Goal: Task Accomplishment & Management: Use online tool/utility

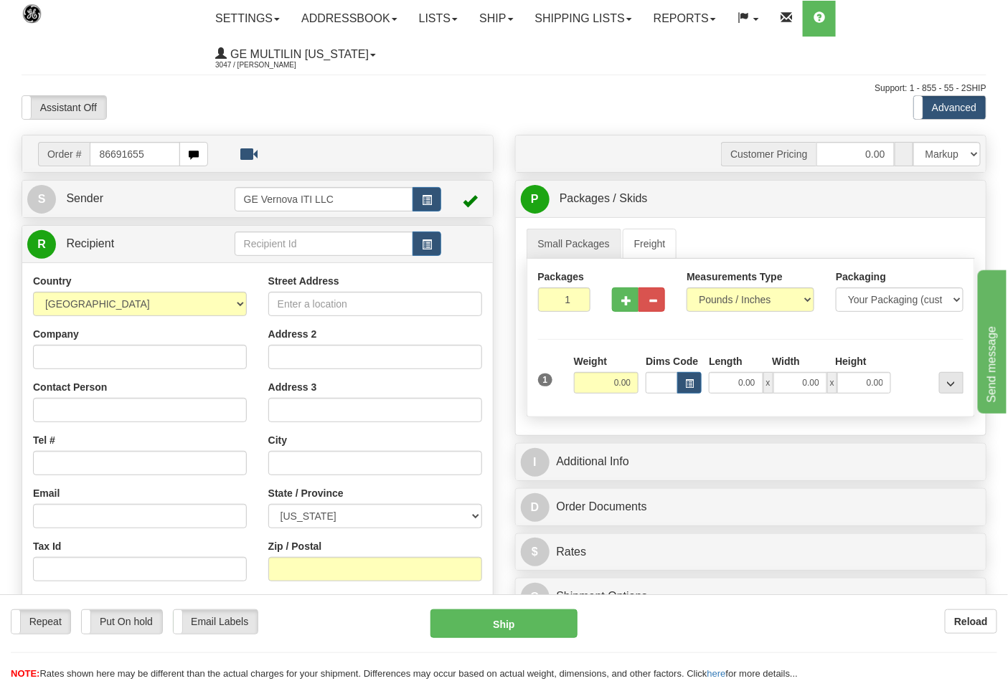
type input "86691655"
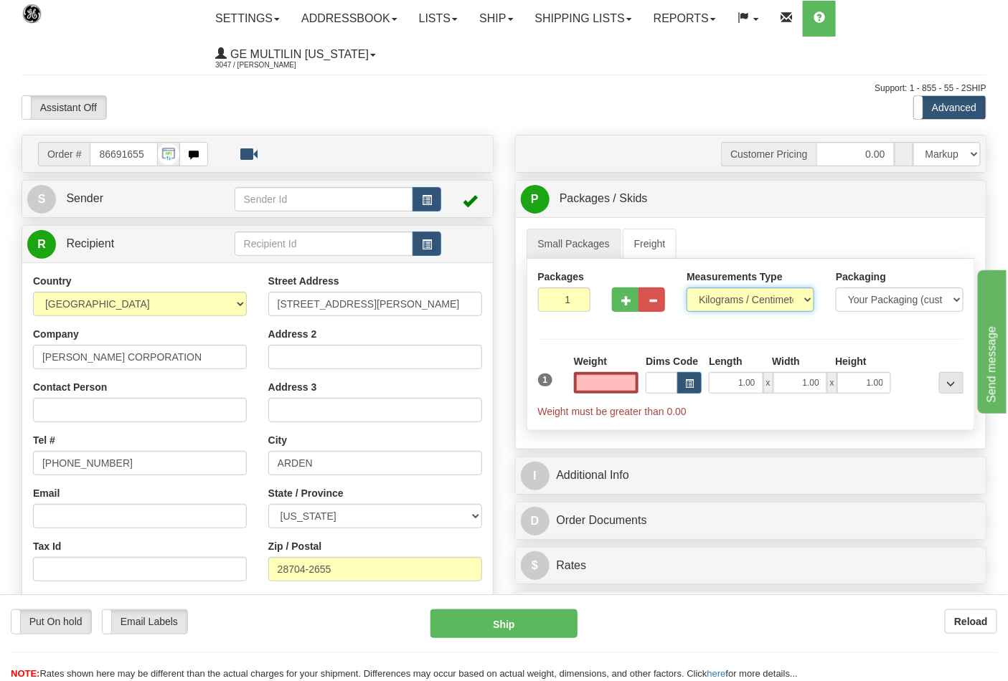
type input "0.00"
click at [705, 297] on select "Pounds / Inches Kilograms / Centimeters" at bounding box center [750, 300] width 128 height 24
select select "0"
click at [686, 288] on select "Pounds / Inches Kilograms / Centimeters" at bounding box center [750, 300] width 128 height 24
click at [635, 382] on input "0.00" at bounding box center [606, 383] width 65 height 22
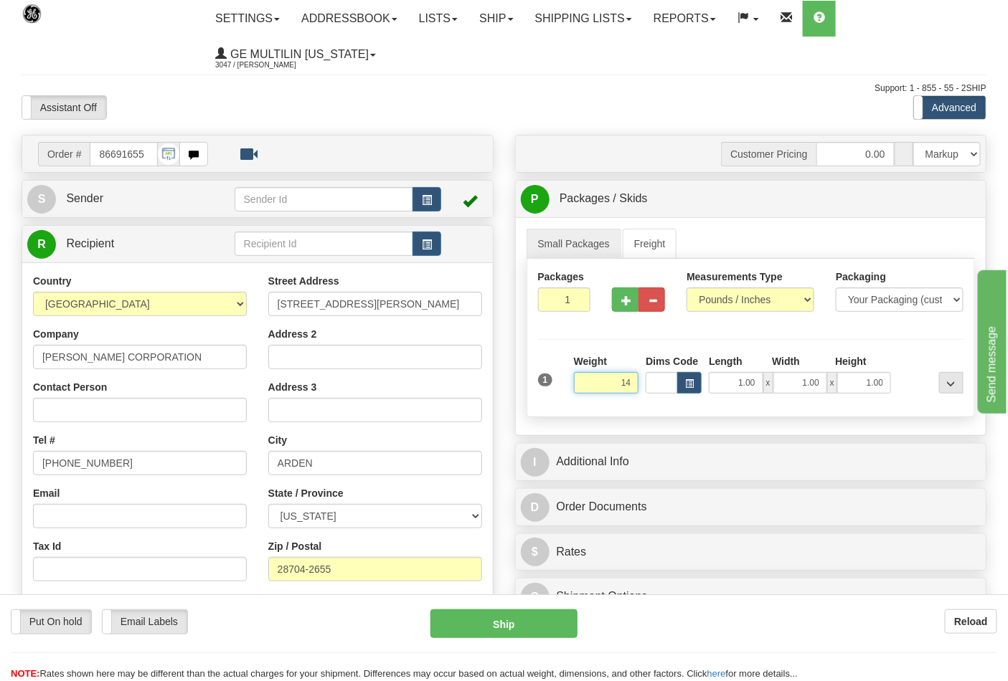
click button "Delete" at bounding box center [0, 0] width 0 height 0
type input "14.00"
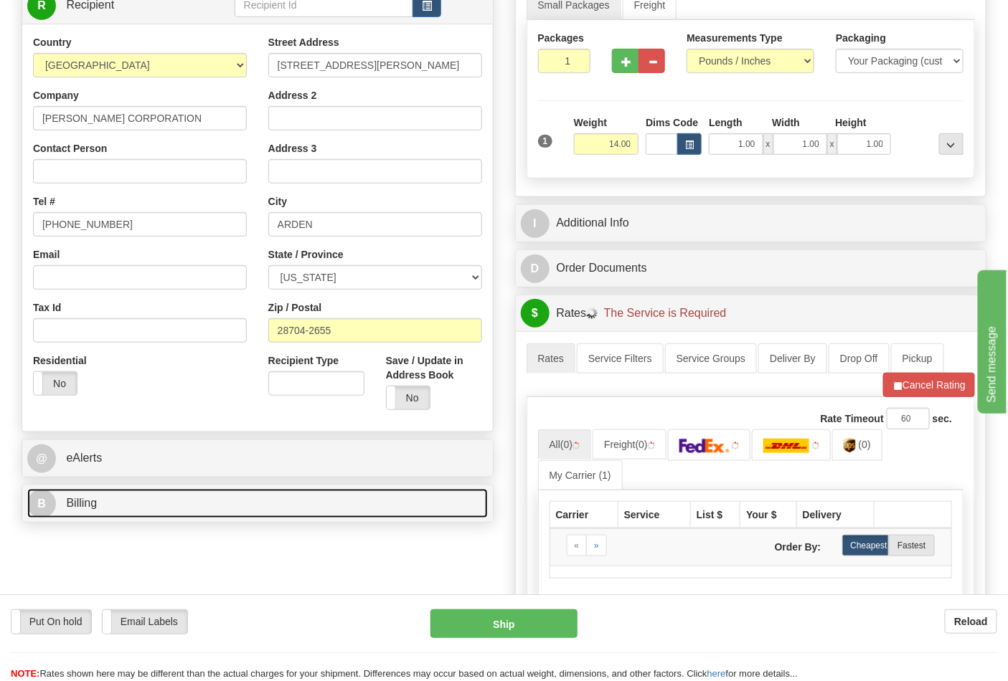
click at [128, 497] on link "B Billing" at bounding box center [257, 503] width 460 height 29
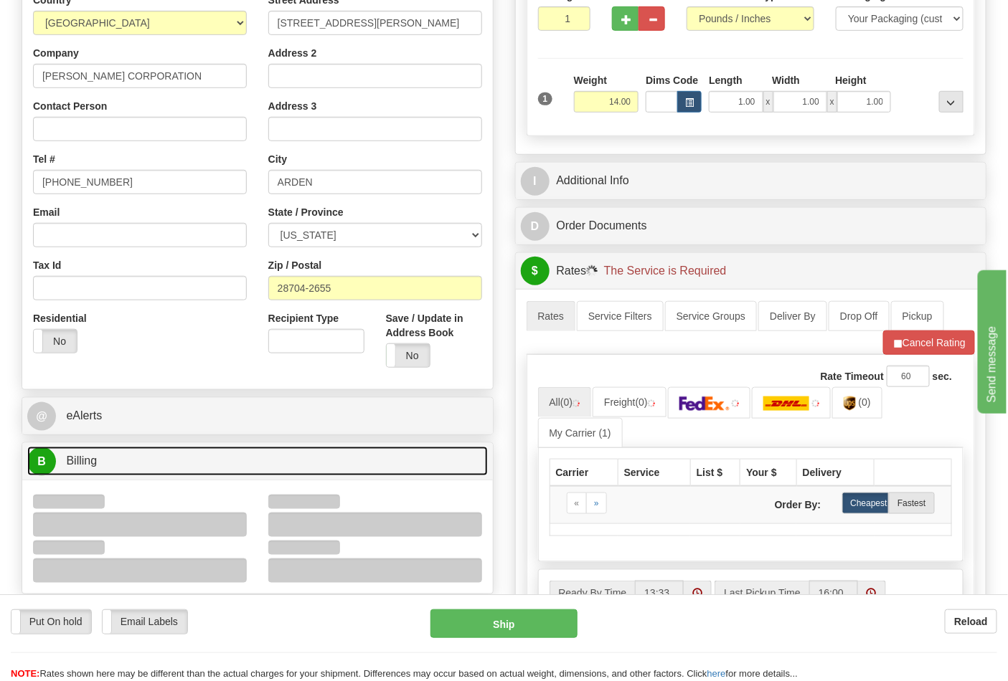
scroll to position [398, 0]
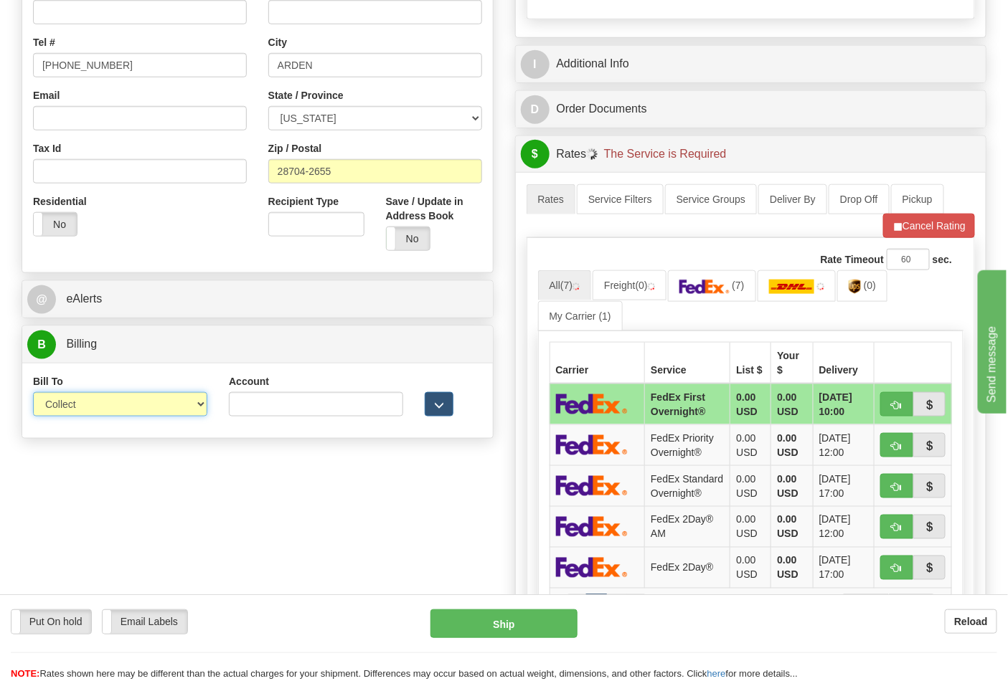
click at [92, 409] on select "Sender Recipient Third Party Collect" at bounding box center [120, 404] width 174 height 24
select select "2"
click at [33, 394] on select "Sender Recipient Third Party Collect" at bounding box center [120, 404] width 174 height 24
click at [280, 417] on input "Account" at bounding box center [316, 404] width 174 height 24
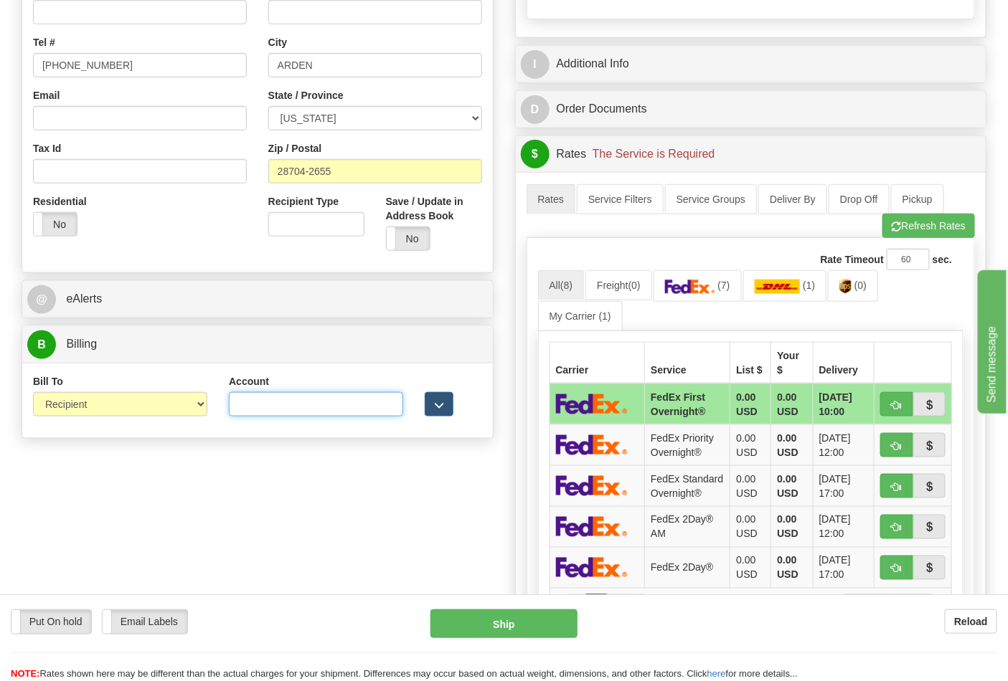
click at [303, 398] on input "Account" at bounding box center [316, 404] width 174 height 24
paste input "103014760"
type input "103014760"
click at [723, 283] on span "(7)" at bounding box center [723, 285] width 12 height 11
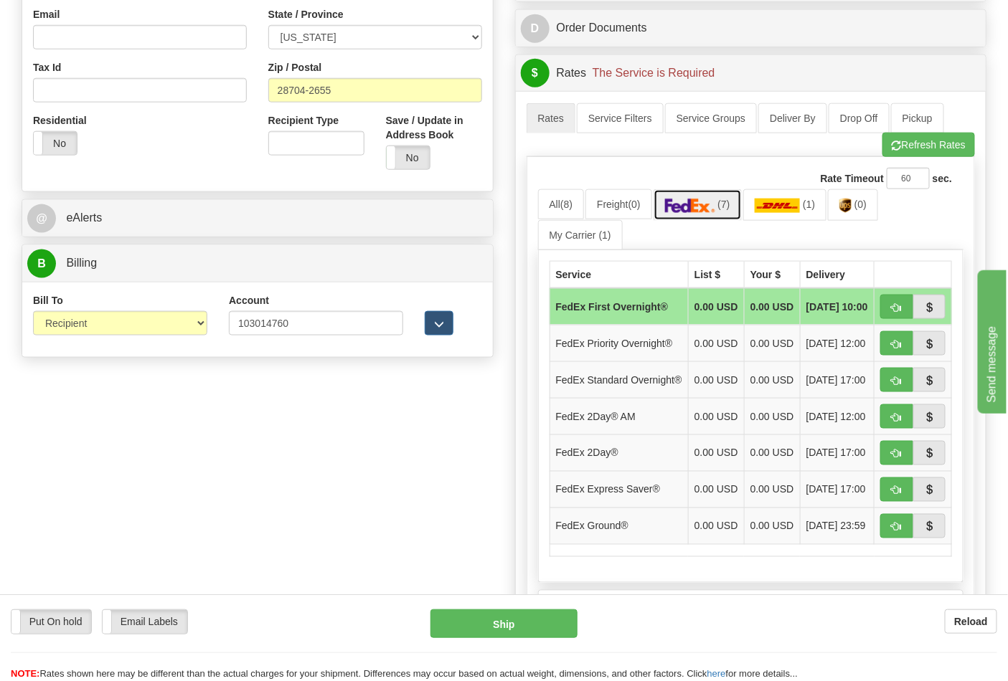
scroll to position [557, 0]
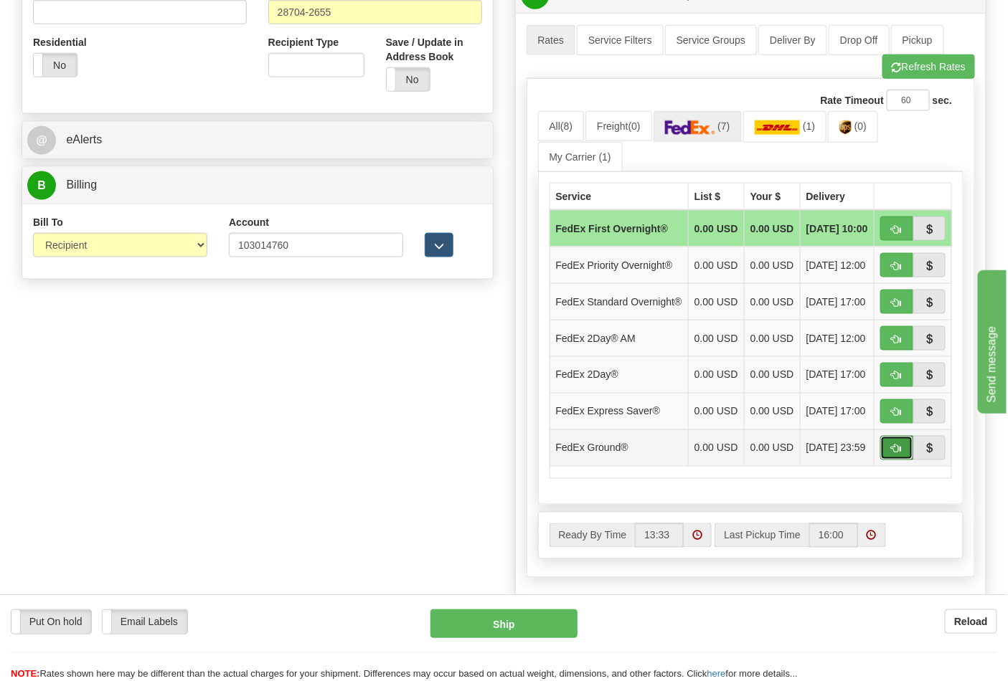
click at [891, 454] on span "button" at bounding box center [896, 449] width 10 height 9
type input "92"
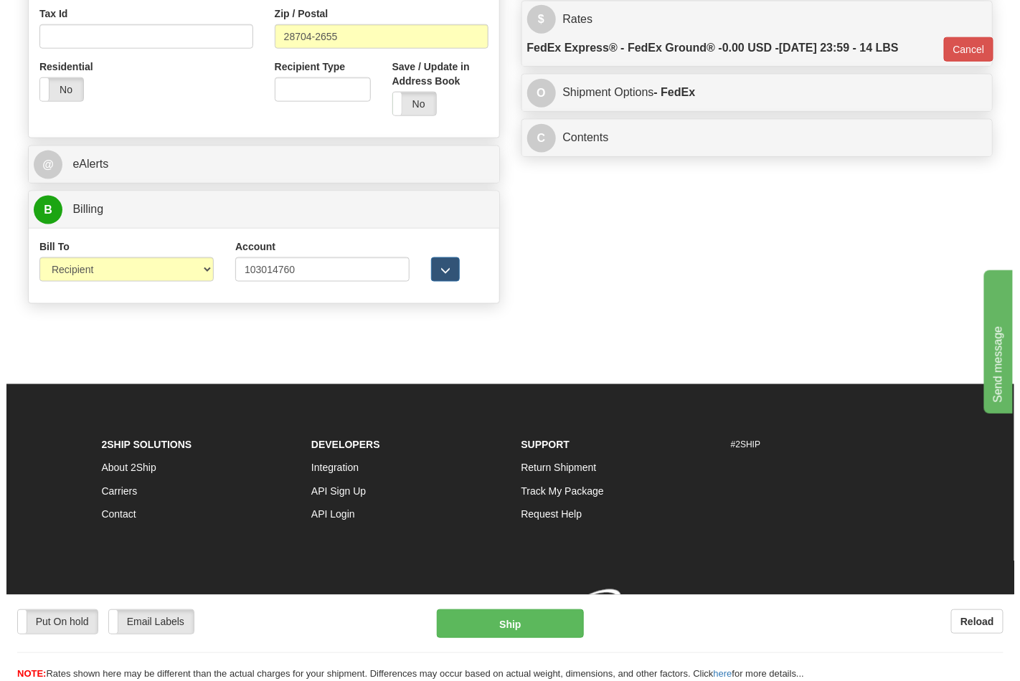
scroll to position [535, 0]
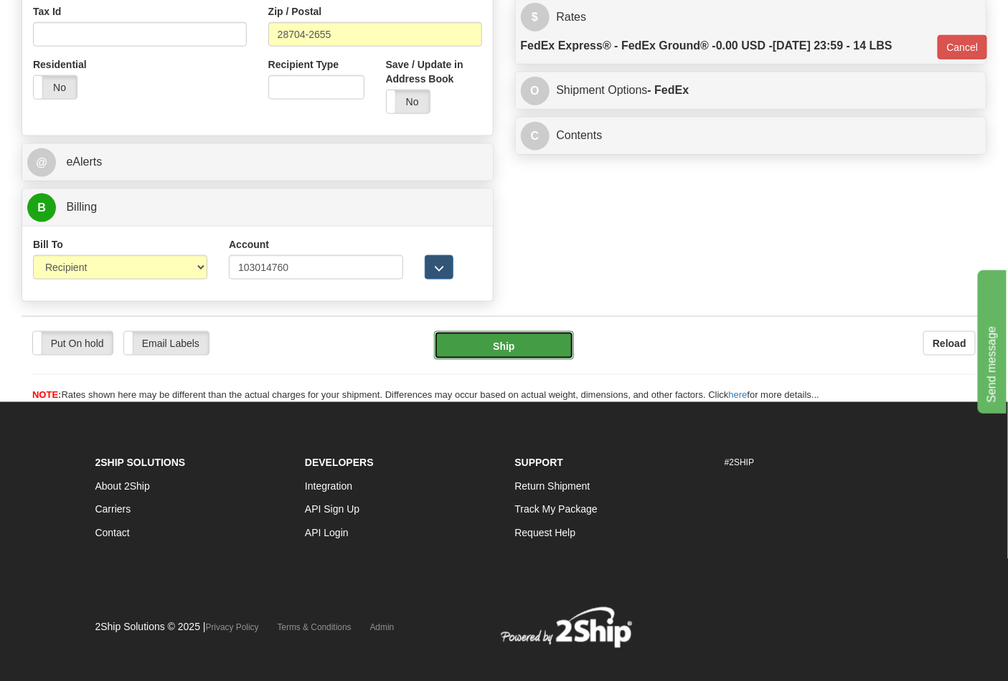
click at [502, 347] on button "Ship" at bounding box center [503, 345] width 139 height 29
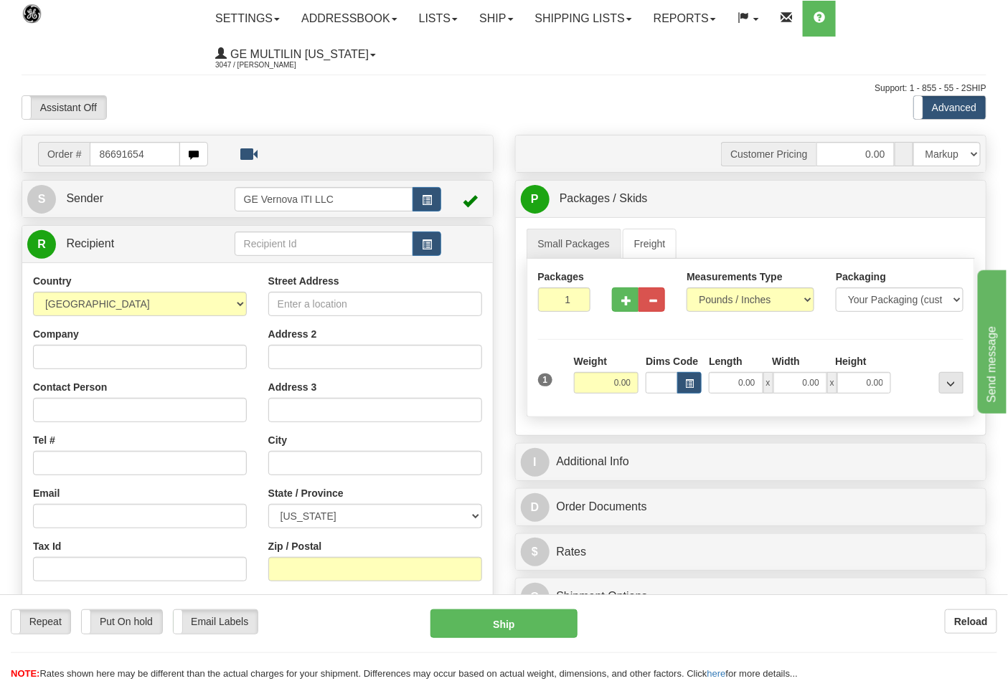
type input "86691654"
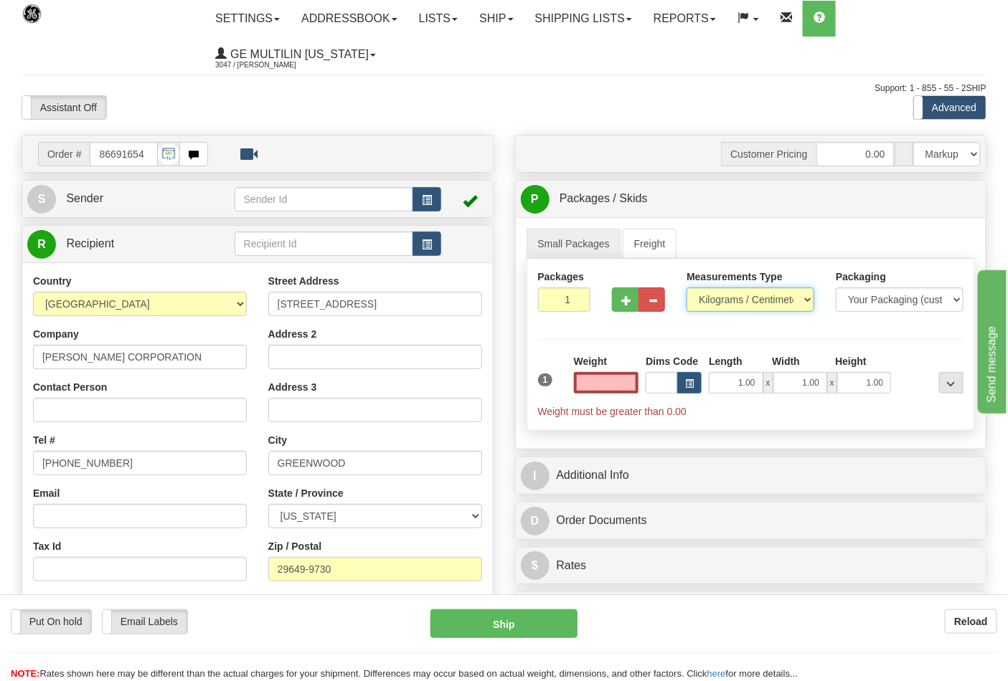
type input "0.00"
drag, startPoint x: 735, startPoint y: 305, endPoint x: 730, endPoint y: 311, distance: 7.6
click at [735, 306] on select "Pounds / Inches Kilograms / Centimeters" at bounding box center [750, 300] width 128 height 24
select select "0"
click at [686, 288] on select "Pounds / Inches Kilograms / Centimeters" at bounding box center [750, 300] width 128 height 24
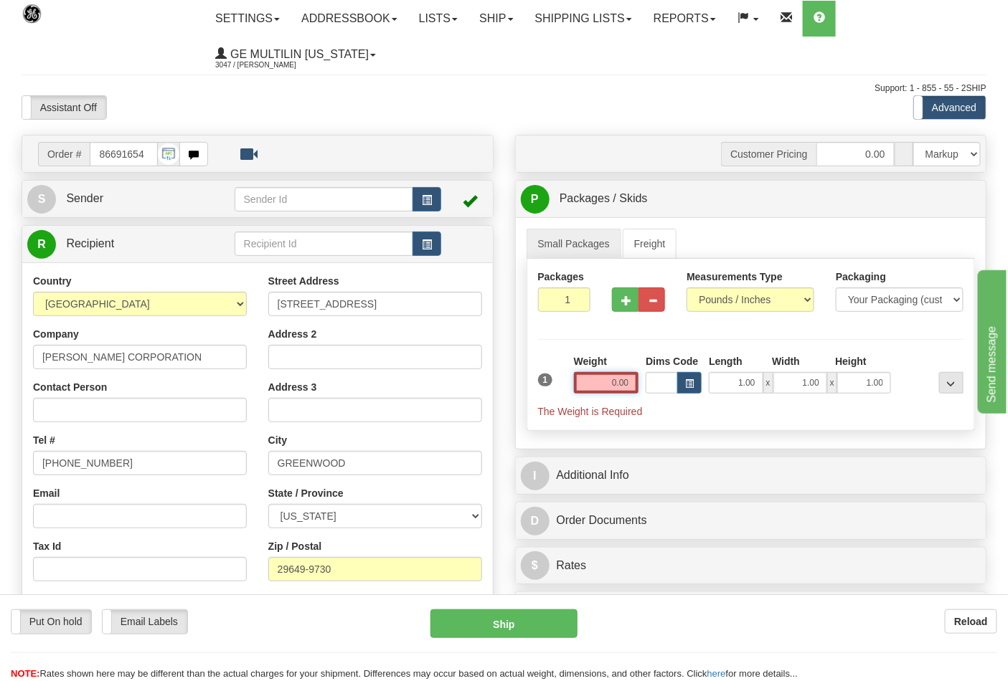
click at [629, 384] on input "0.00" at bounding box center [606, 383] width 65 height 22
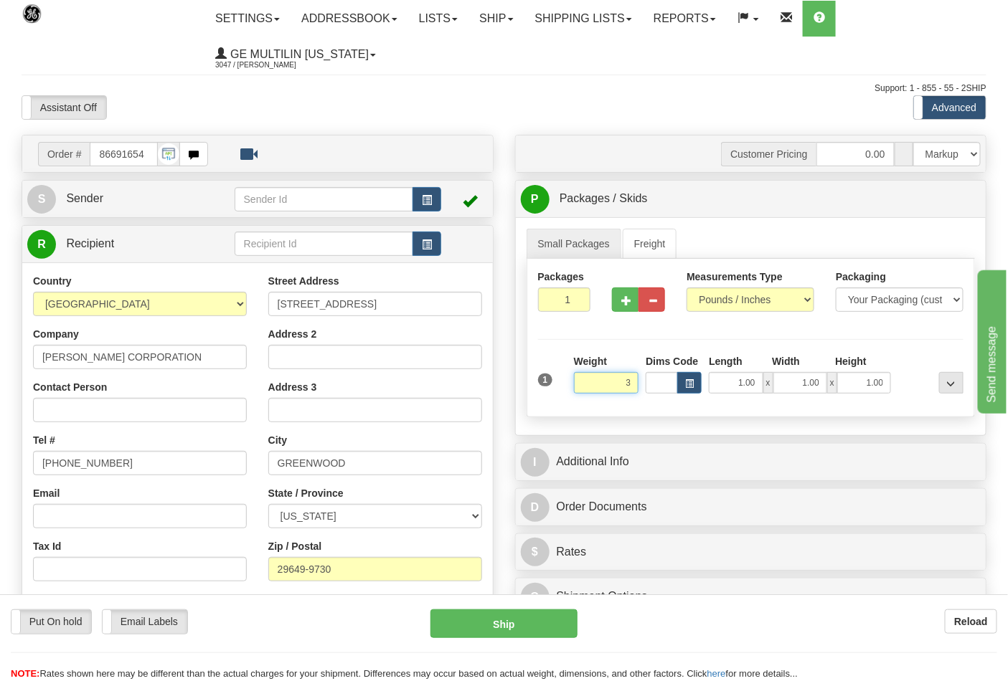
click button "Delete" at bounding box center [0, 0] width 0 height 0
type input "3.00"
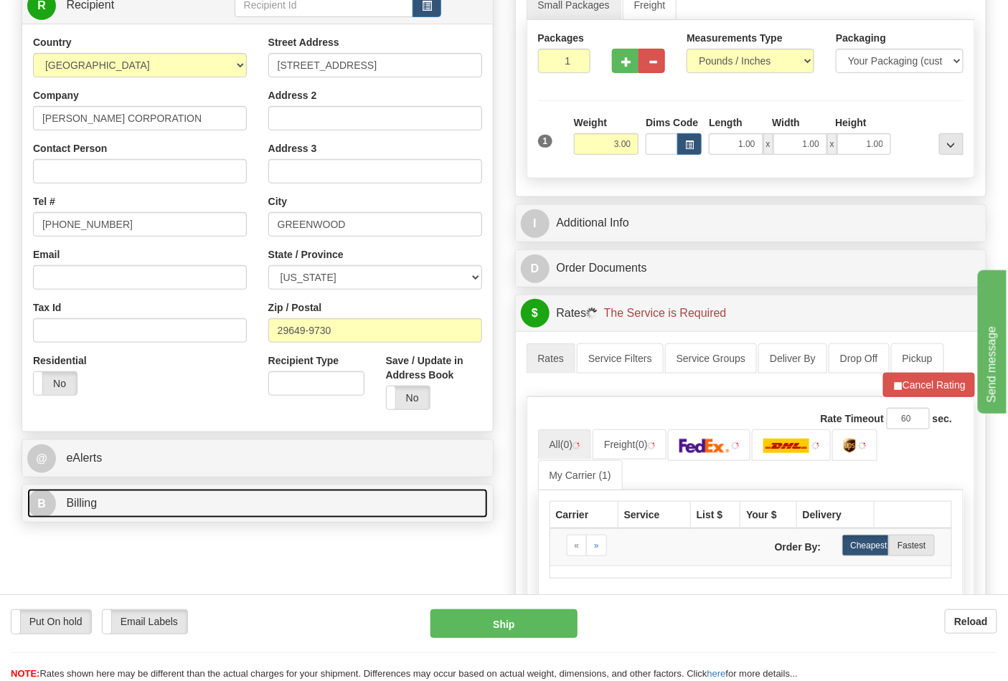
drag, startPoint x: 195, startPoint y: 493, endPoint x: 206, endPoint y: 420, distance: 74.7
click at [197, 495] on link "B Billing" at bounding box center [257, 503] width 460 height 29
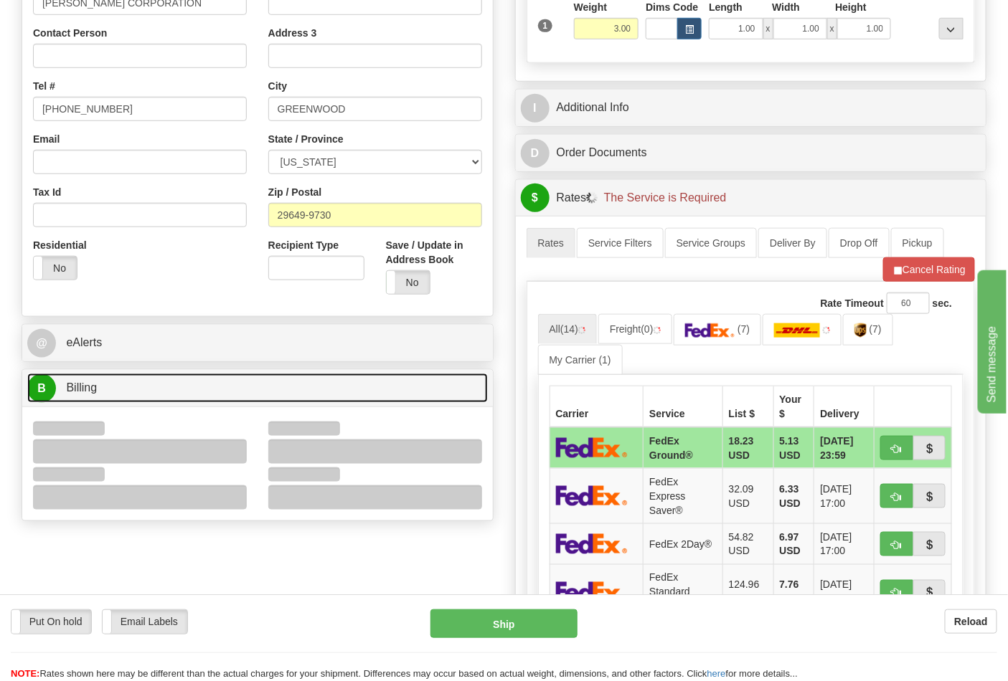
scroll to position [478, 0]
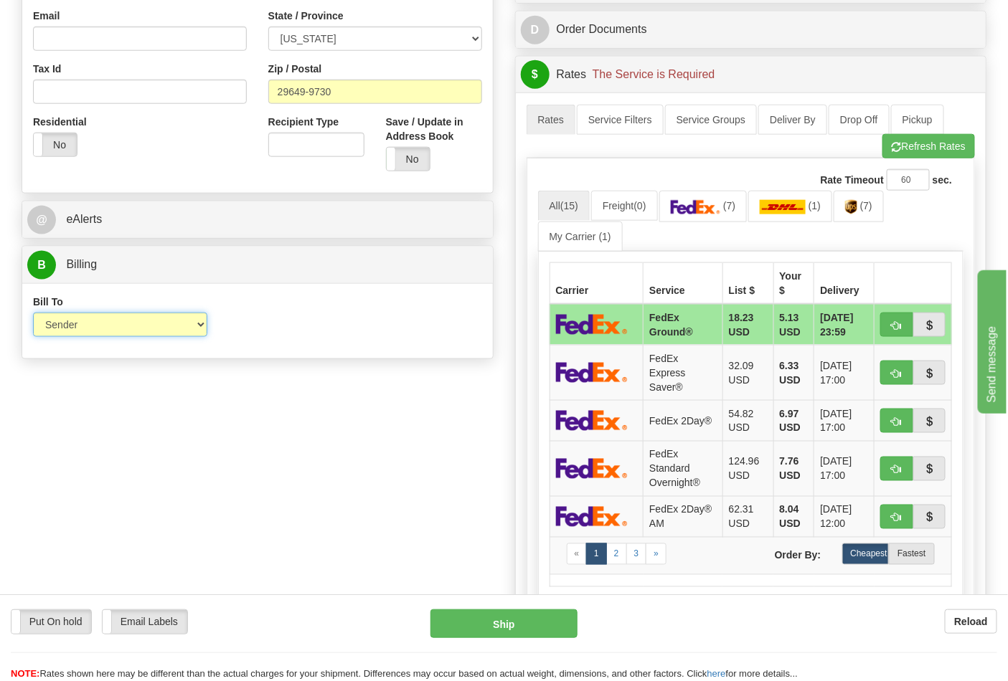
click at [111, 336] on select "Sender Recipient Third Party Collect" at bounding box center [120, 325] width 174 height 24
select select "2"
click at [33, 314] on select "Sender Recipient Third Party Collect" at bounding box center [120, 325] width 174 height 24
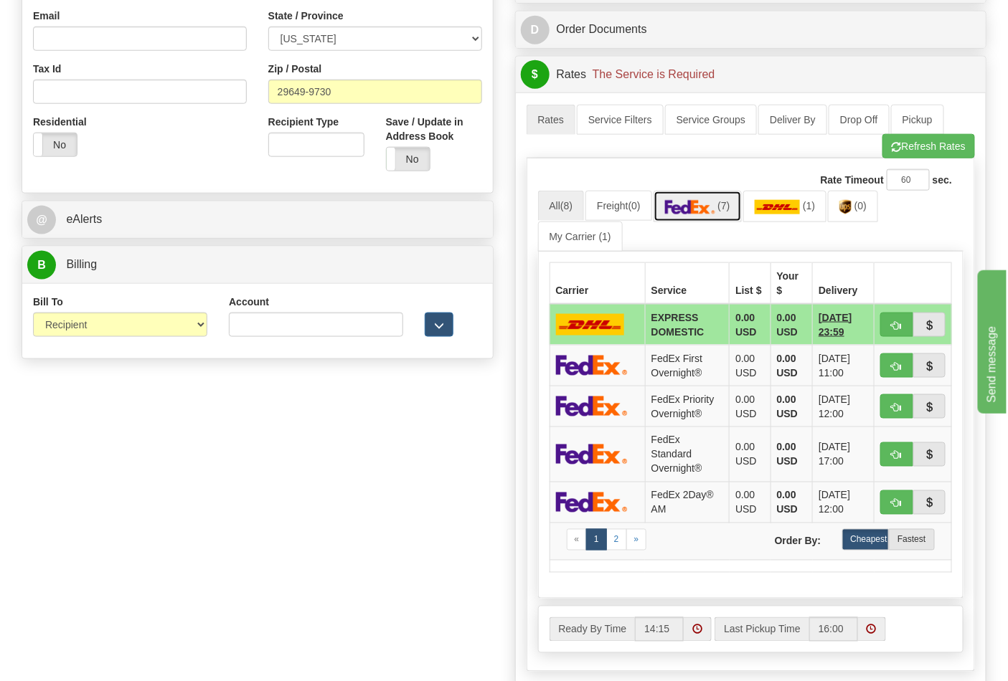
click at [715, 214] on img at bounding box center [690, 207] width 50 height 14
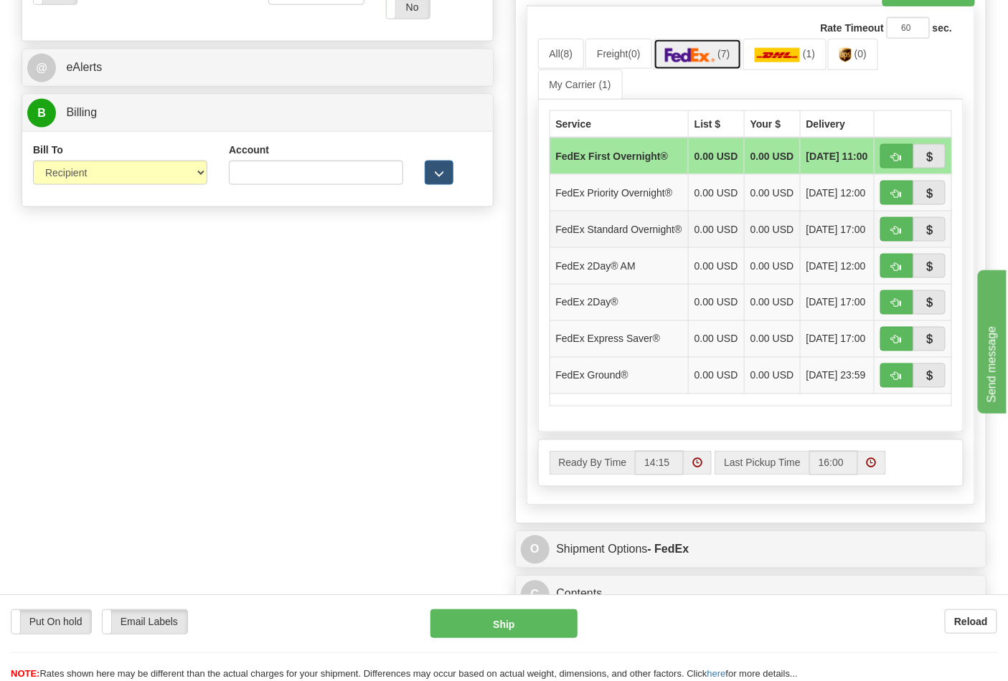
scroll to position [637, 0]
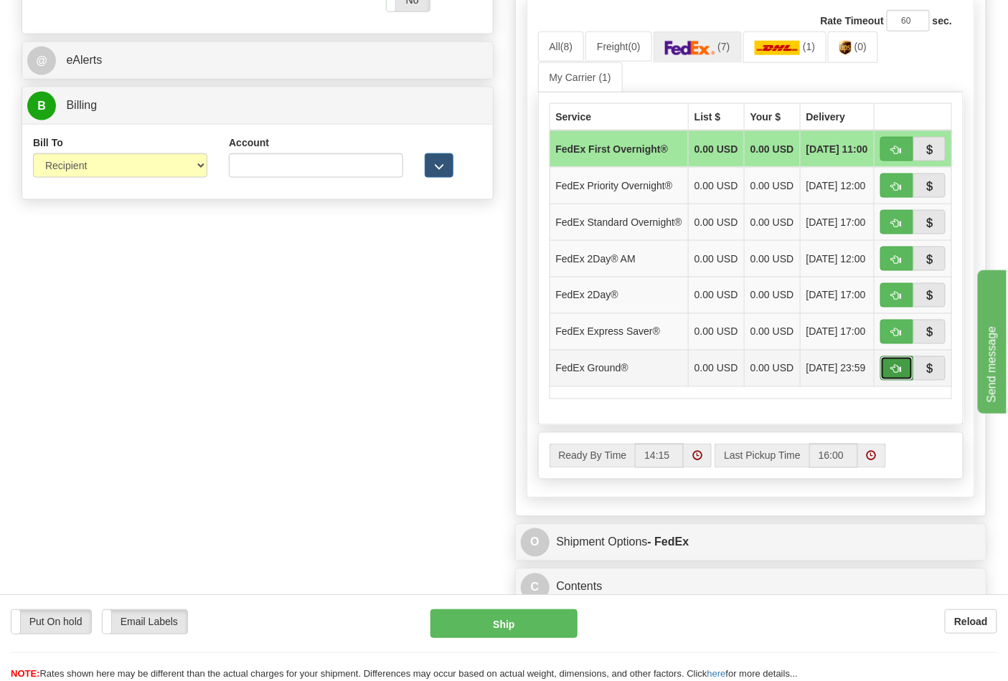
click at [904, 381] on button "button" at bounding box center [896, 368] width 33 height 24
type input "92"
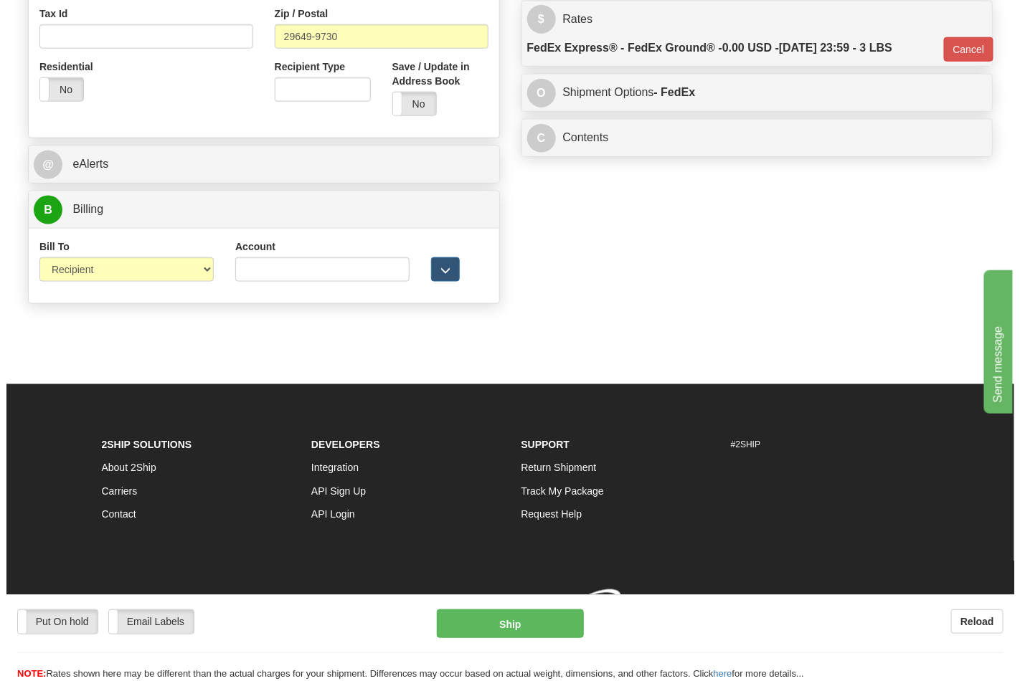
scroll to position [556, 0]
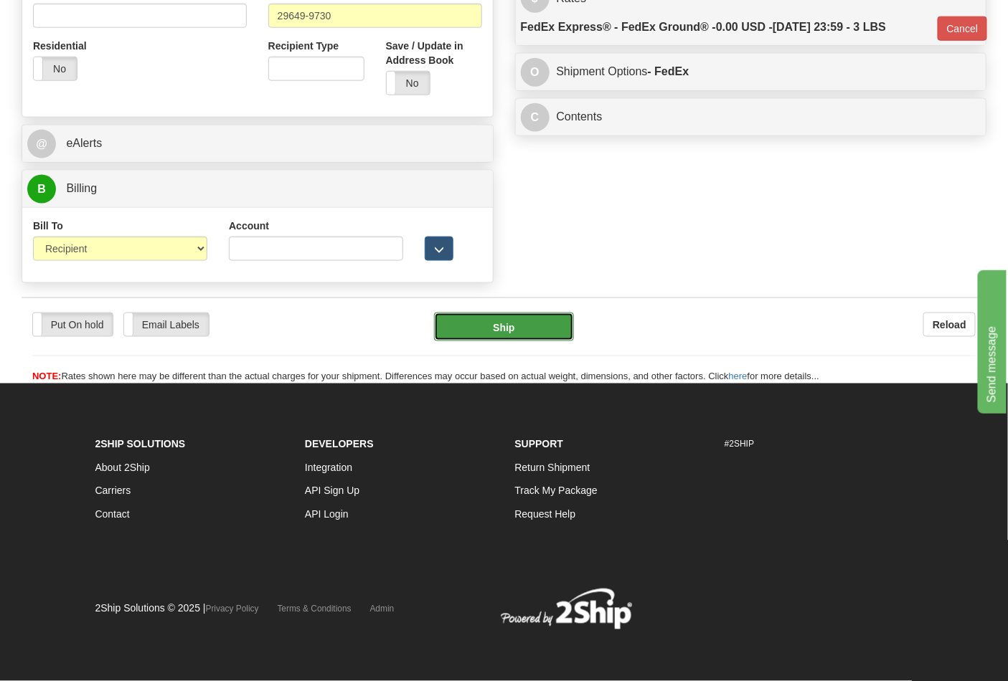
click at [517, 326] on button "Ship" at bounding box center [503, 327] width 139 height 29
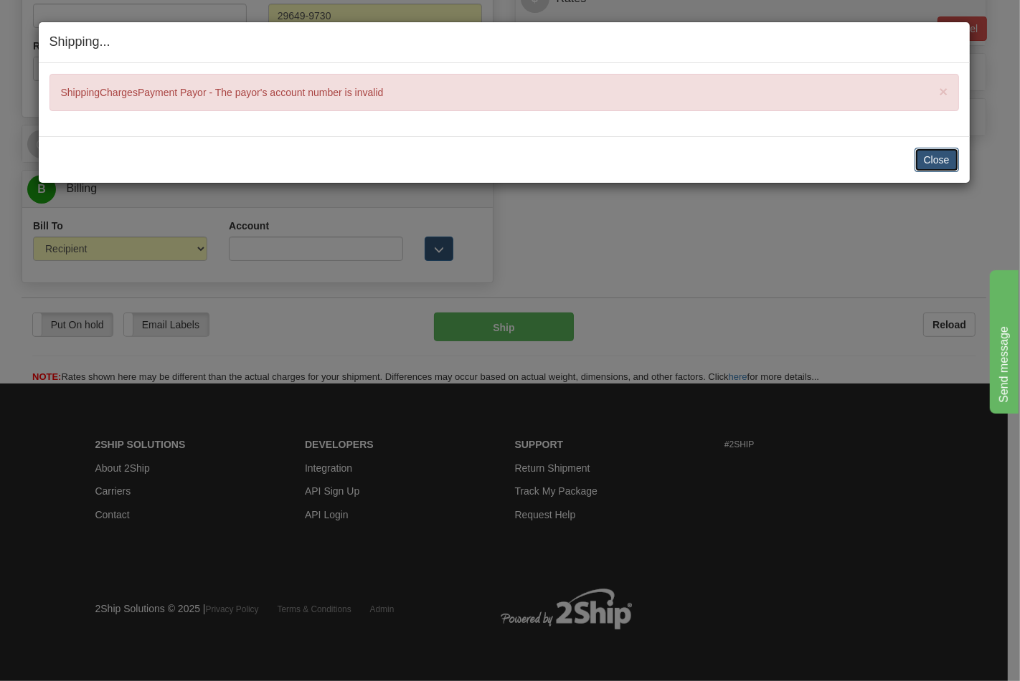
click at [931, 158] on button "Close" at bounding box center [936, 160] width 44 height 24
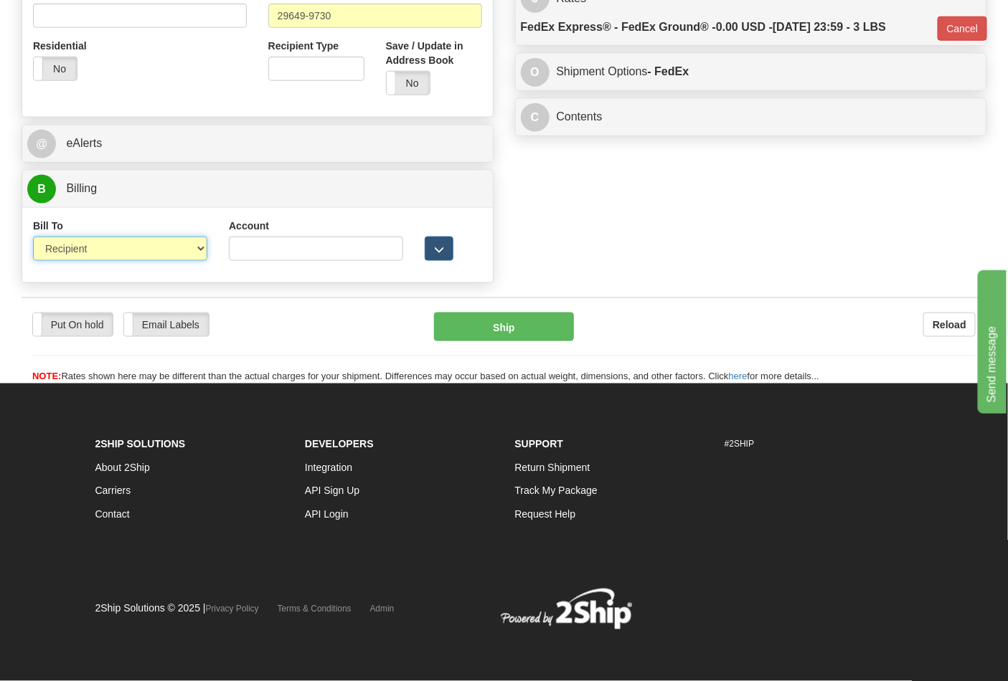
click at [189, 248] on select "Sender Recipient Third Party Collect" at bounding box center [120, 249] width 174 height 24
select select "1"
click at [33, 237] on select "Sender Recipient Third Party Collect" at bounding box center [120, 249] width 174 height 24
type input "92"
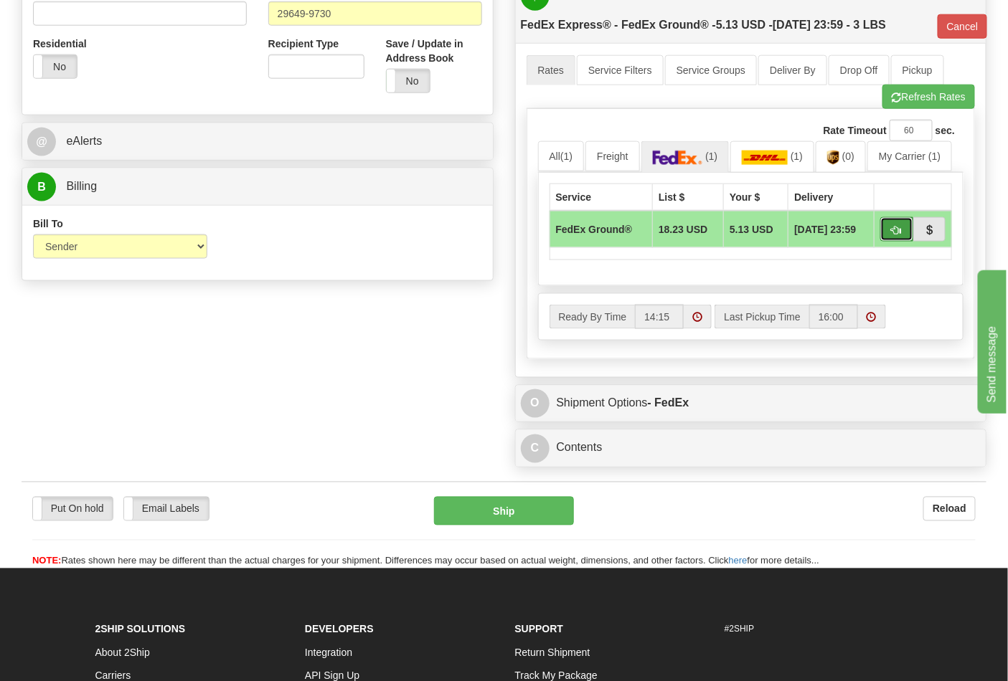
drag, startPoint x: 896, startPoint y: 232, endPoint x: 881, endPoint y: 232, distance: 15.8
click at [895, 232] on span "button" at bounding box center [896, 230] width 10 height 9
click at [893, 227] on span "button" at bounding box center [896, 230] width 10 height 9
click at [507, 519] on button "Ship" at bounding box center [503, 511] width 139 height 29
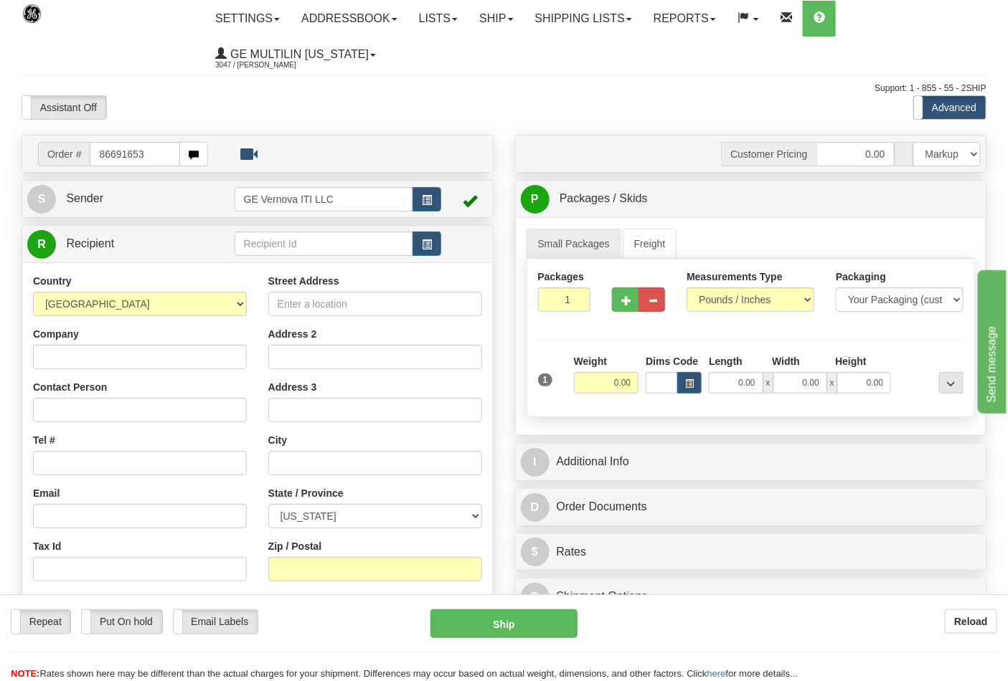
type input "86691653"
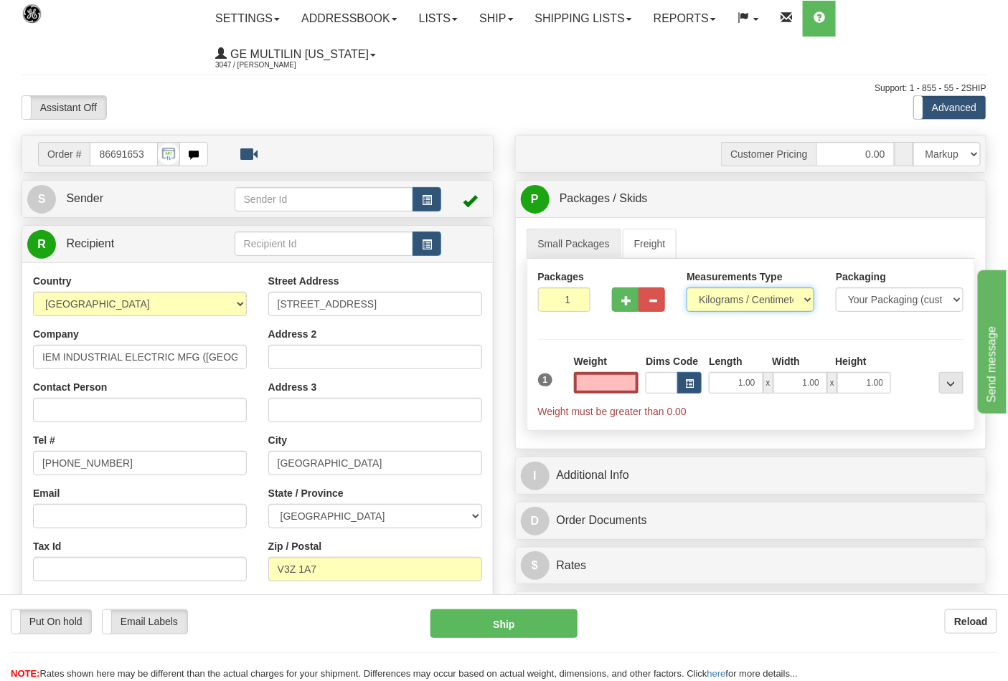
type input "0.00"
click at [711, 299] on select "Pounds / Inches Kilograms / Centimeters" at bounding box center [750, 300] width 128 height 24
select select "0"
click at [686, 288] on select "Pounds / Inches Kilograms / Centimeters" at bounding box center [750, 300] width 128 height 24
click at [632, 384] on input "0.00" at bounding box center [606, 383] width 65 height 22
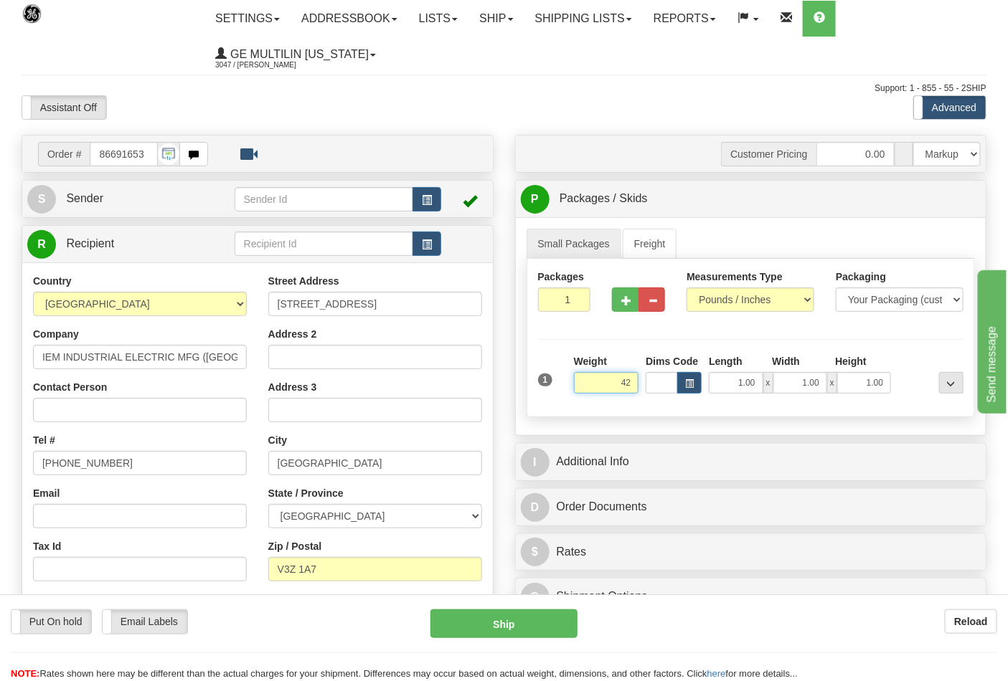
click button "Delete" at bounding box center [0, 0] width 0 height 0
type input "42.00"
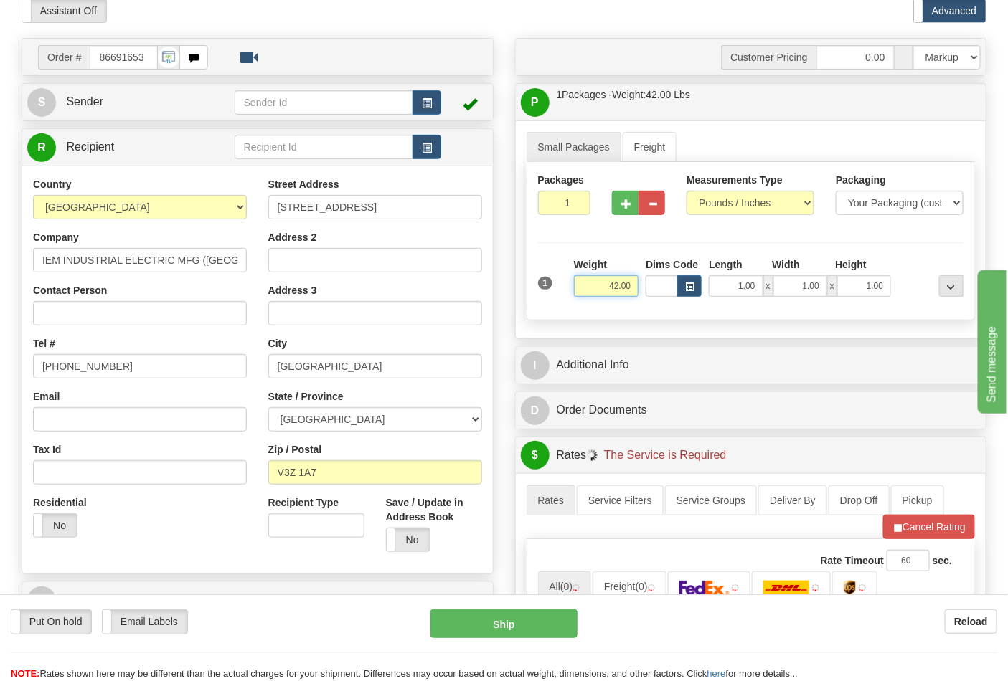
scroll to position [239, 0]
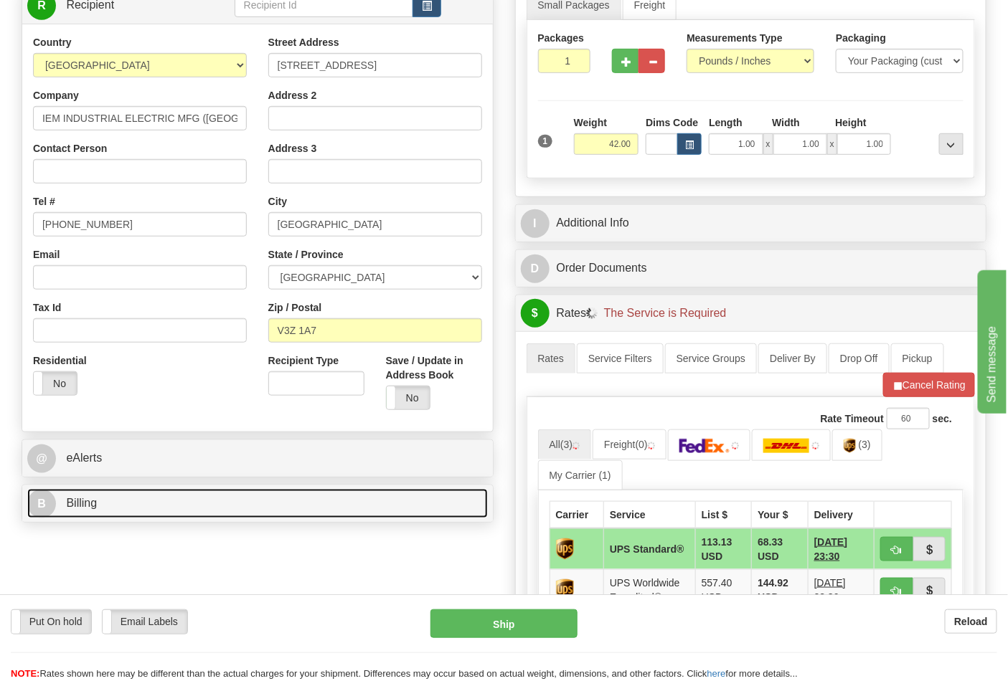
click at [133, 506] on link "B Billing" at bounding box center [257, 503] width 460 height 29
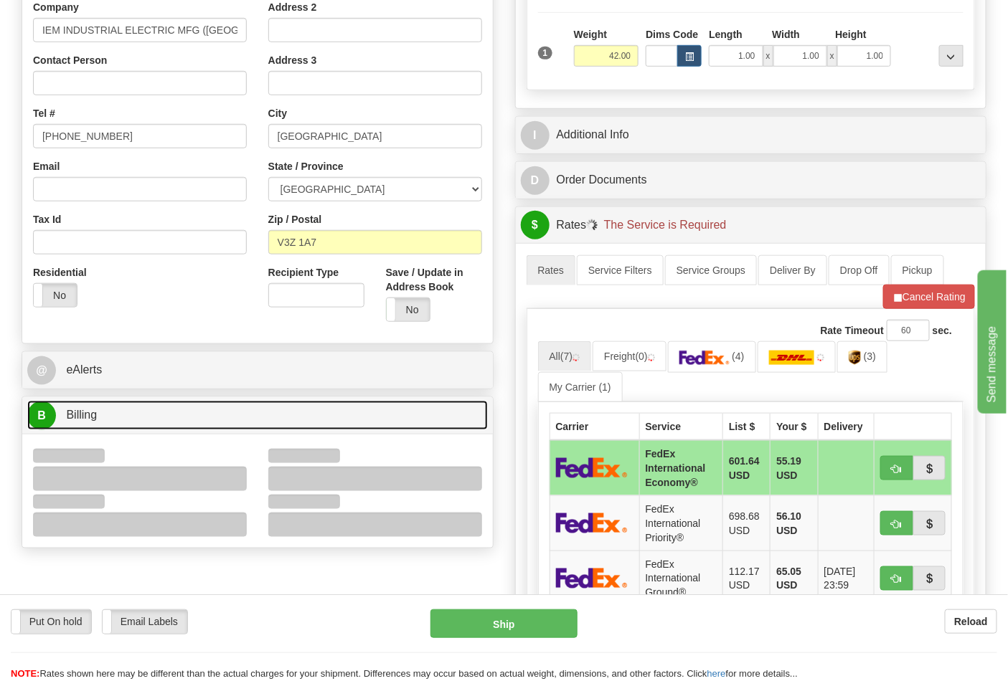
scroll to position [398, 0]
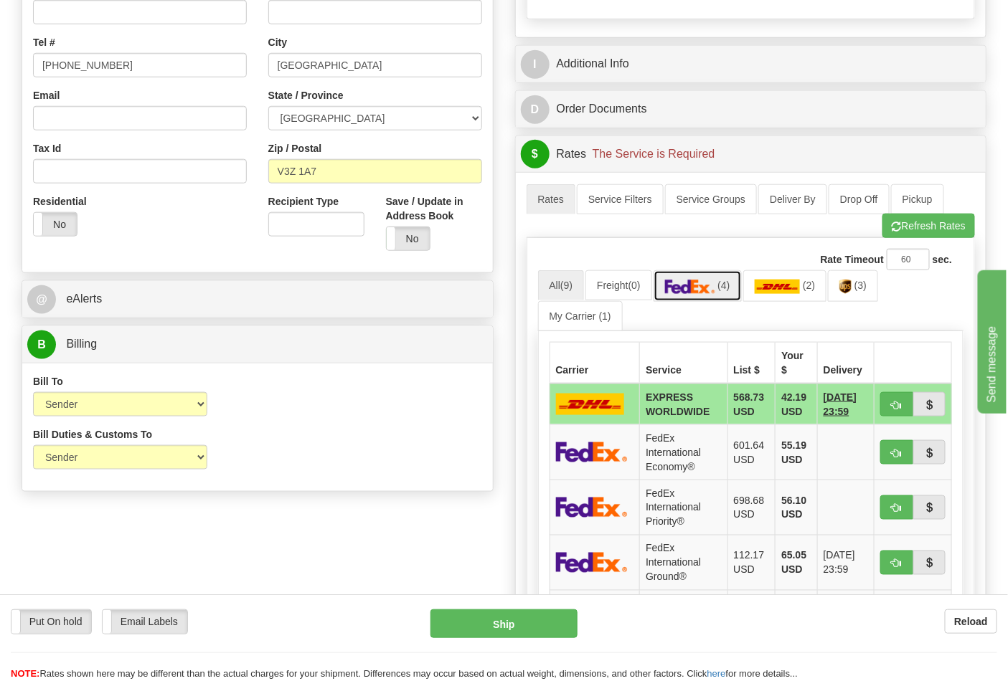
click at [715, 290] on img at bounding box center [690, 287] width 50 height 14
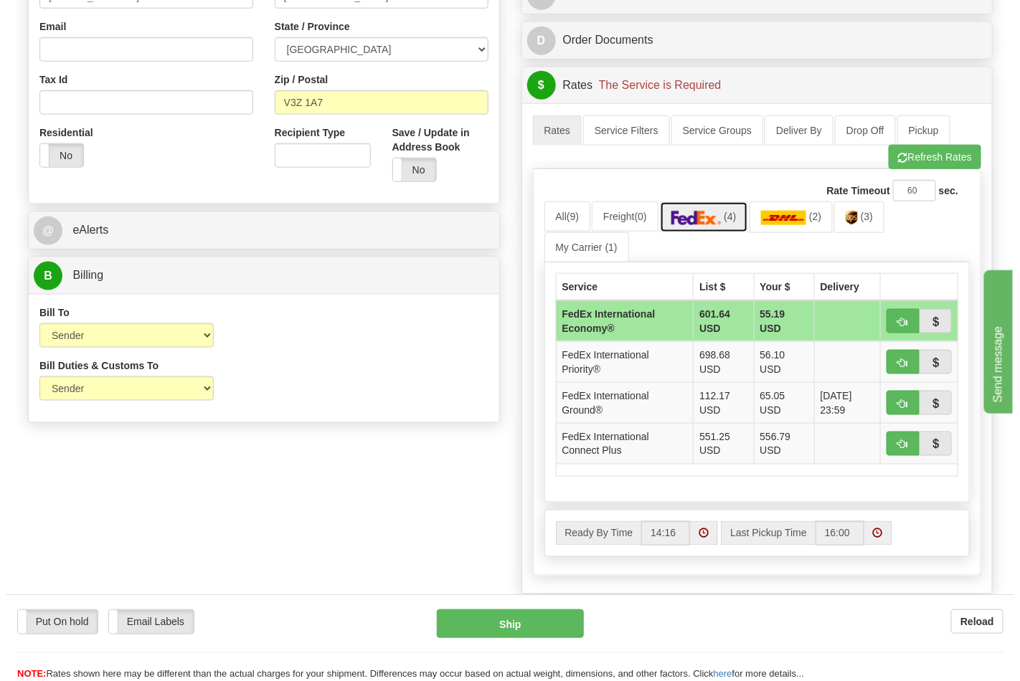
scroll to position [557, 0]
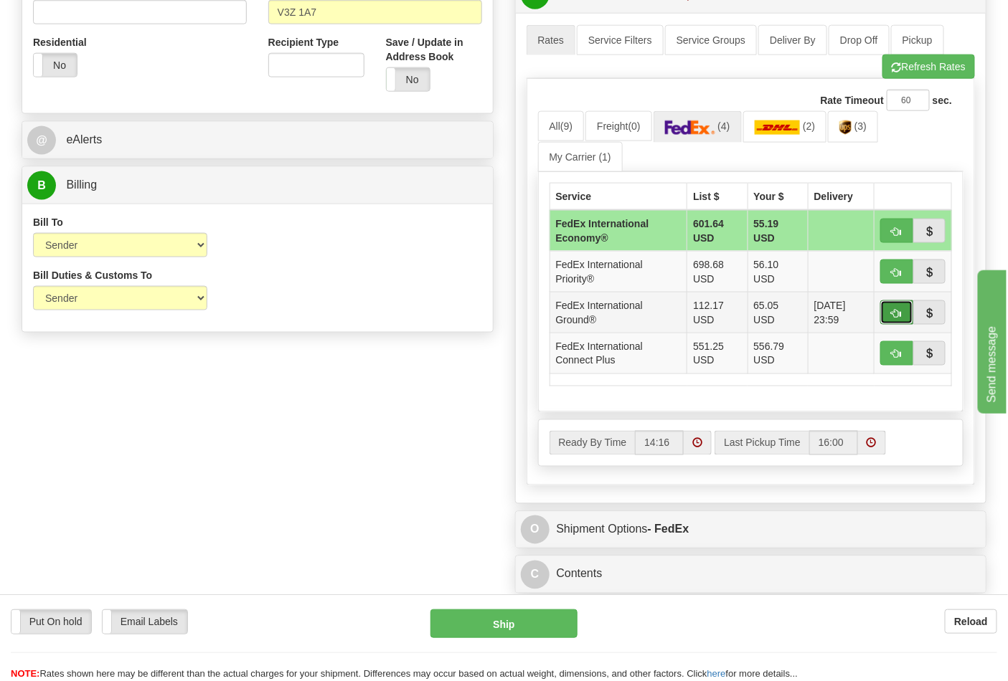
click at [891, 314] on span "button" at bounding box center [896, 313] width 10 height 9
type input "92"
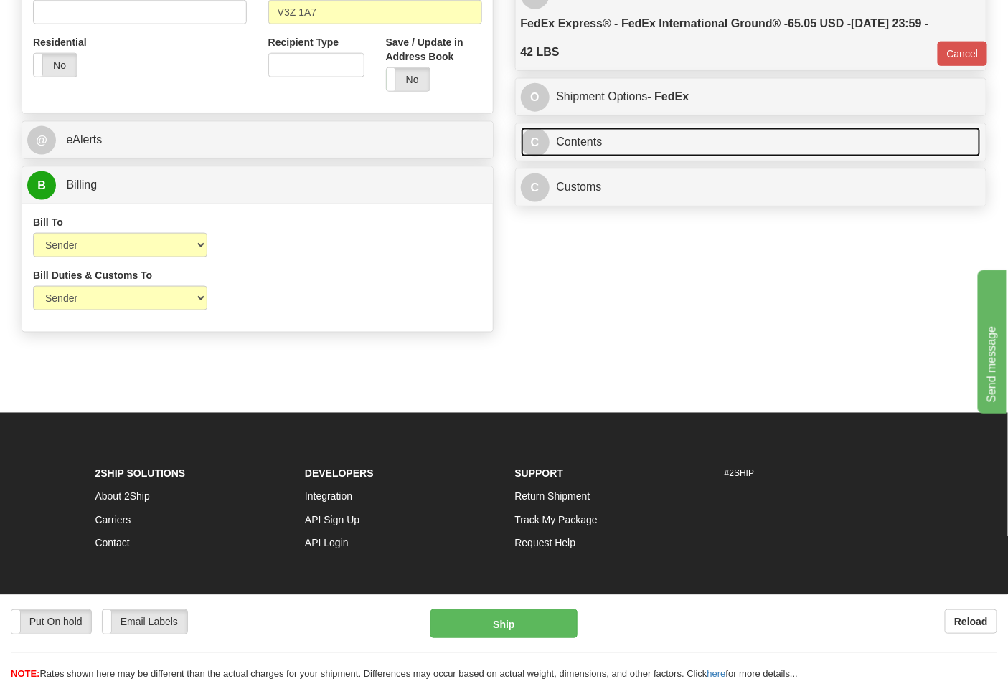
click at [617, 153] on link "C Contents" at bounding box center [751, 142] width 460 height 29
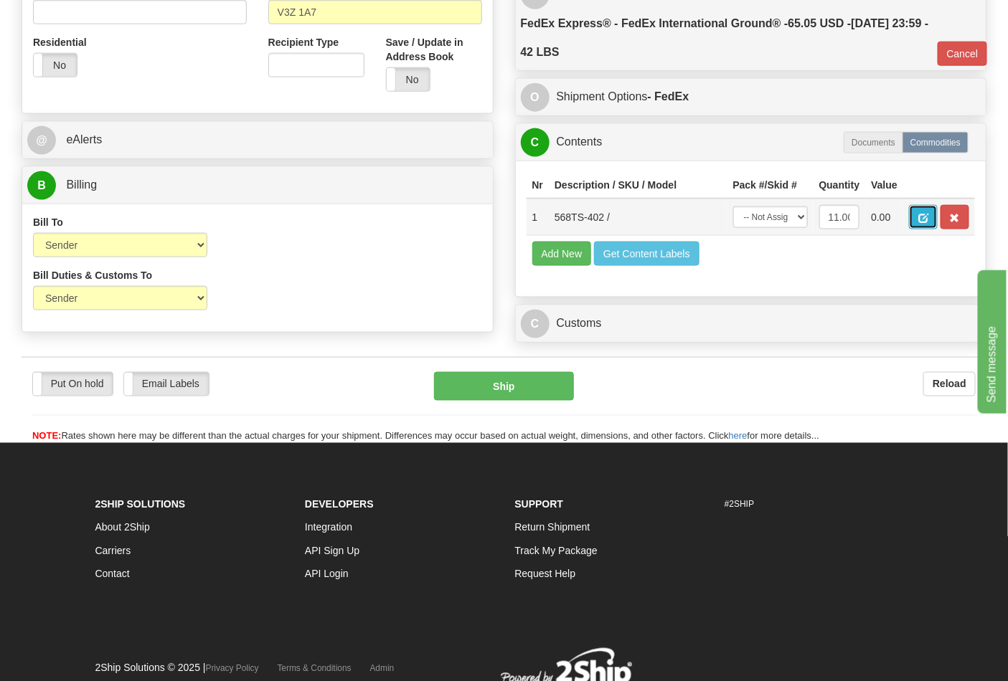
click at [928, 219] on span "button" at bounding box center [923, 218] width 10 height 9
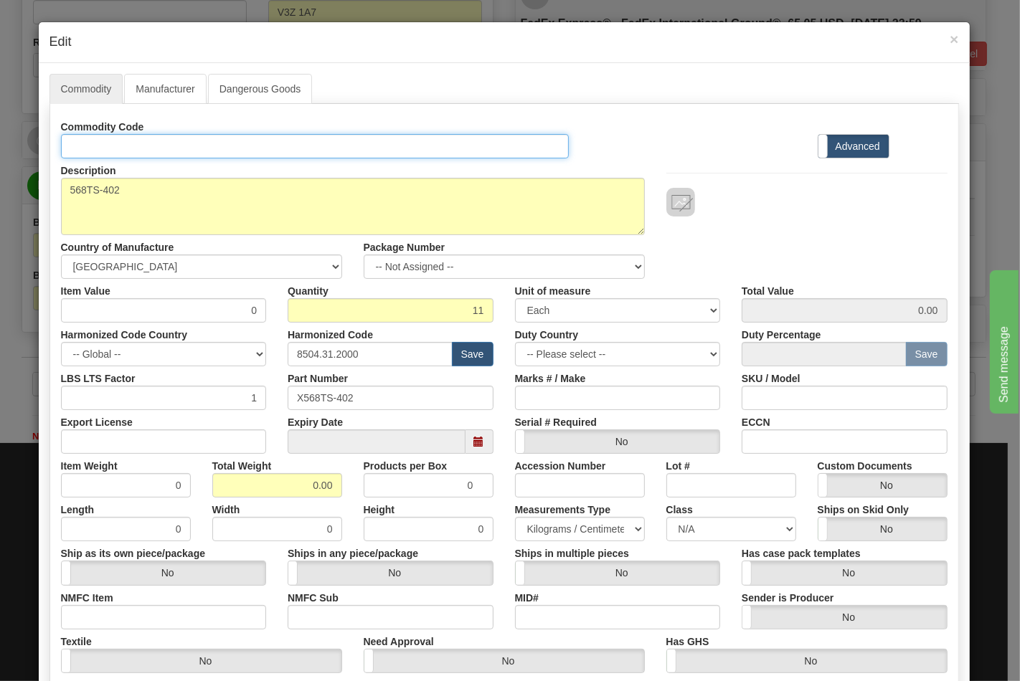
click at [144, 149] on input "Id" at bounding box center [315, 146] width 508 height 24
type input "TRANSFORMERS"
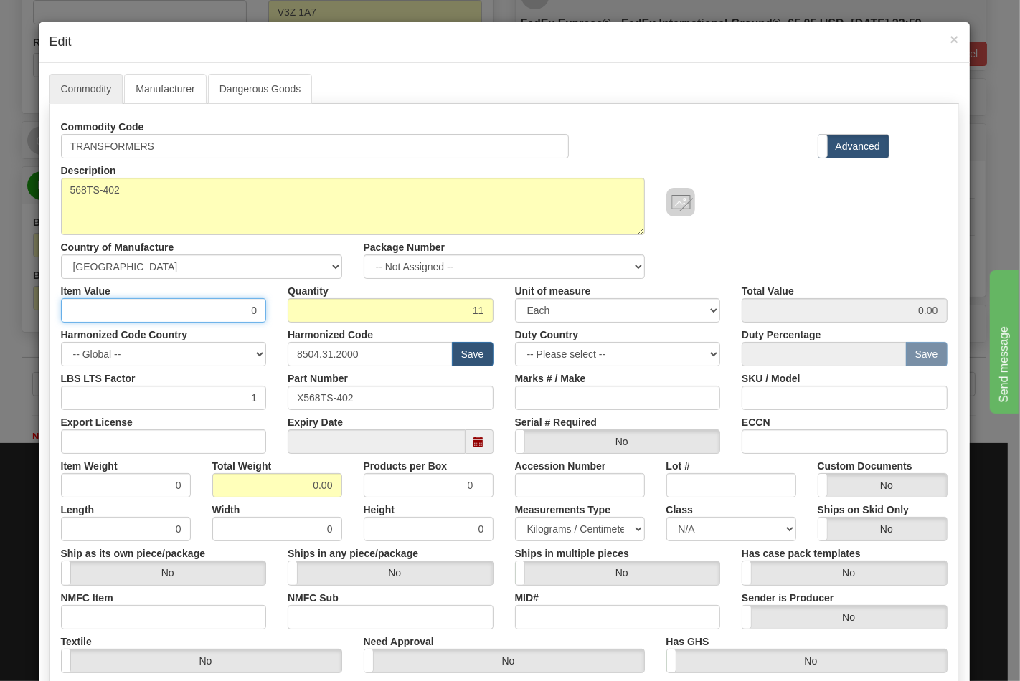
drag, startPoint x: 217, startPoint y: 307, endPoint x: 267, endPoint y: 307, distance: 50.2
click at [267, 307] on div "Item Value 0" at bounding box center [163, 301] width 227 height 44
type input "86.61"
type input "952.71"
click at [208, 445] on input "Export License" at bounding box center [164, 442] width 206 height 24
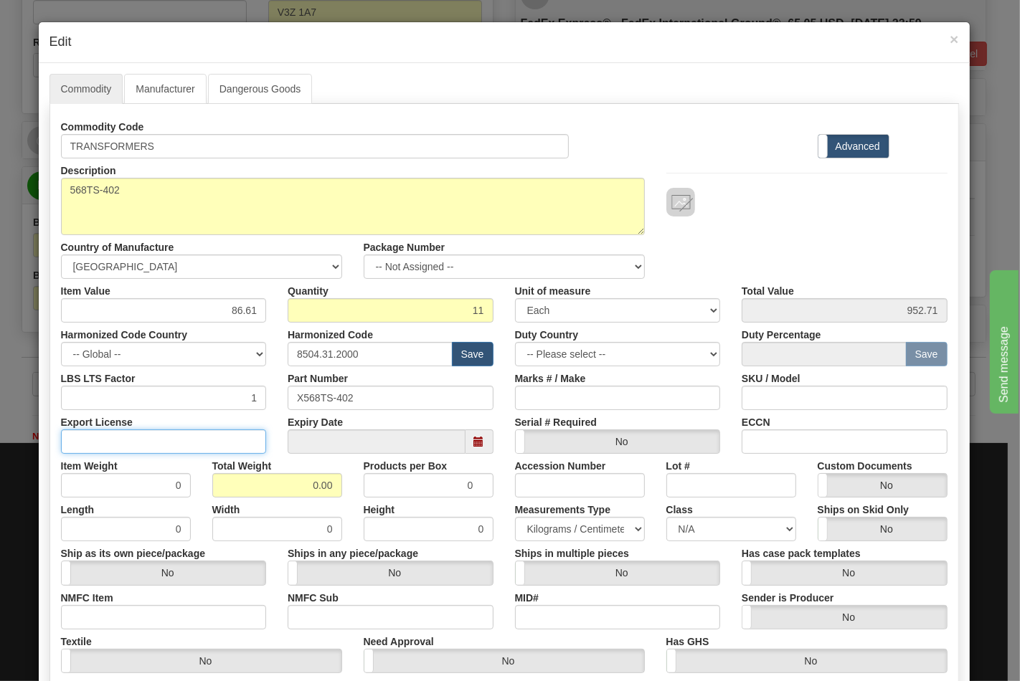
type input "N/A"
drag, startPoint x: 260, startPoint y: 481, endPoint x: 345, endPoint y: 483, distance: 85.4
click at [345, 483] on div "Total Weight 0.00" at bounding box center [277, 476] width 151 height 44
type input "42"
type input "3.8182"
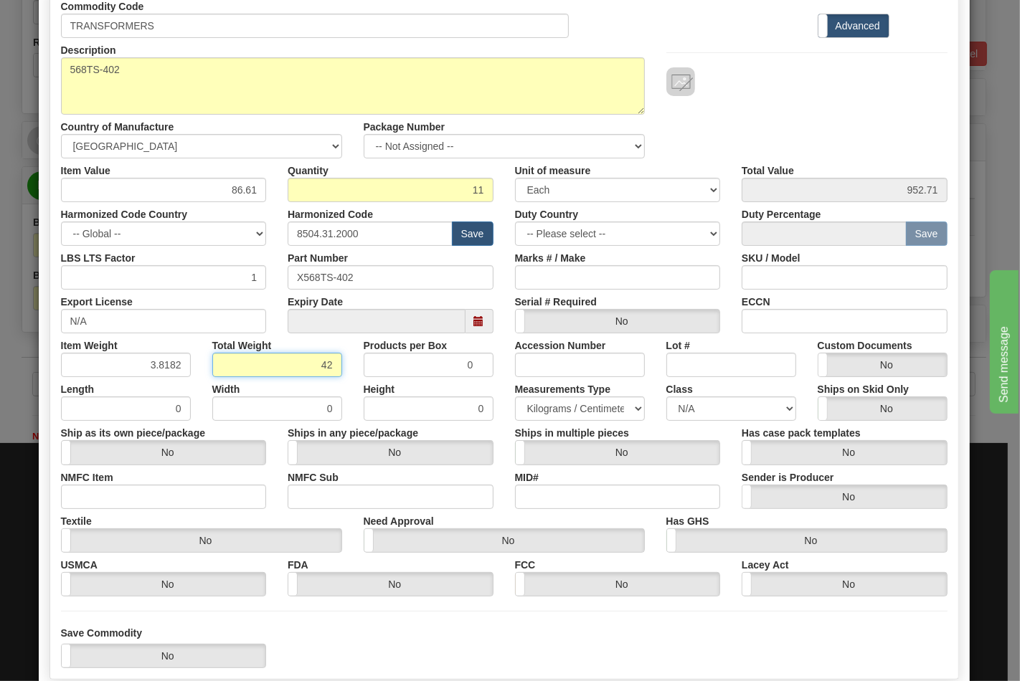
scroll to position [206, 0]
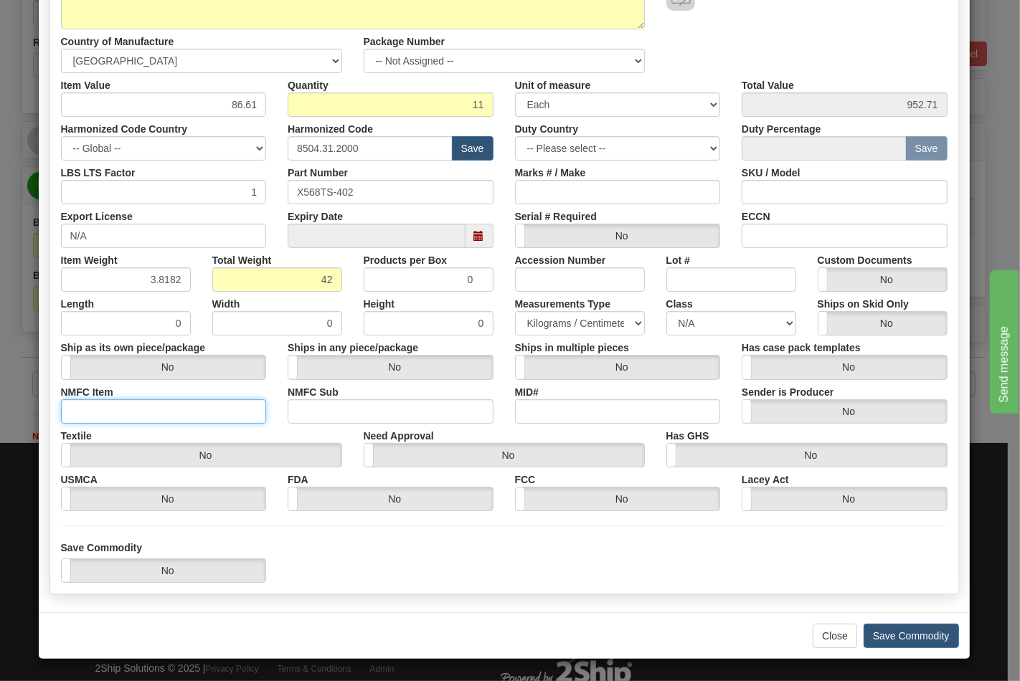
click at [209, 407] on input "NMFC Item" at bounding box center [164, 411] width 206 height 24
type input "63170"
click at [291, 418] on input "NMFC Sub" at bounding box center [391, 411] width 206 height 24
type input "4"
click at [681, 318] on select "N/A 50.0 55.0 60.0 65.0 70.0 85.0 92.5 100.0 125.0 175.0 250.0 300.0 400.0" at bounding box center [731, 323] width 130 height 24
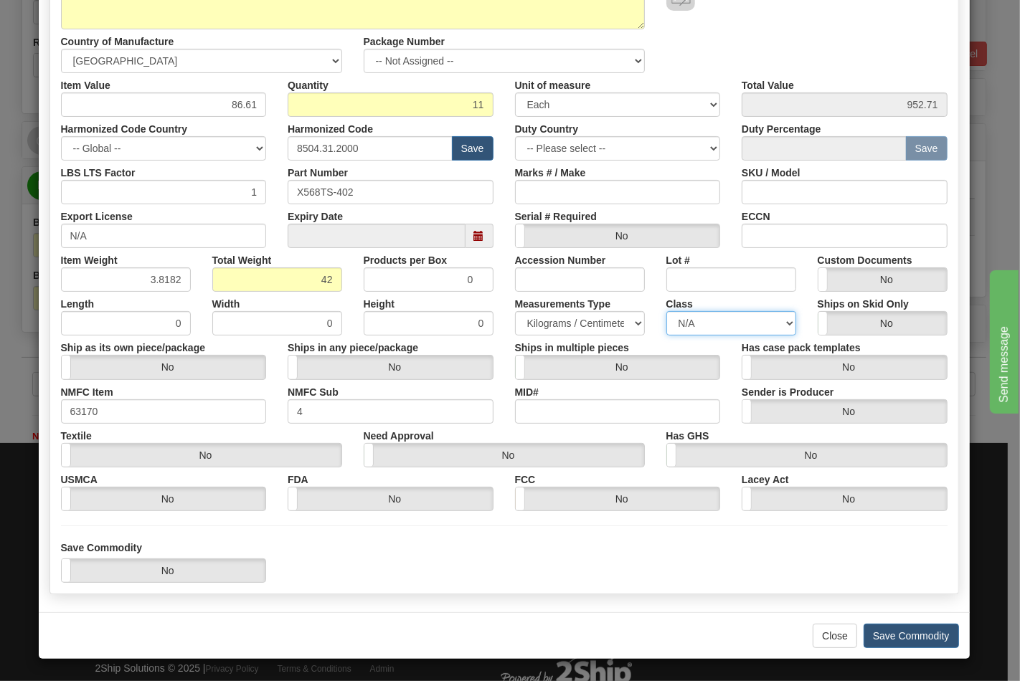
select select "70.0"
click at [666, 311] on select "N/A 50.0 55.0 60.0 65.0 70.0 85.0 92.5 100.0 125.0 175.0 250.0 300.0 400.0" at bounding box center [731, 323] width 130 height 24
click at [762, 235] on input "ECCN" at bounding box center [845, 236] width 206 height 24
type input "EAR99"
click at [900, 633] on button "Save Commodity" at bounding box center [911, 636] width 95 height 24
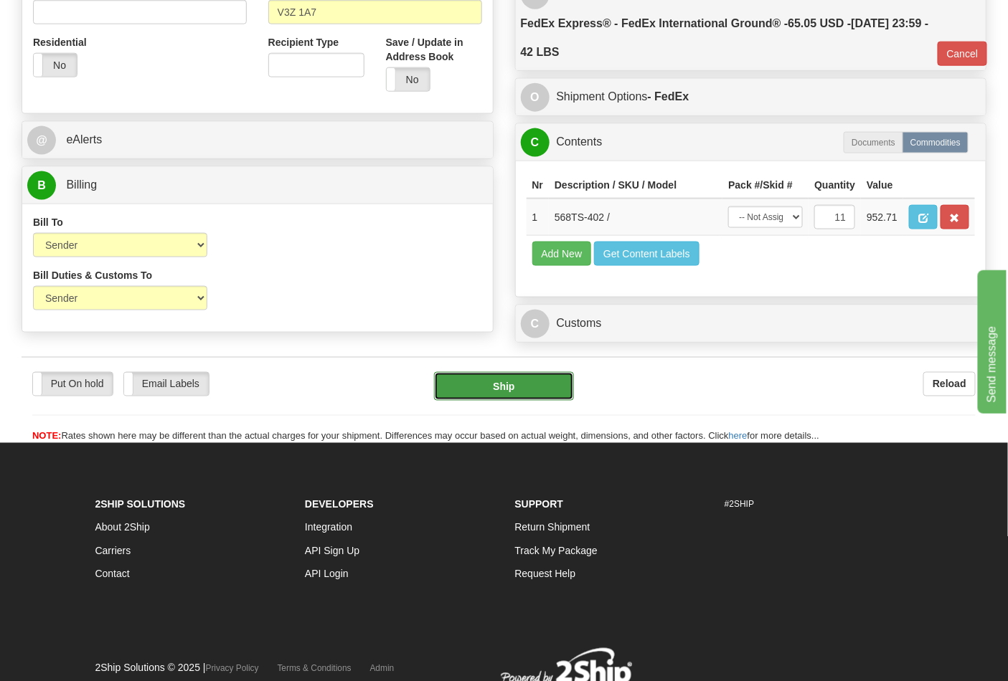
click at [514, 401] on button "Ship" at bounding box center [503, 386] width 139 height 29
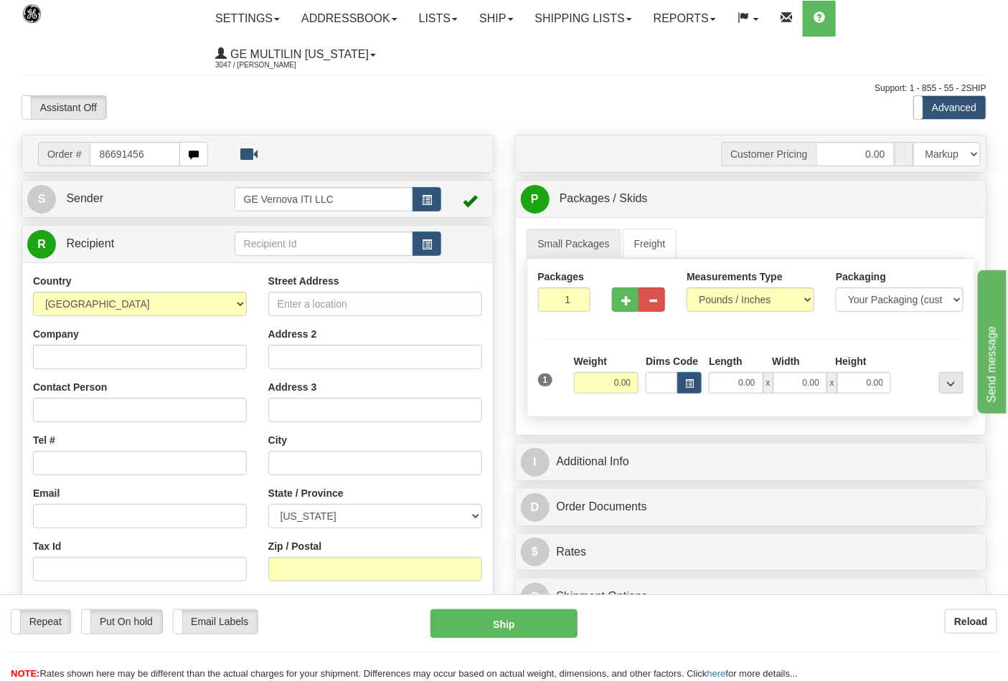
type input "86691456"
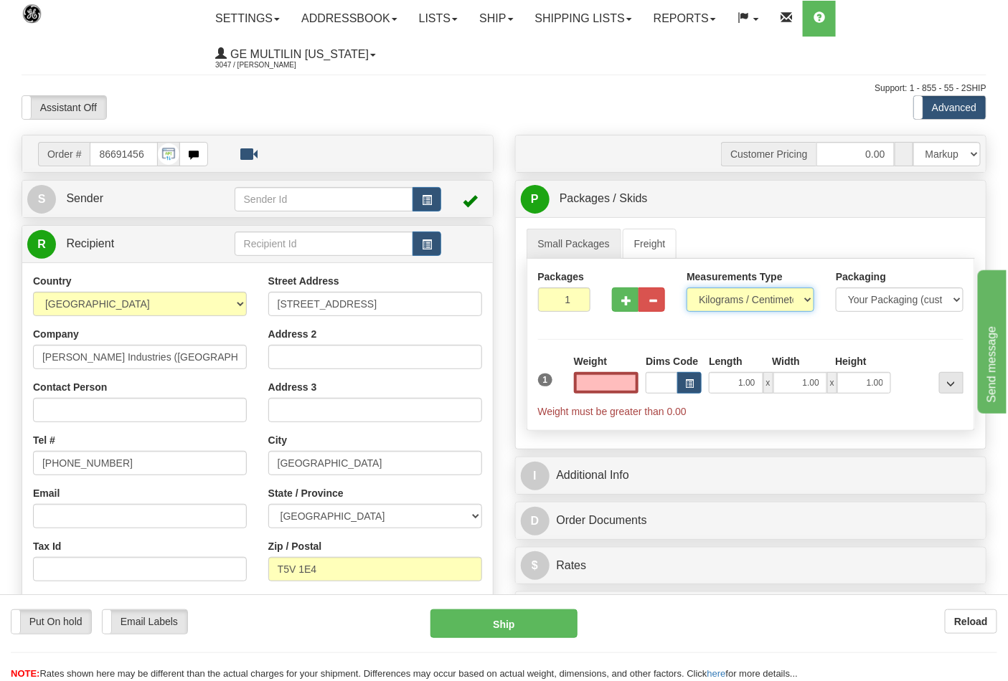
type input "0.00"
click at [716, 299] on select "Pounds / Inches Kilograms / Centimeters" at bounding box center [750, 300] width 128 height 24
select select "0"
click at [686, 288] on select "Pounds / Inches Kilograms / Centimeters" at bounding box center [750, 300] width 128 height 24
click at [630, 384] on input "0.00" at bounding box center [606, 383] width 65 height 22
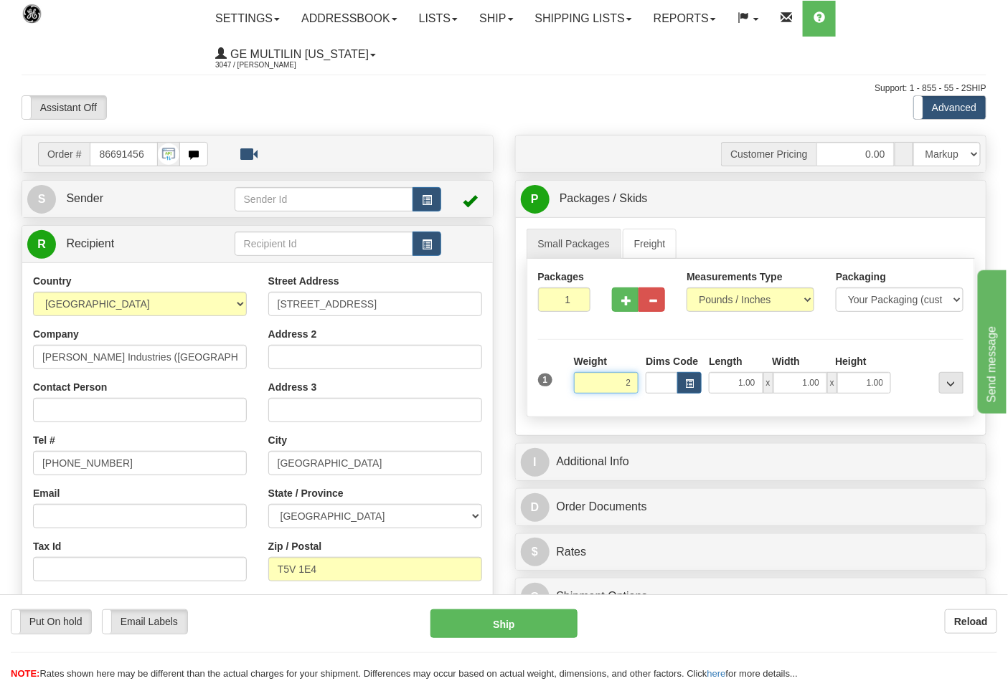
click button "Delete" at bounding box center [0, 0] width 0 height 0
type input "2.00"
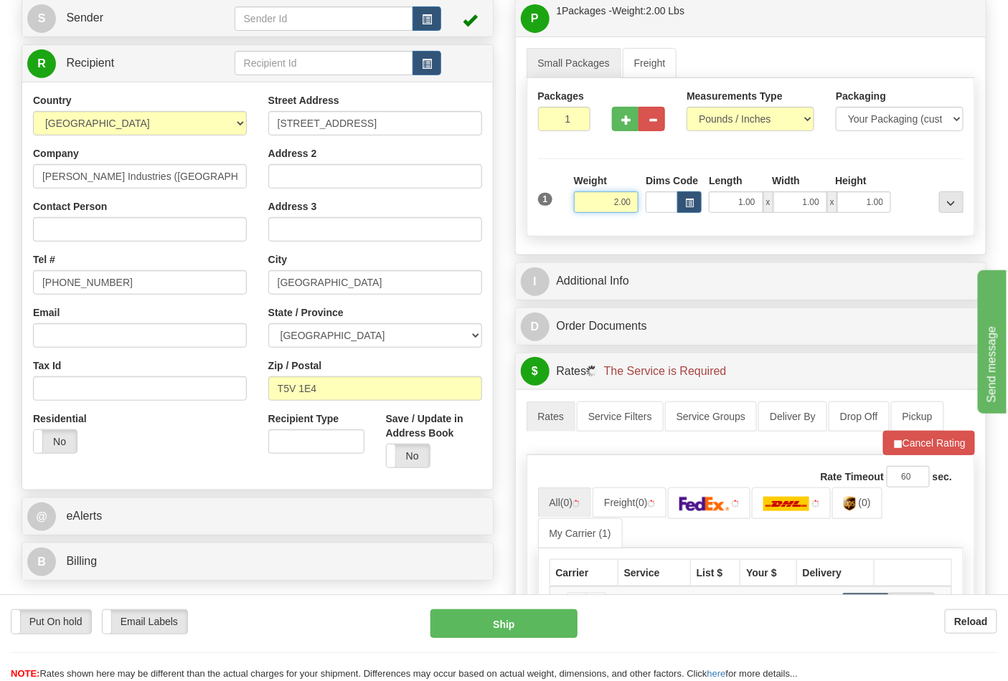
scroll to position [318, 0]
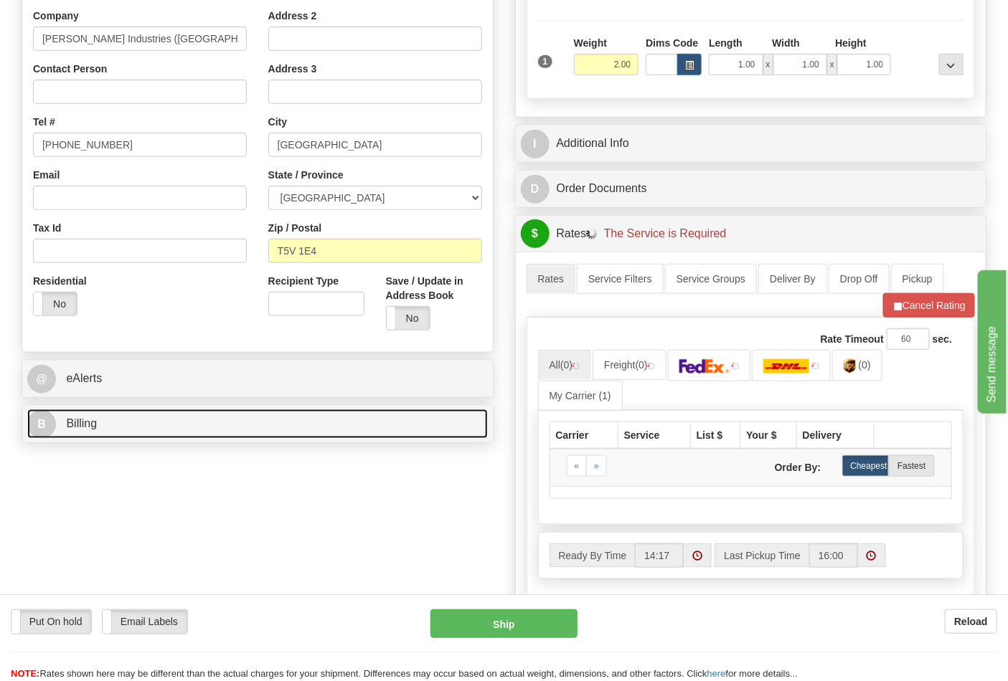
click at [148, 423] on link "B Billing" at bounding box center [257, 424] width 460 height 29
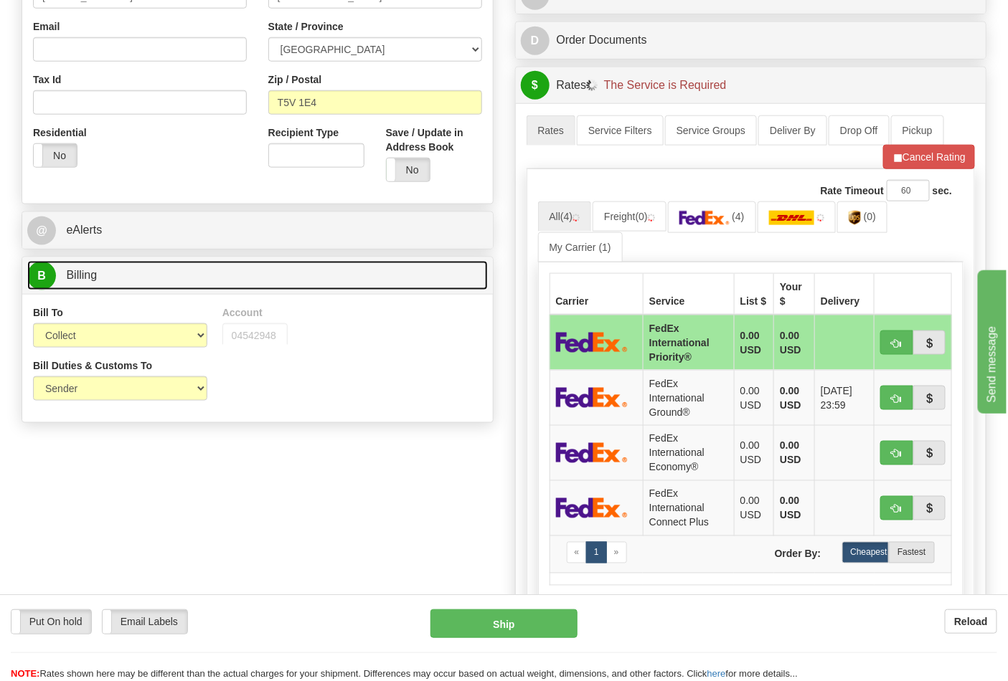
scroll to position [478, 0]
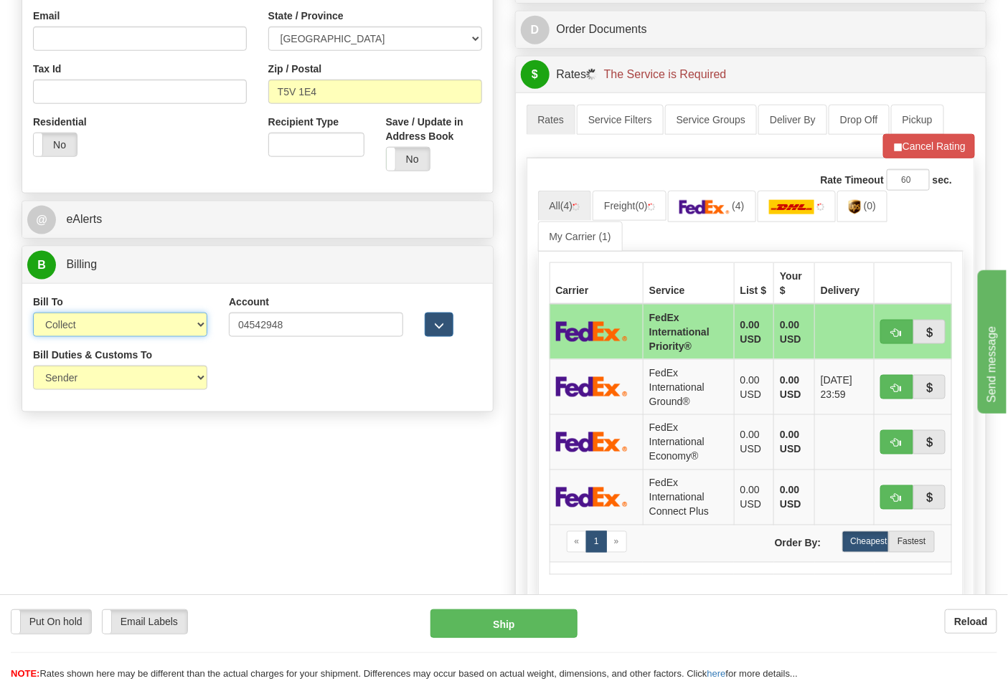
click at [84, 333] on select "Sender Recipient Third Party Collect" at bounding box center [120, 325] width 174 height 24
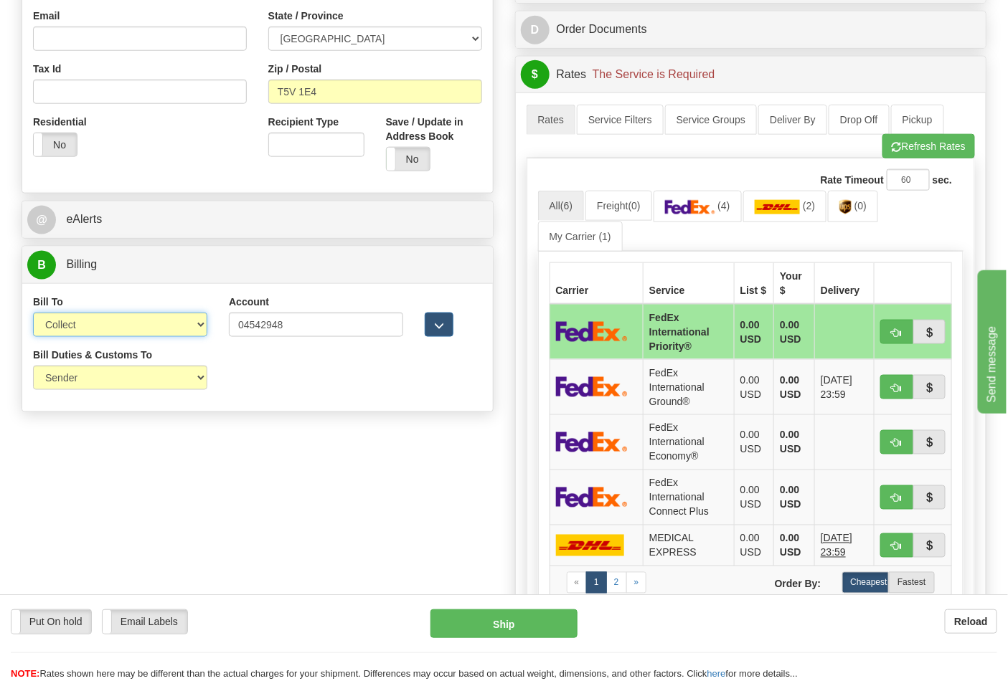
select select "2"
click at [33, 314] on select "Sender Recipient Third Party Collect" at bounding box center [120, 325] width 174 height 24
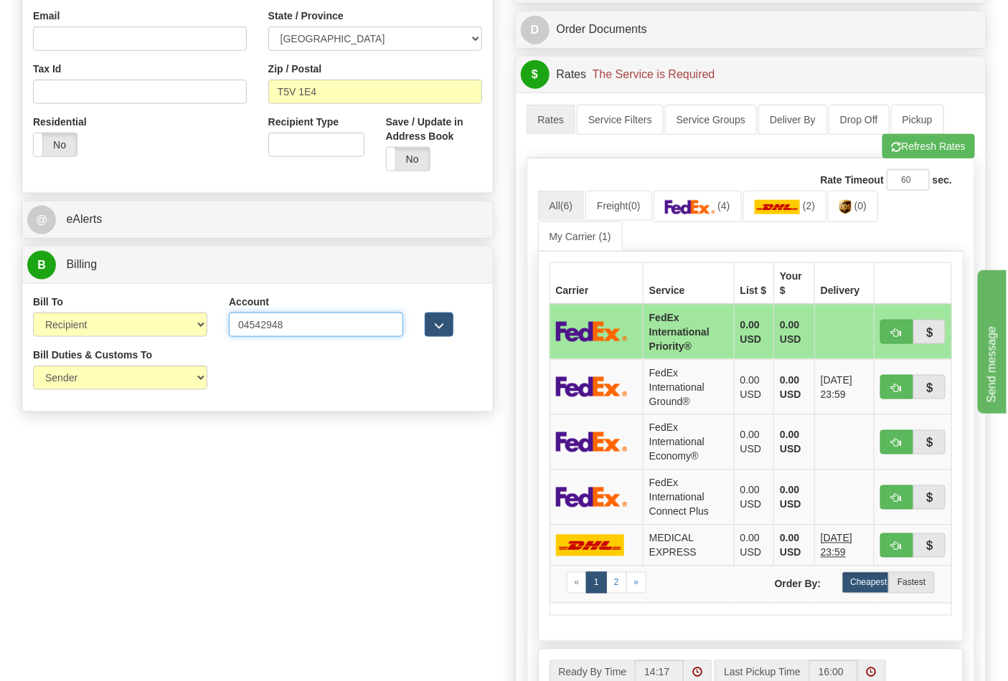
drag, startPoint x: 296, startPoint y: 330, endPoint x: 192, endPoint y: 330, distance: 104.0
click at [192, 330] on div "Bill To Sender Recipient Third Party Collect Account 04542948 3rd Party Account…" at bounding box center [257, 321] width 470 height 53
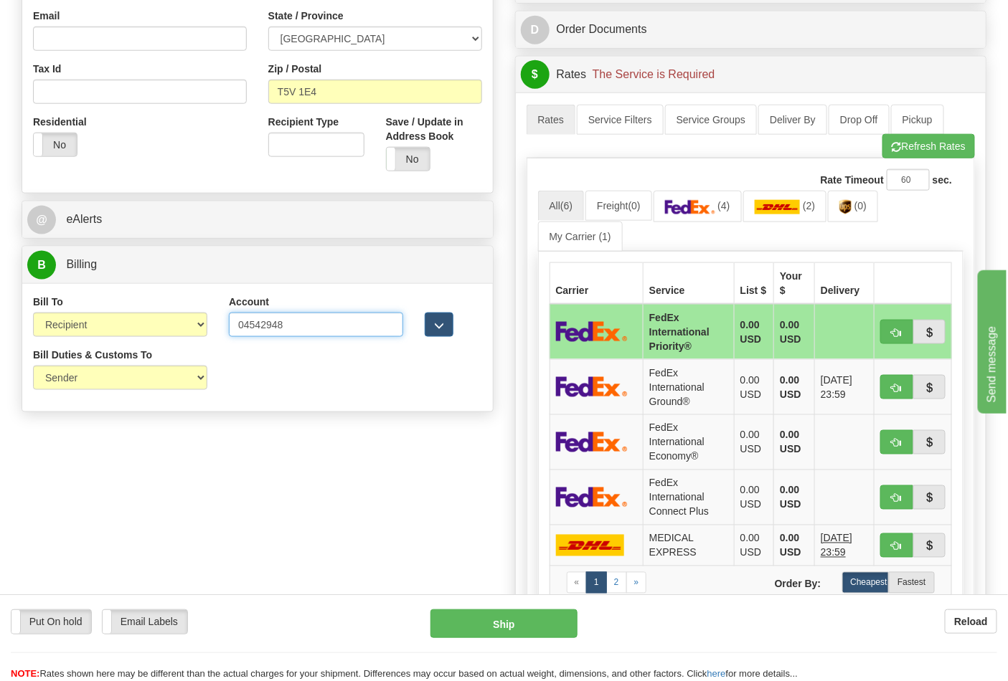
paste input "119312760"
type input "119312760"
click at [694, 211] on img at bounding box center [690, 207] width 50 height 14
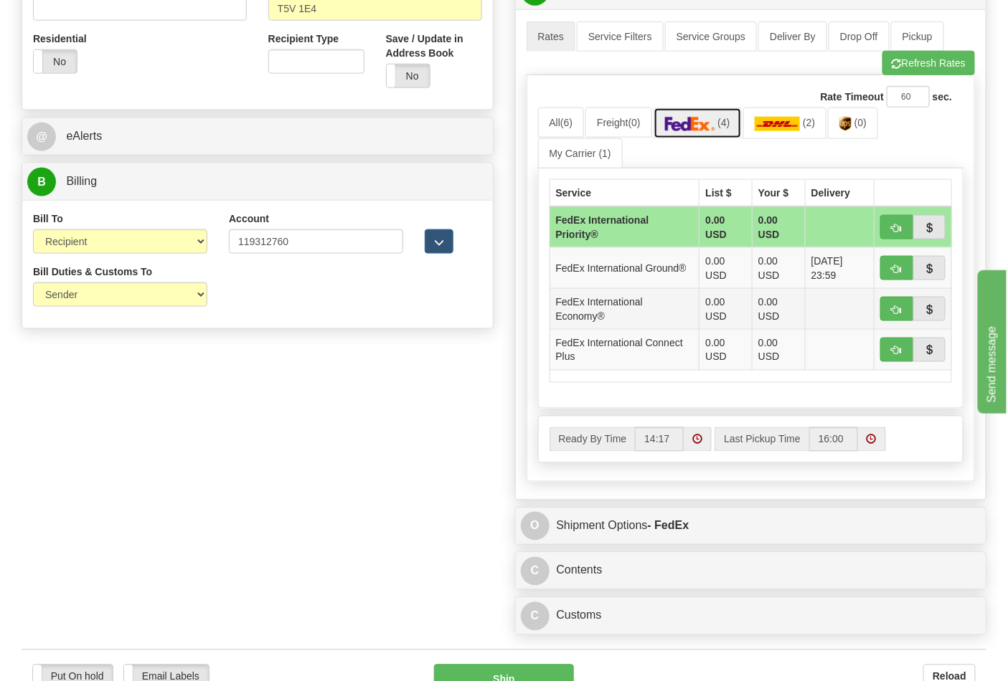
scroll to position [637, 0]
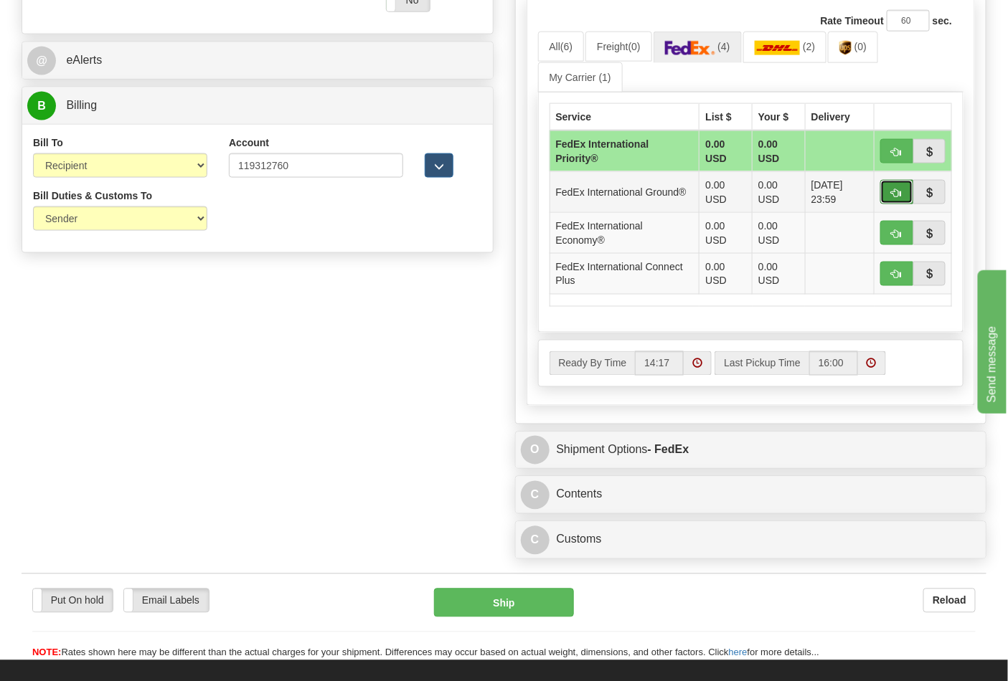
click at [889, 195] on button "button" at bounding box center [896, 192] width 33 height 24
type input "92"
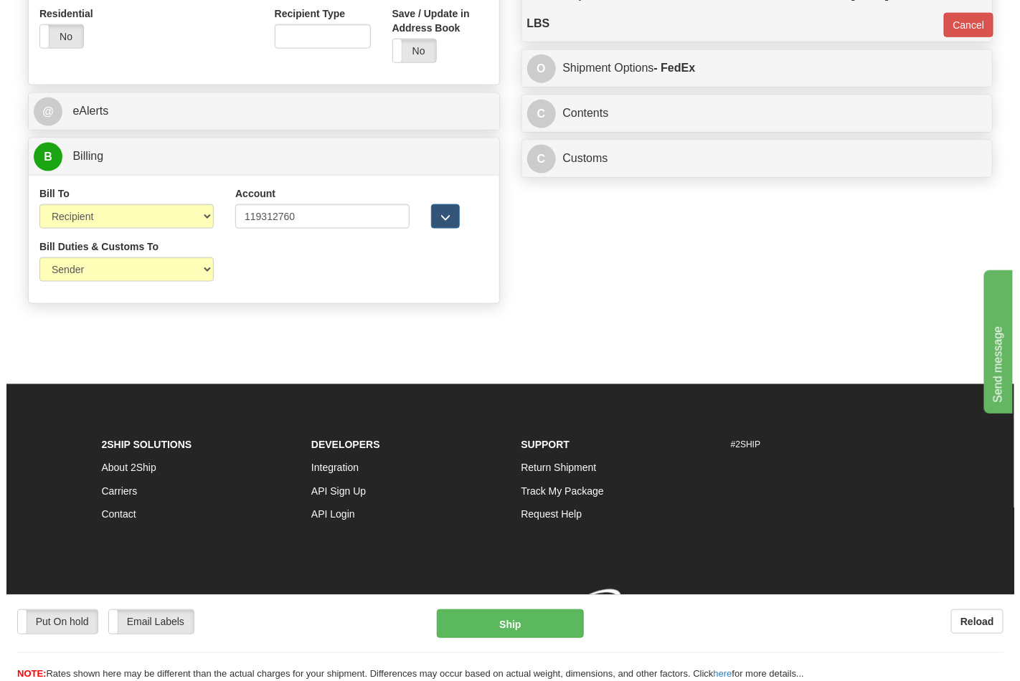
scroll to position [608, 0]
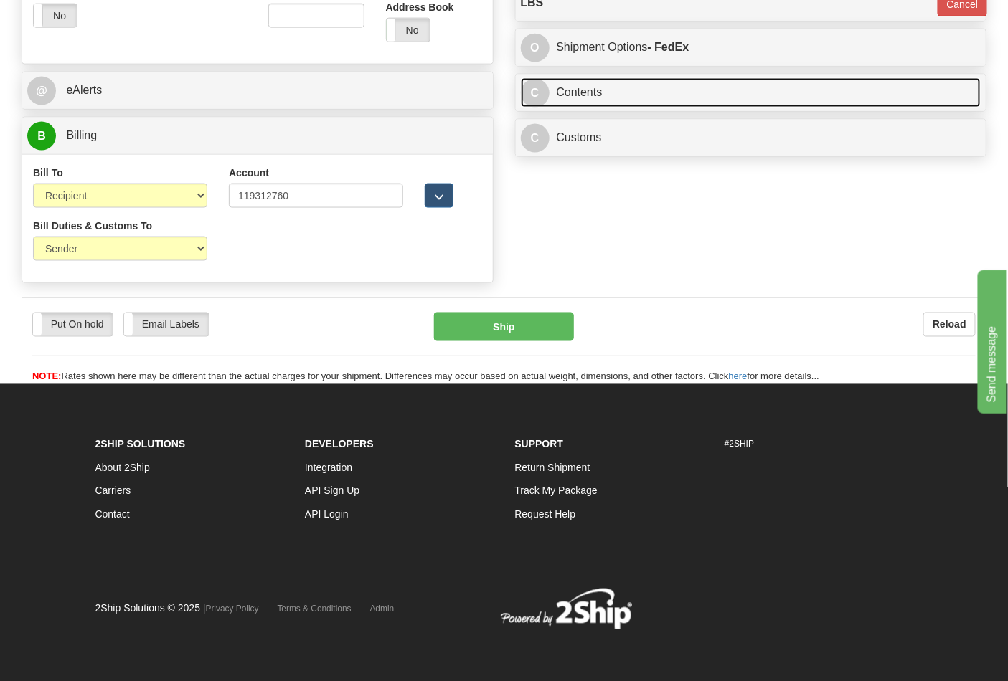
click at [618, 105] on link "C Contents" at bounding box center [751, 92] width 460 height 29
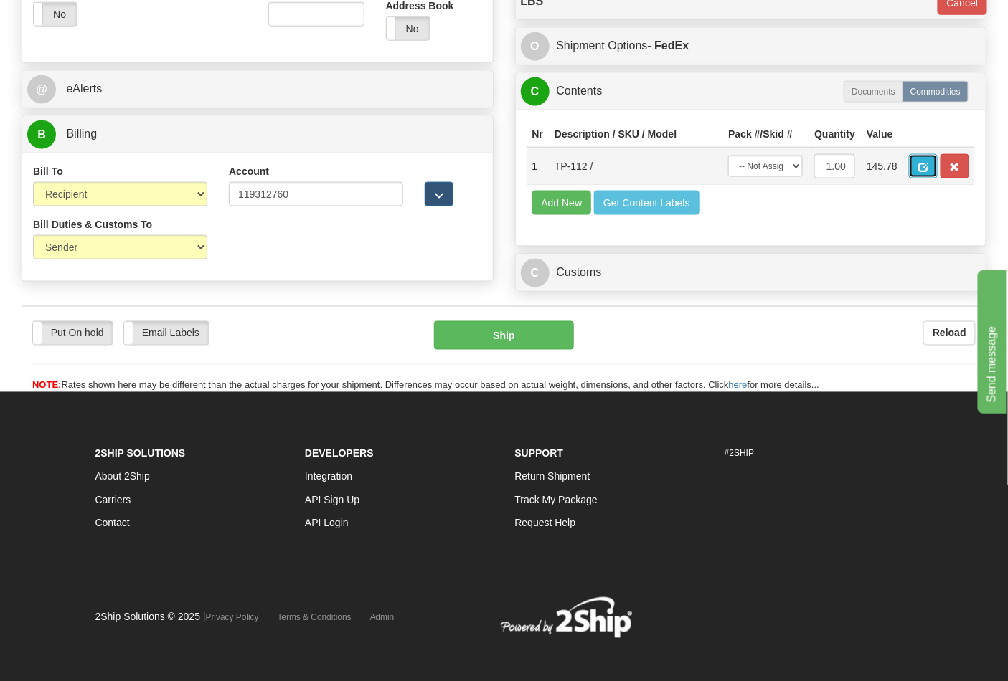
click at [928, 169] on span "button" at bounding box center [923, 167] width 10 height 9
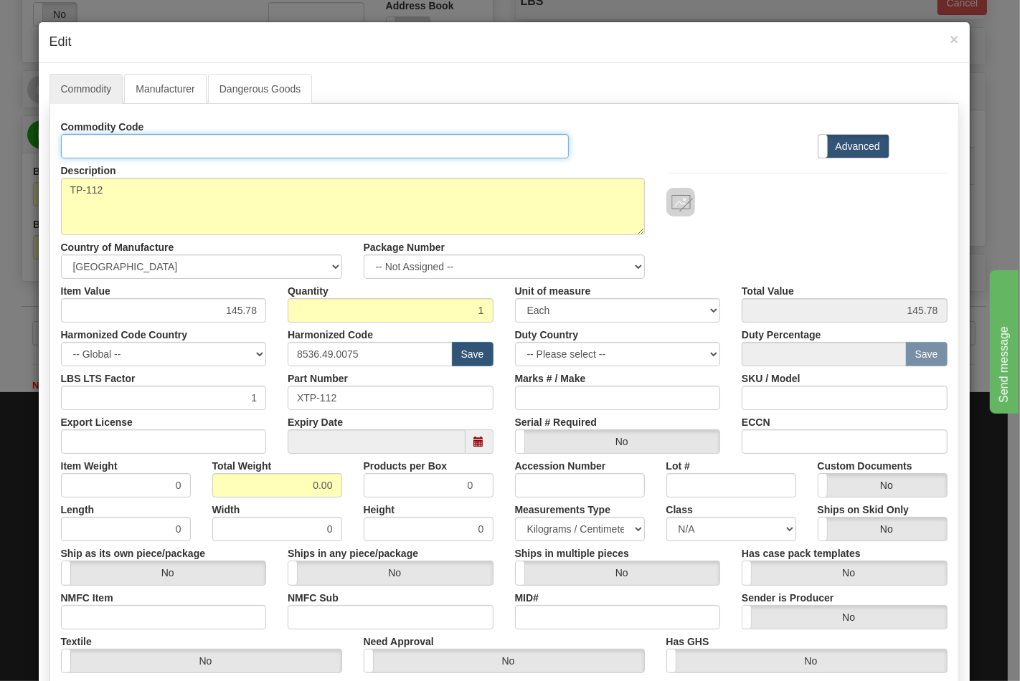
click at [296, 142] on input "Id" at bounding box center [315, 146] width 508 height 24
type input "TRANSFORMERS"
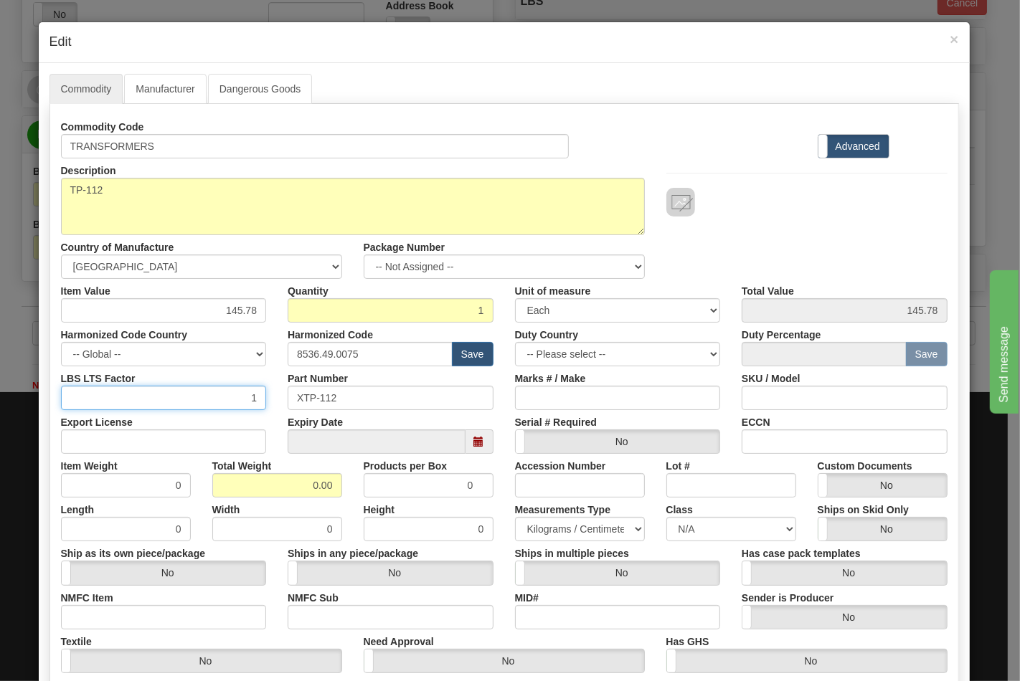
drag, startPoint x: 197, startPoint y: 405, endPoint x: 196, endPoint y: 395, distance: 10.1
click at [197, 405] on input "1" at bounding box center [164, 398] width 206 height 24
drag, startPoint x: 199, startPoint y: 443, endPoint x: 199, endPoint y: 432, distance: 10.0
click at [199, 443] on input "Export License" at bounding box center [164, 442] width 206 height 24
type input "N/A"
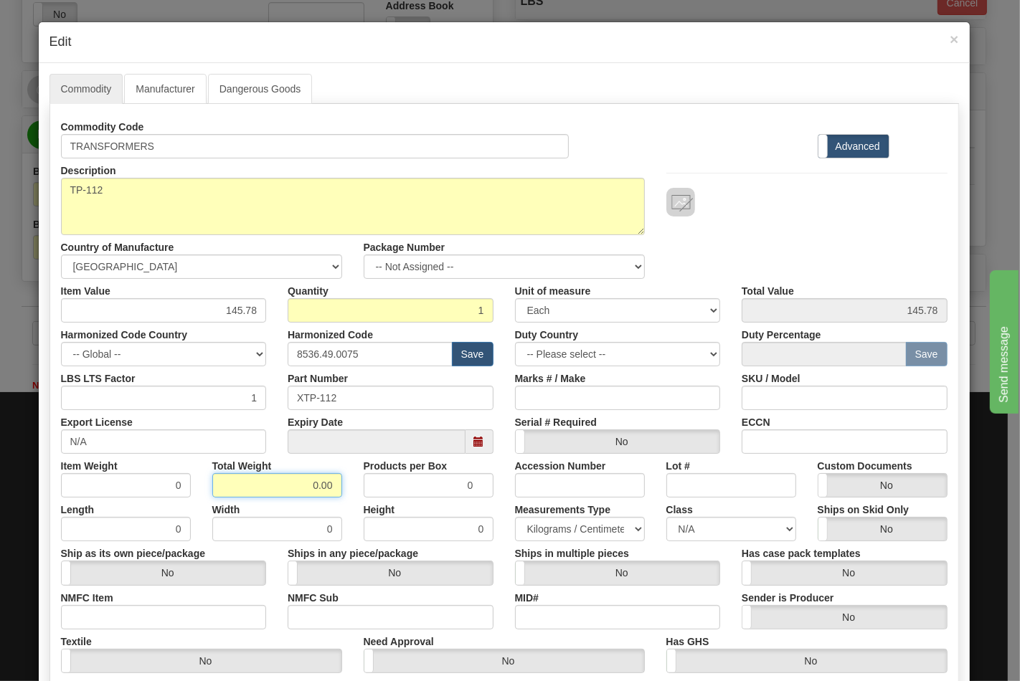
drag, startPoint x: 264, startPoint y: 483, endPoint x: 356, endPoint y: 485, distance: 92.5
click at [356, 485] on div "Item Weight 0 Total Weight 0.00 Products per Box 0 Accession Number Lot # Custo…" at bounding box center [504, 476] width 908 height 44
type input "2"
type input "2.0000"
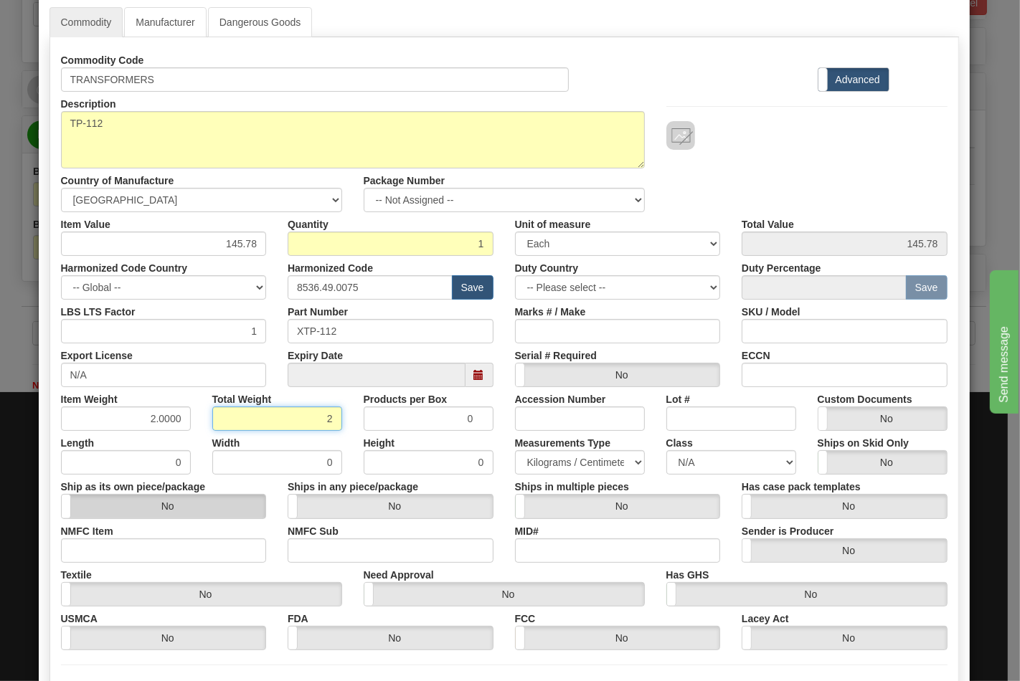
scroll to position [206, 0]
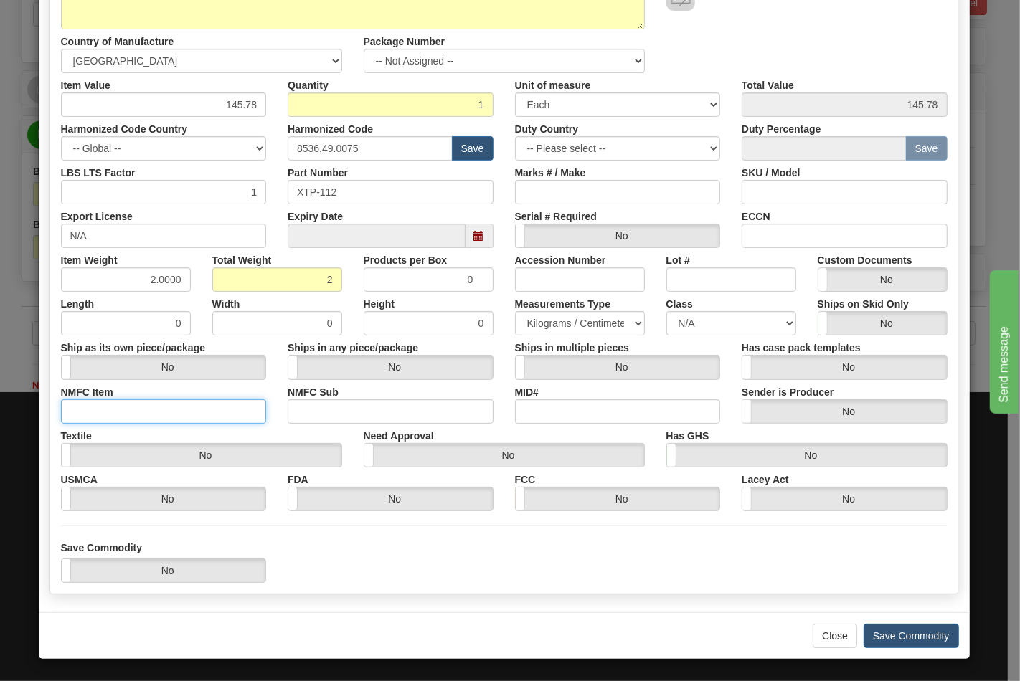
click at [110, 412] on input "NMFC Item" at bounding box center [164, 411] width 206 height 24
type input "63170"
click at [700, 321] on select "N/A 50.0 55.0 60.0 65.0 70.0 85.0 92.5 100.0 125.0 175.0 250.0 300.0 400.0" at bounding box center [731, 323] width 130 height 24
click at [666, 311] on select "N/A 50.0 55.0 60.0 65.0 70.0 85.0 92.5 100.0 125.0 175.0 250.0 300.0 400.0" at bounding box center [731, 323] width 130 height 24
click at [687, 323] on select "N/A 50.0 55.0 60.0 65.0 70.0 85.0 92.5 100.0 125.0 175.0 250.0 300.0 400.0" at bounding box center [731, 323] width 130 height 24
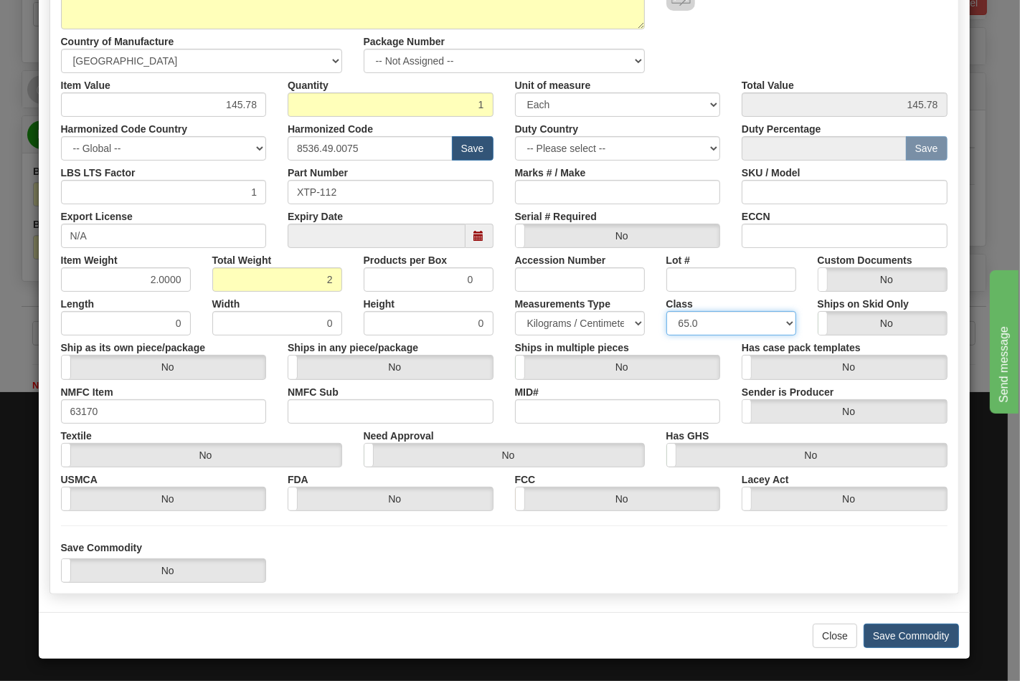
select select "70.0"
click at [666, 311] on select "N/A 50.0 55.0 60.0 65.0 70.0 85.0 92.5 100.0 125.0 175.0 250.0 300.0 400.0" at bounding box center [731, 323] width 130 height 24
drag, startPoint x: 757, startPoint y: 241, endPoint x: 778, endPoint y: 240, distance: 20.8
click at [758, 241] on input "ECCN" at bounding box center [845, 236] width 206 height 24
type input "EAR99"
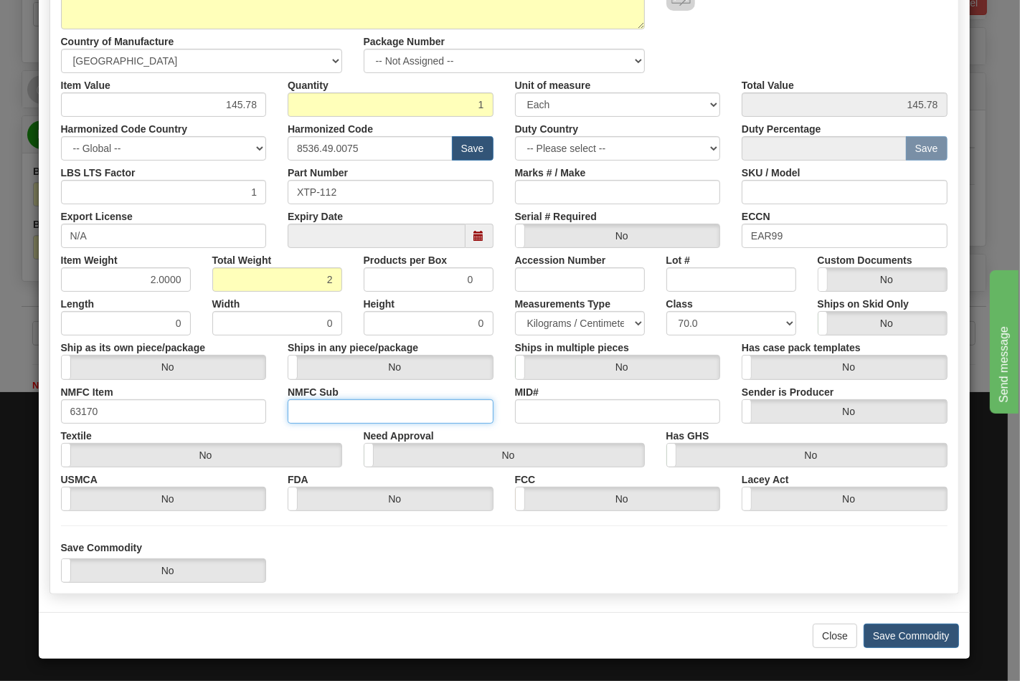
click at [359, 404] on input "NMFC Sub" at bounding box center [391, 411] width 206 height 24
type input "4"
click at [881, 630] on button "Save Commodity" at bounding box center [911, 636] width 95 height 24
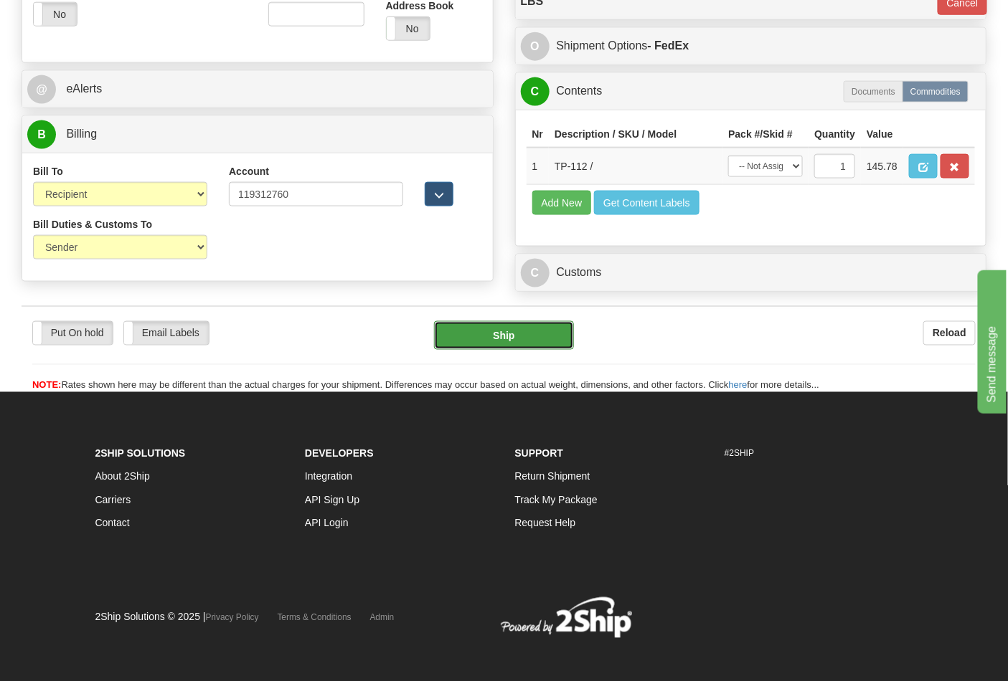
click at [508, 350] on button "Ship" at bounding box center [503, 335] width 139 height 29
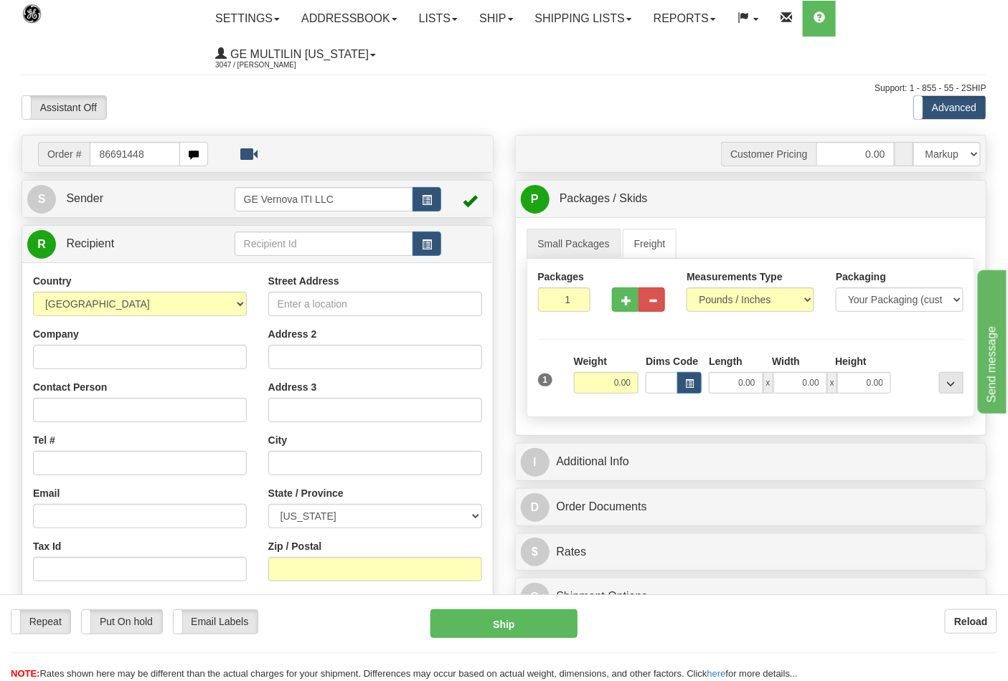
type input "86691448"
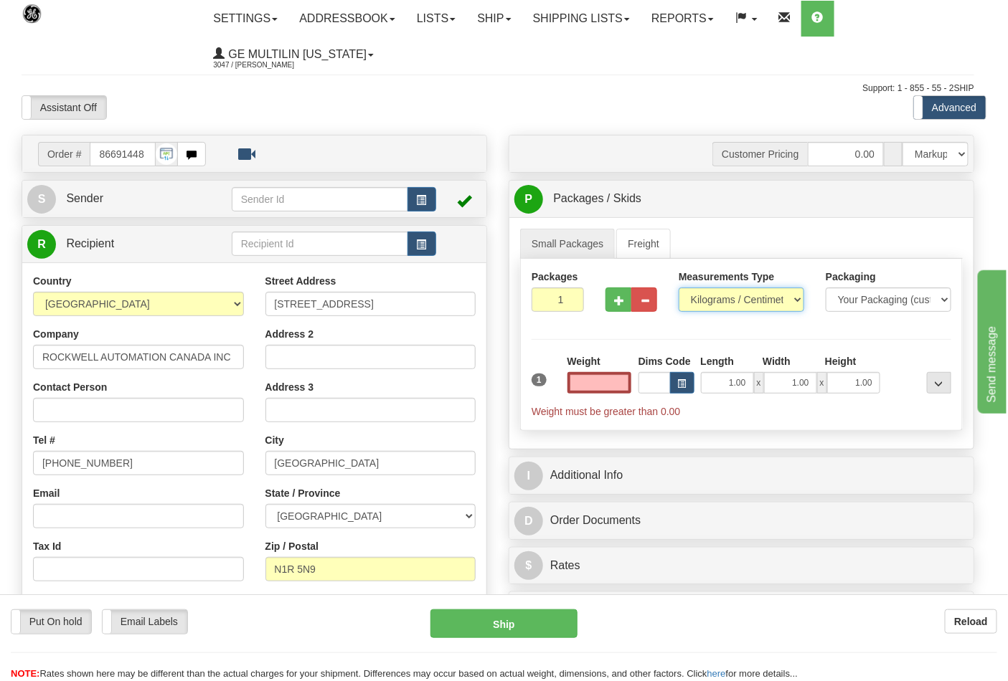
type input "0.00"
click at [737, 298] on select "Pounds / Inches Kilograms / Centimeters" at bounding box center [741, 300] width 126 height 24
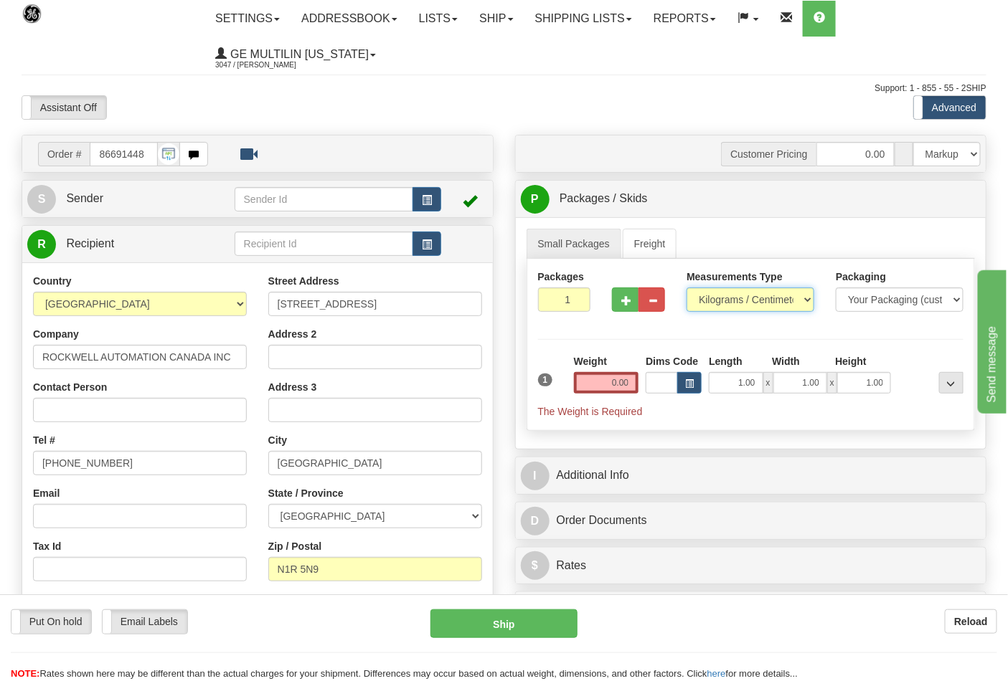
select select "0"
click at [686, 288] on select "Pounds / Inches Kilograms / Centimeters" at bounding box center [750, 300] width 128 height 24
click at [625, 308] on button "button" at bounding box center [625, 300] width 27 height 24
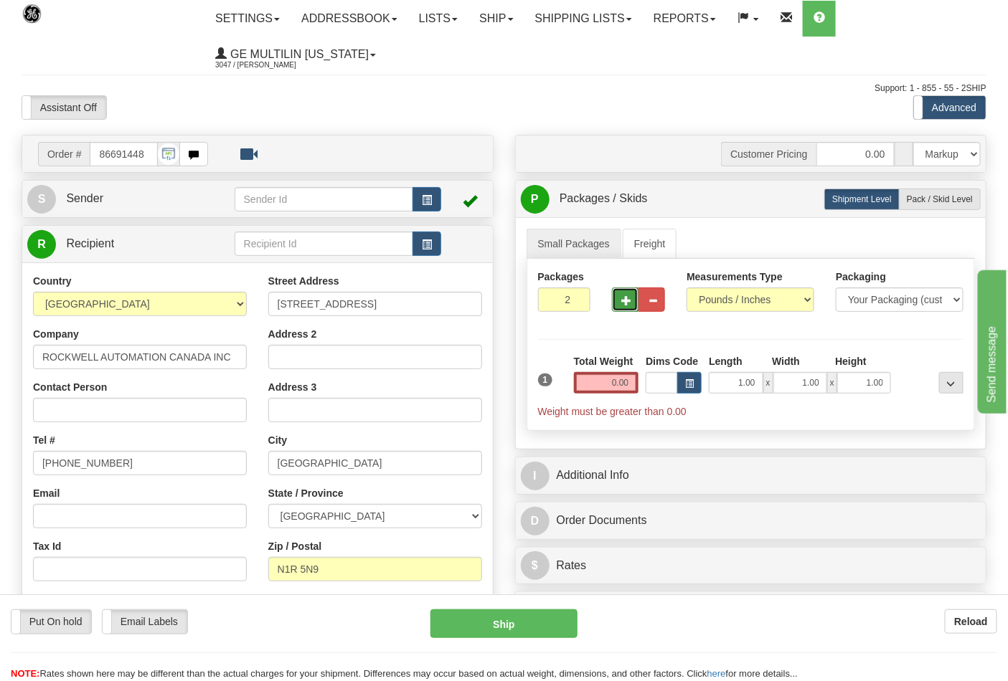
click at [626, 306] on span "button" at bounding box center [626, 300] width 10 height 9
click at [627, 303] on span "button" at bounding box center [626, 300] width 10 height 9
type input "4"
click at [633, 381] on input "0.00" at bounding box center [606, 383] width 65 height 22
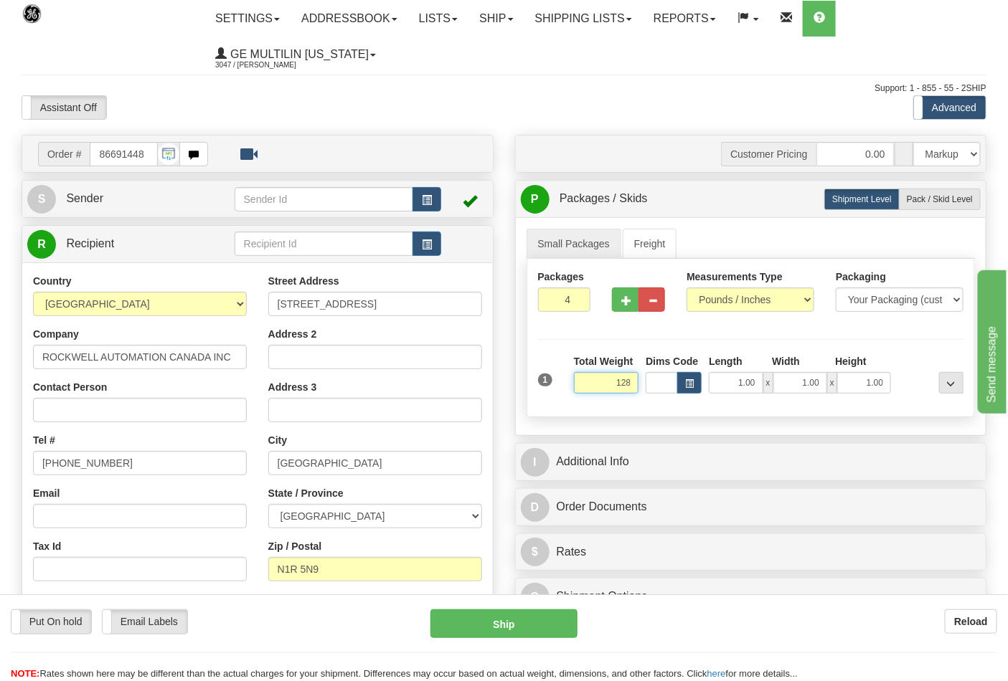
click button "Delete" at bounding box center [0, 0] width 0 height 0
type input "128.00"
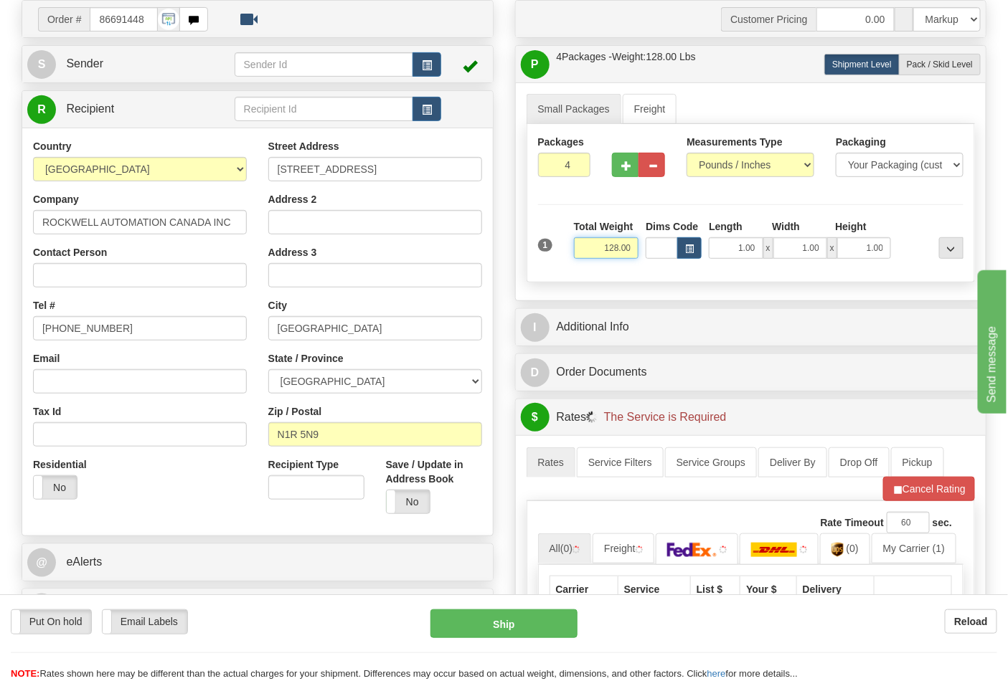
scroll to position [239, 0]
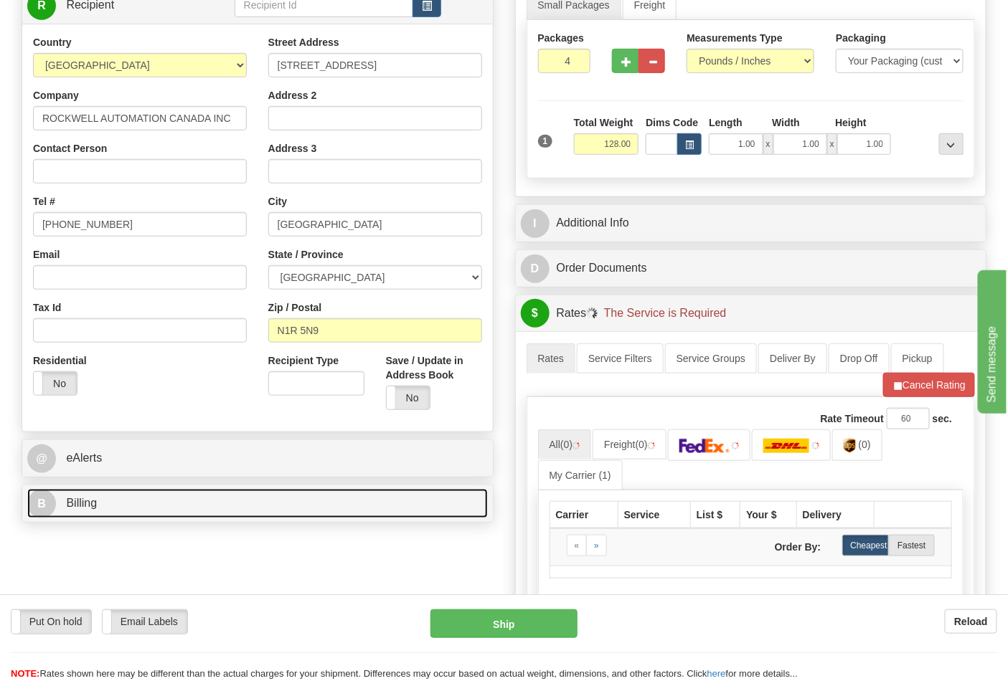
click at [178, 505] on link "B Billing" at bounding box center [257, 503] width 460 height 29
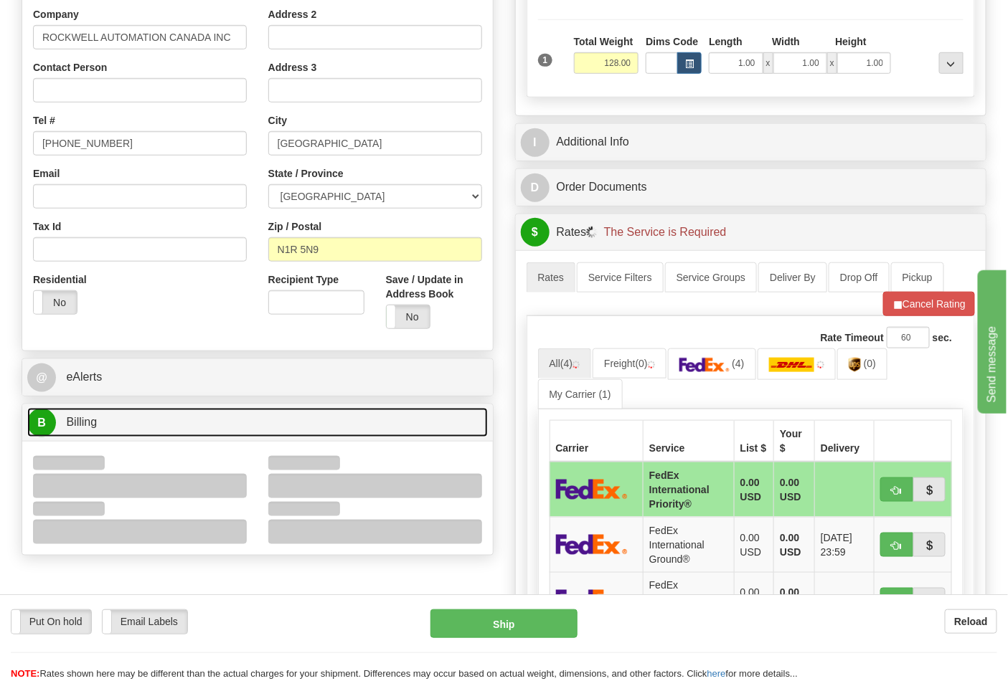
scroll to position [398, 0]
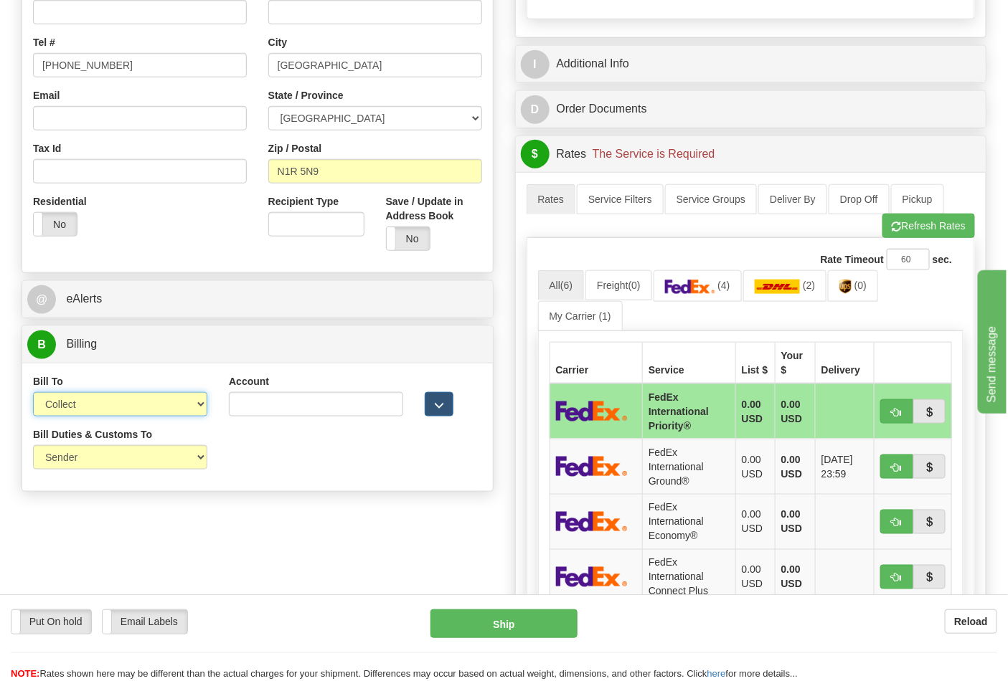
click at [84, 405] on select "Sender Recipient Third Party Collect" at bounding box center [120, 404] width 174 height 24
select select "2"
click at [33, 394] on select "Sender Recipient Third Party Collect" at bounding box center [120, 404] width 174 height 24
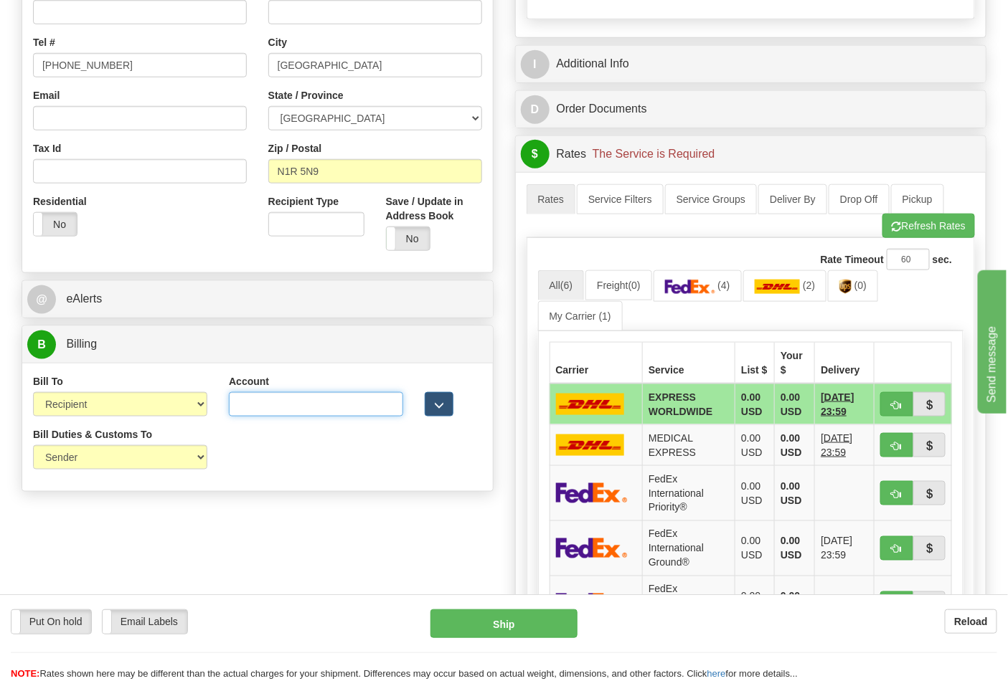
click at [261, 410] on input "Account" at bounding box center [316, 404] width 174 height 24
paste input "950380623"
type input "950380623"
click at [696, 294] on img at bounding box center [690, 287] width 50 height 14
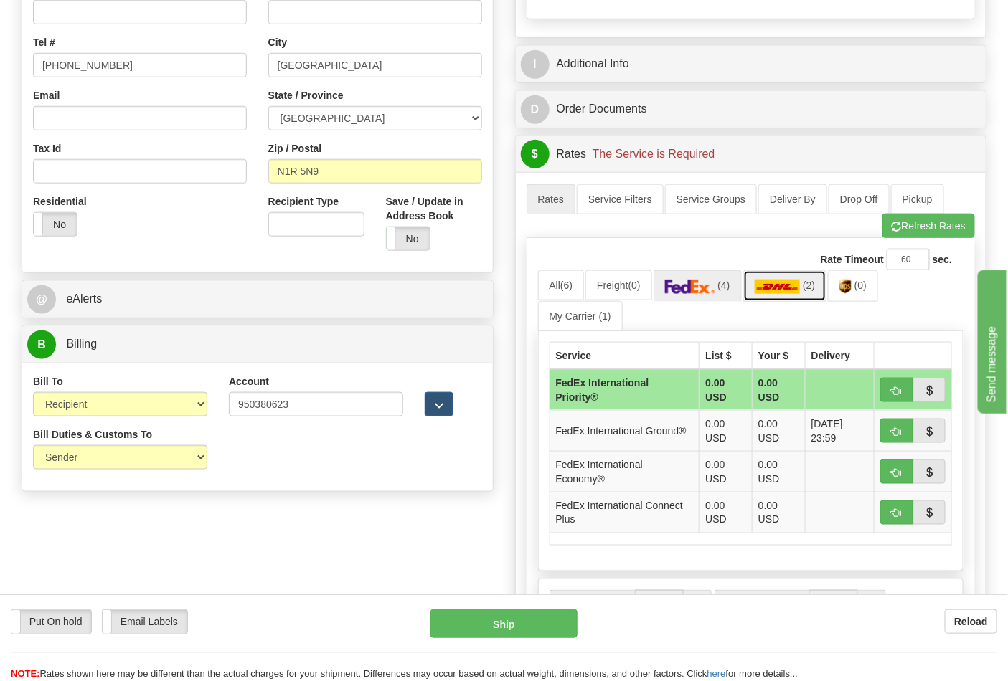
click at [783, 297] on link "(2)" at bounding box center [785, 285] width 84 height 31
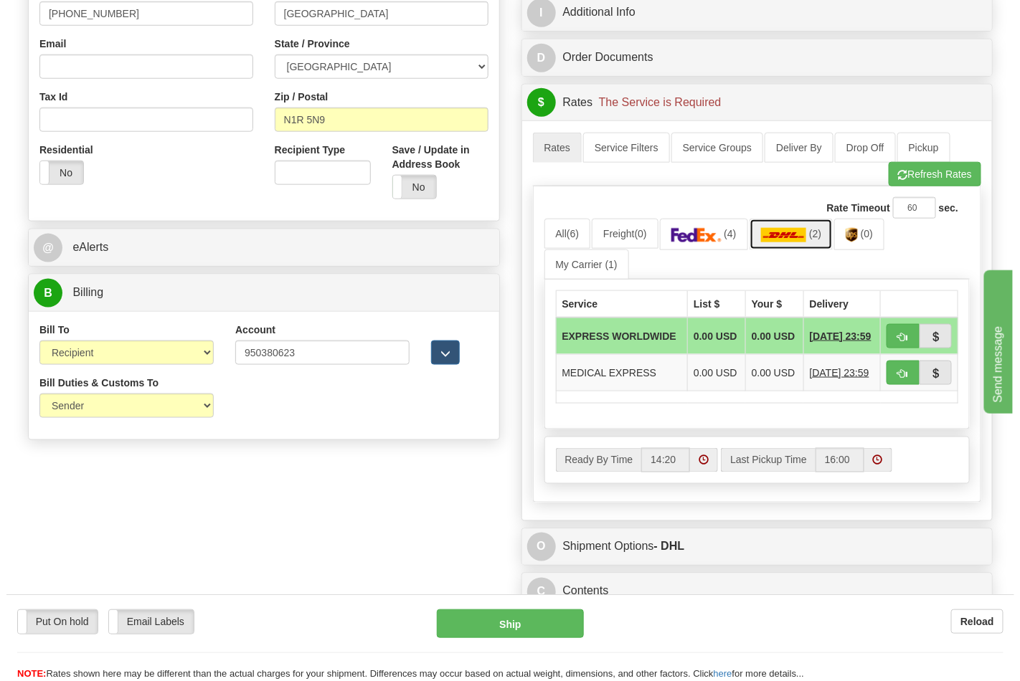
scroll to position [557, 0]
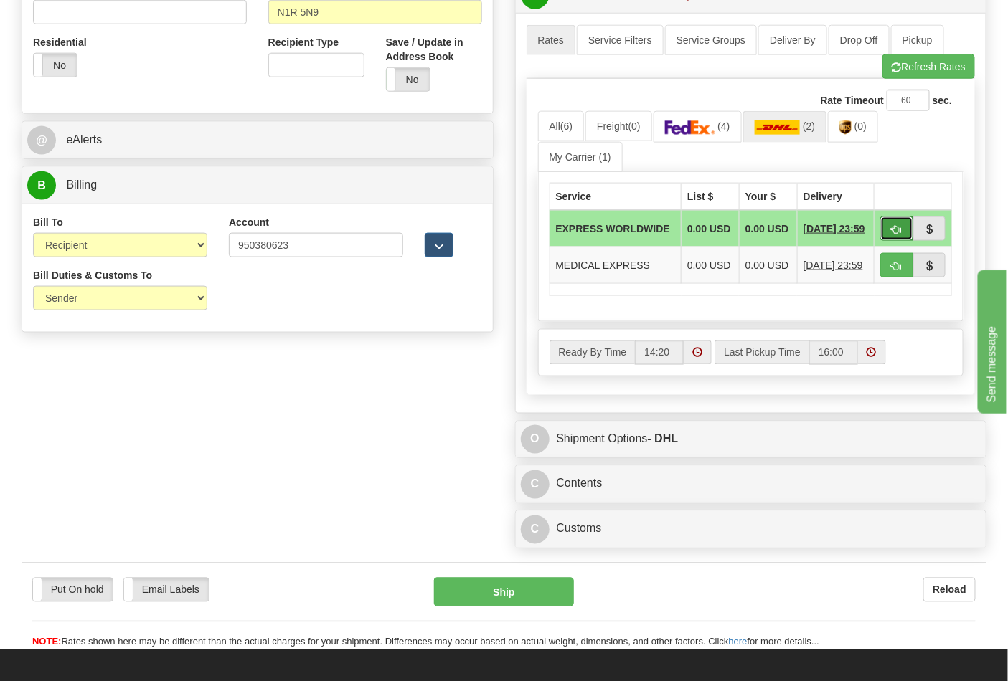
click at [889, 233] on button "button" at bounding box center [896, 229] width 33 height 24
type input "P"
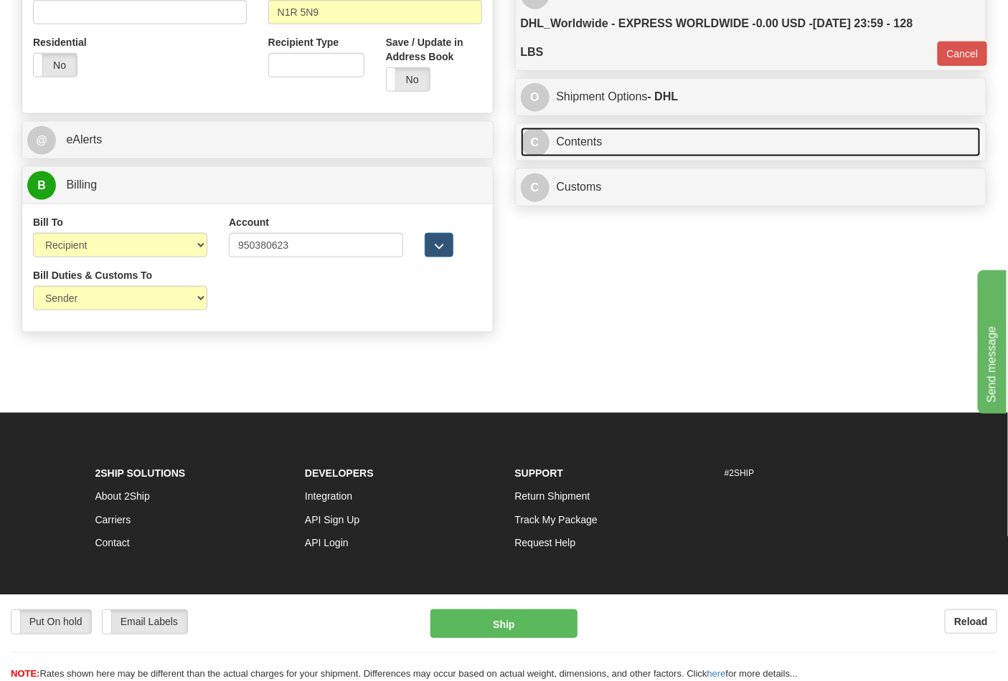
click at [633, 156] on link "C Contents" at bounding box center [751, 142] width 460 height 29
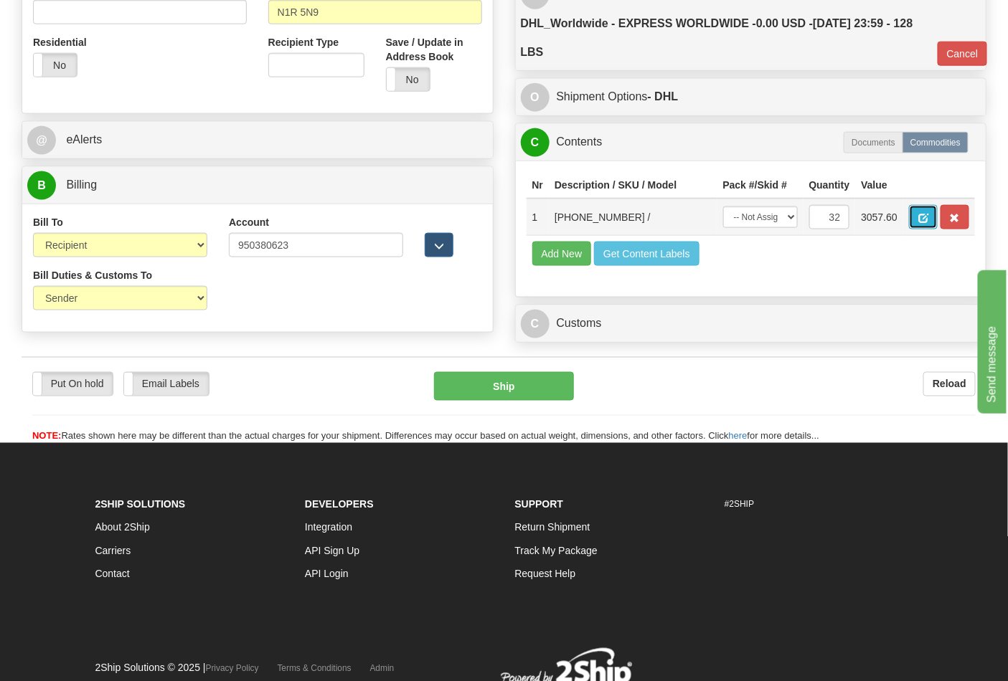
click at [937, 217] on button "button" at bounding box center [923, 217] width 29 height 24
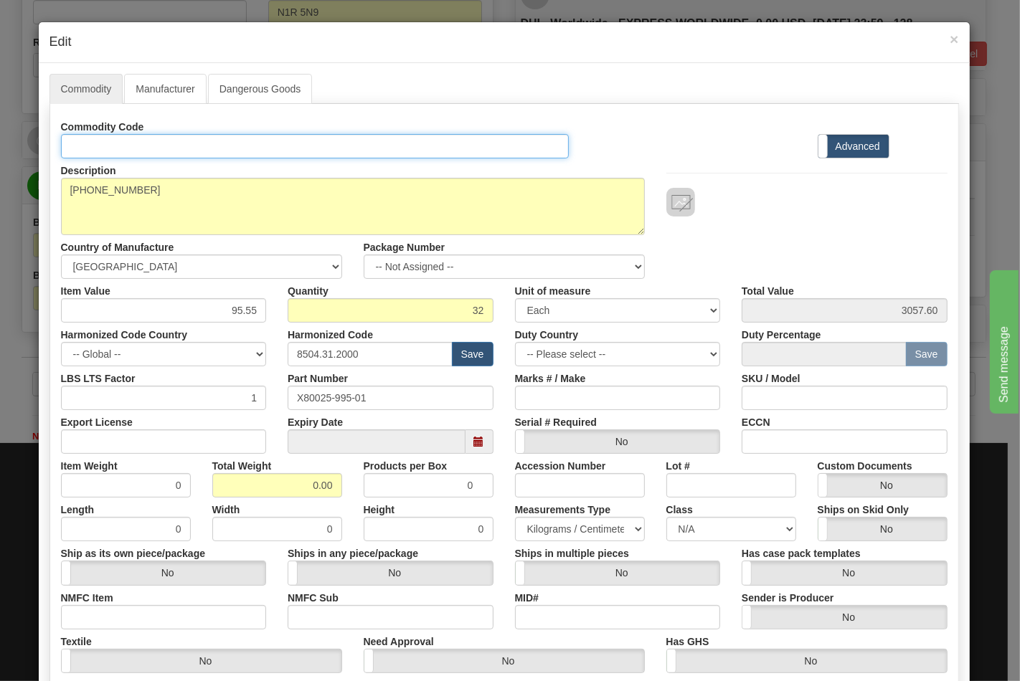
click at [110, 143] on input "Id" at bounding box center [315, 146] width 508 height 24
type input "TRANSFORMERS"
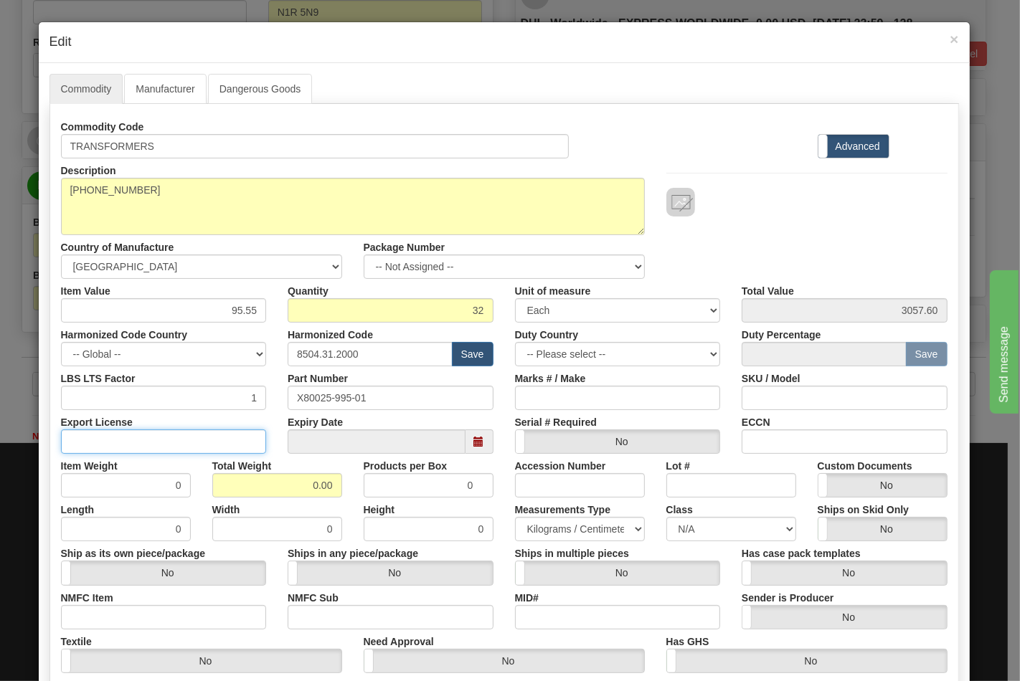
click at [235, 440] on input "Export License" at bounding box center [164, 442] width 206 height 24
type input "N/A"
drag, startPoint x: 303, startPoint y: 481, endPoint x: 359, endPoint y: 475, distance: 55.5
click at [359, 481] on div "Item Weight 0 Total Weight 0.00 Products per Box 0 Accession Number Lot # Custo…" at bounding box center [504, 476] width 908 height 44
type input "128"
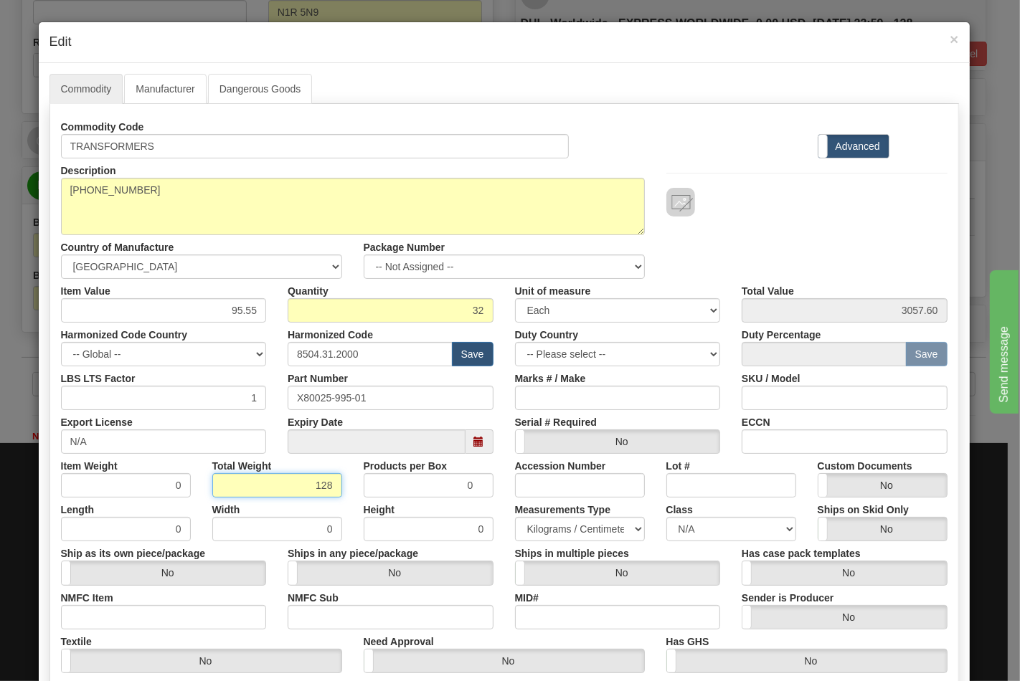
type input "4.0000"
click at [196, 612] on input "NMFC Item" at bounding box center [164, 617] width 206 height 24
type input "63170"
drag, startPoint x: 290, startPoint y: 624, endPoint x: 300, endPoint y: 619, distance: 11.2
click at [298, 620] on input "NMFC Sub" at bounding box center [391, 617] width 206 height 24
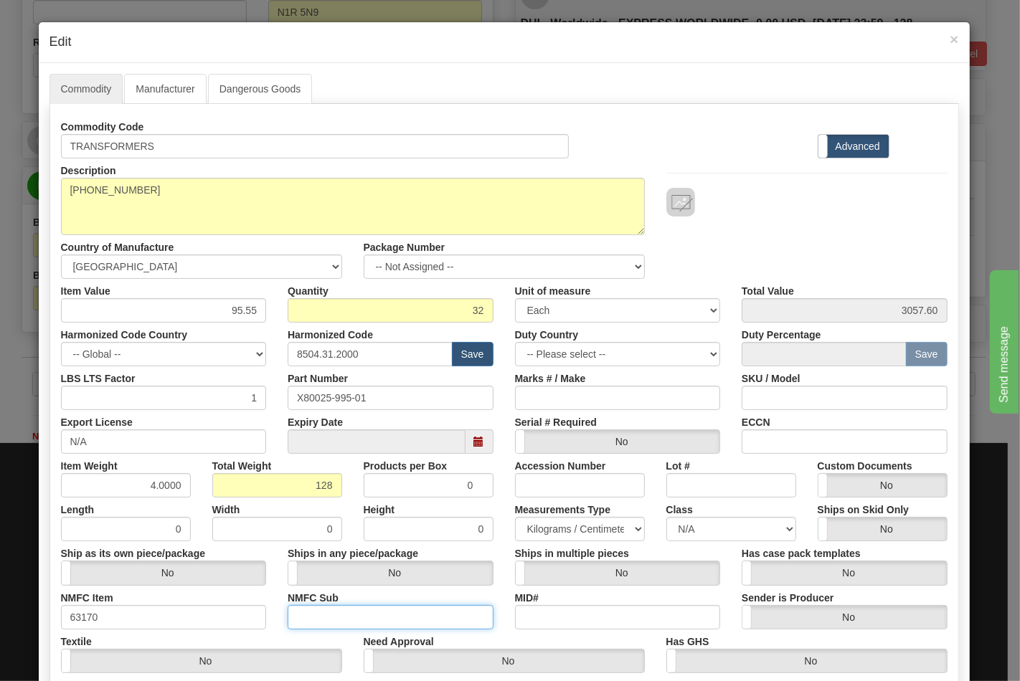
type input "4"
click at [728, 526] on select "N/A 50.0 55.0 60.0 65.0 70.0 85.0 92.5 100.0 125.0 175.0 250.0 300.0 400.0" at bounding box center [731, 529] width 130 height 24
select select "70.0"
click at [666, 517] on select "N/A 50.0 55.0 60.0 65.0 70.0 85.0 92.5 100.0 125.0 175.0 250.0 300.0 400.0" at bounding box center [731, 529] width 130 height 24
click at [775, 437] on input "ECCN" at bounding box center [845, 442] width 206 height 24
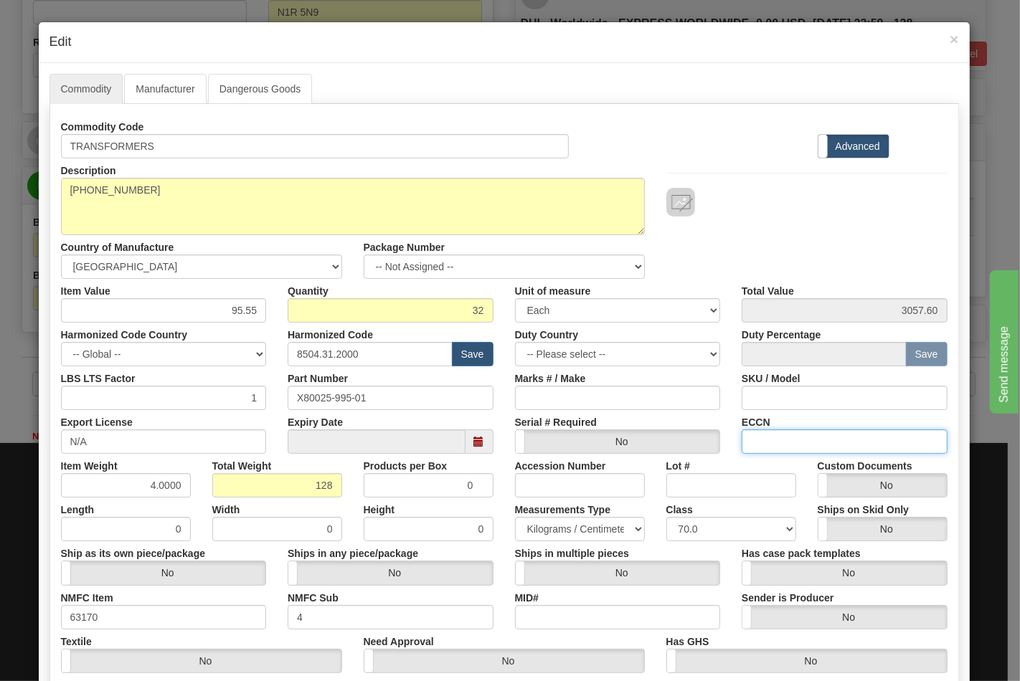
type input "EAR99"
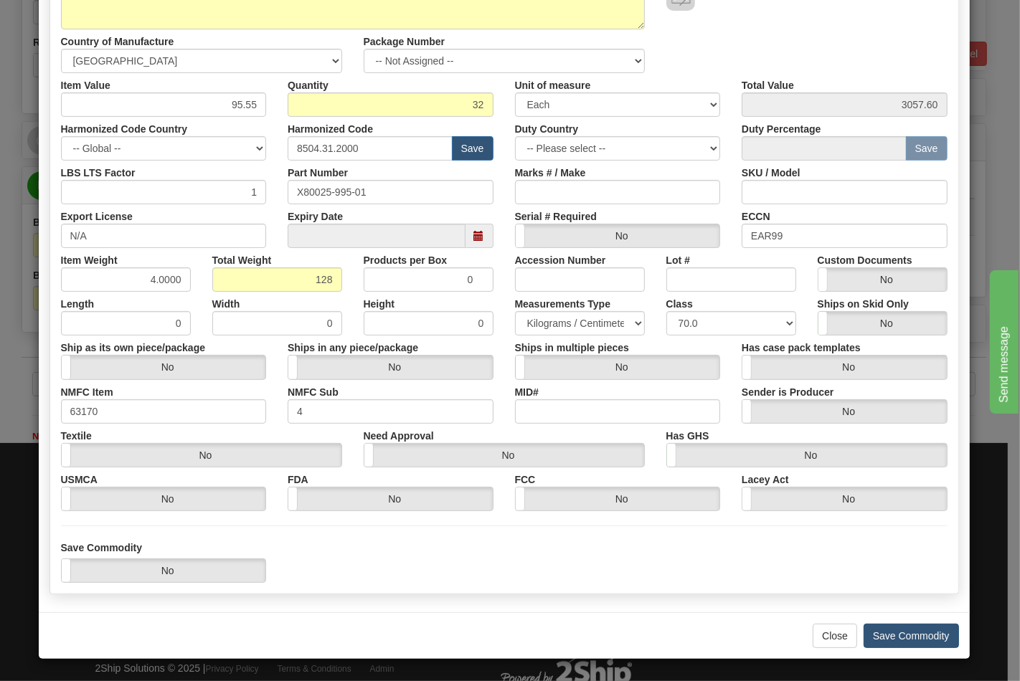
drag, startPoint x: 902, startPoint y: 653, endPoint x: 899, endPoint y: 634, distance: 19.5
click at [902, 651] on div "Close Save Commodity" at bounding box center [504, 635] width 931 height 47
click at [899, 634] on button "Save Commodity" at bounding box center [911, 636] width 95 height 24
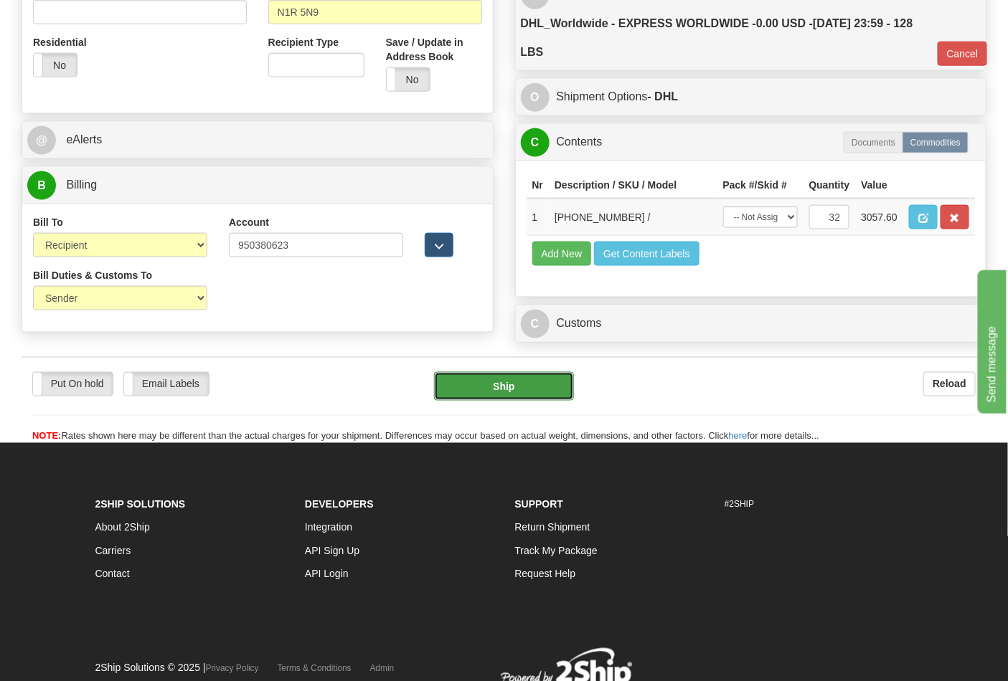
click at [493, 401] on button "Ship" at bounding box center [503, 386] width 139 height 29
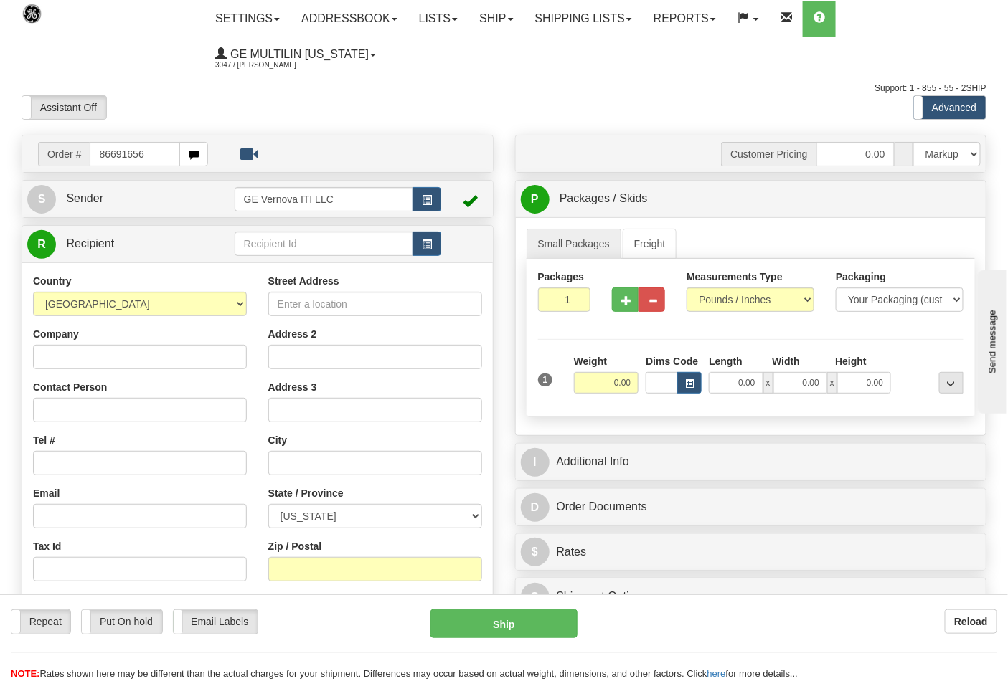
type input "86691656"
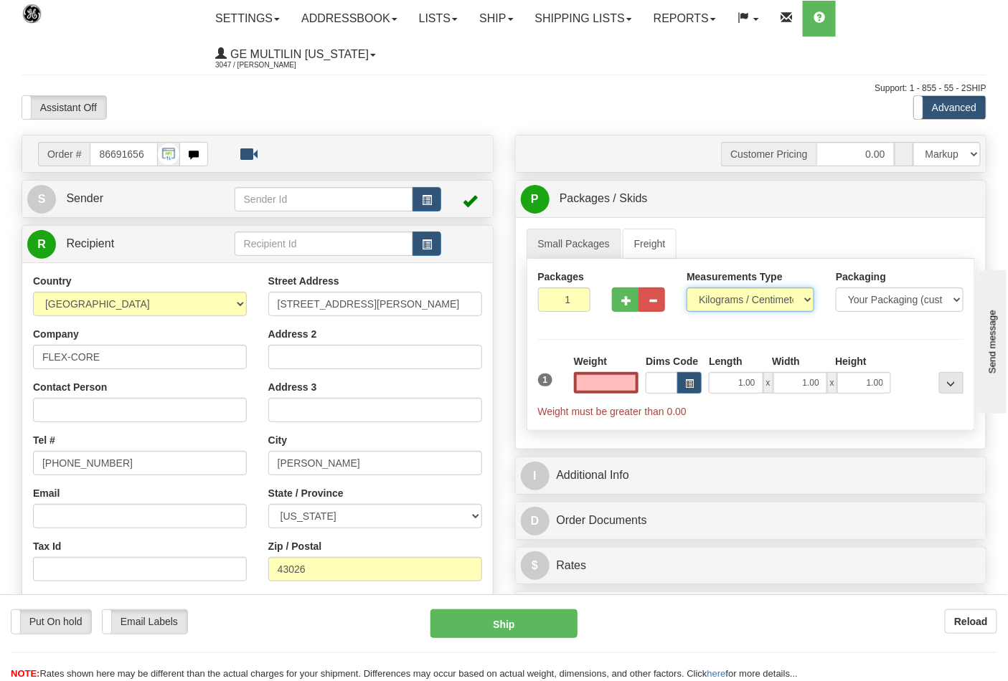
type input "0.00"
click at [722, 298] on select "Pounds / Inches Kilograms / Centimeters" at bounding box center [750, 300] width 128 height 24
select select "0"
click at [686, 288] on select "Pounds / Inches Kilograms / Centimeters" at bounding box center [750, 300] width 128 height 24
click at [622, 303] on span "button" at bounding box center [626, 300] width 10 height 9
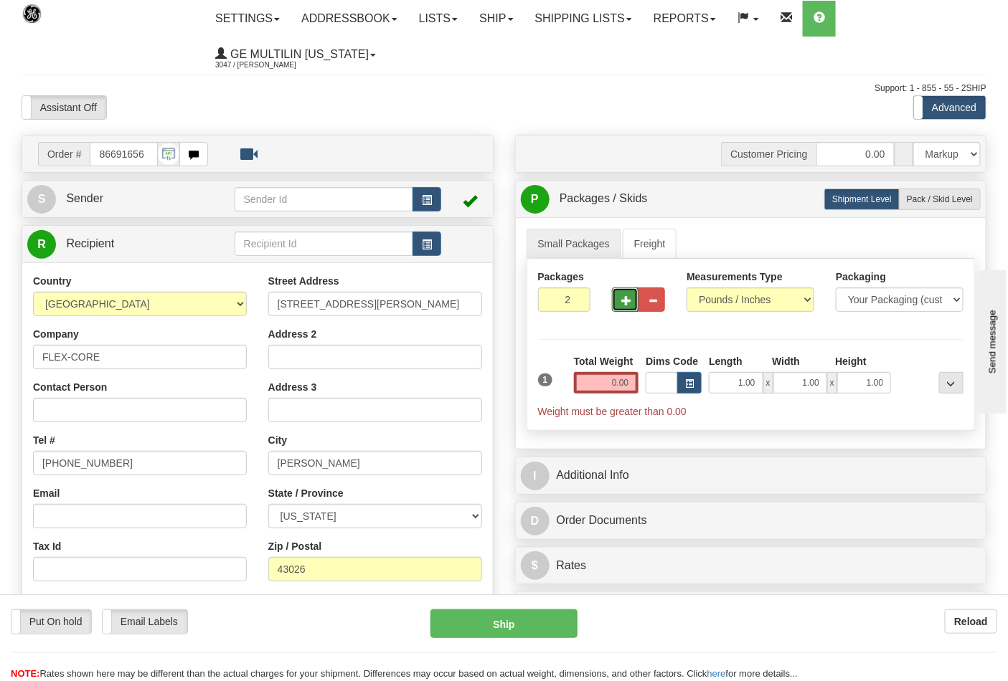
click at [625, 303] on span "button" at bounding box center [626, 300] width 10 height 9
type input "3"
click at [628, 382] on input "0.00" at bounding box center [606, 383] width 65 height 22
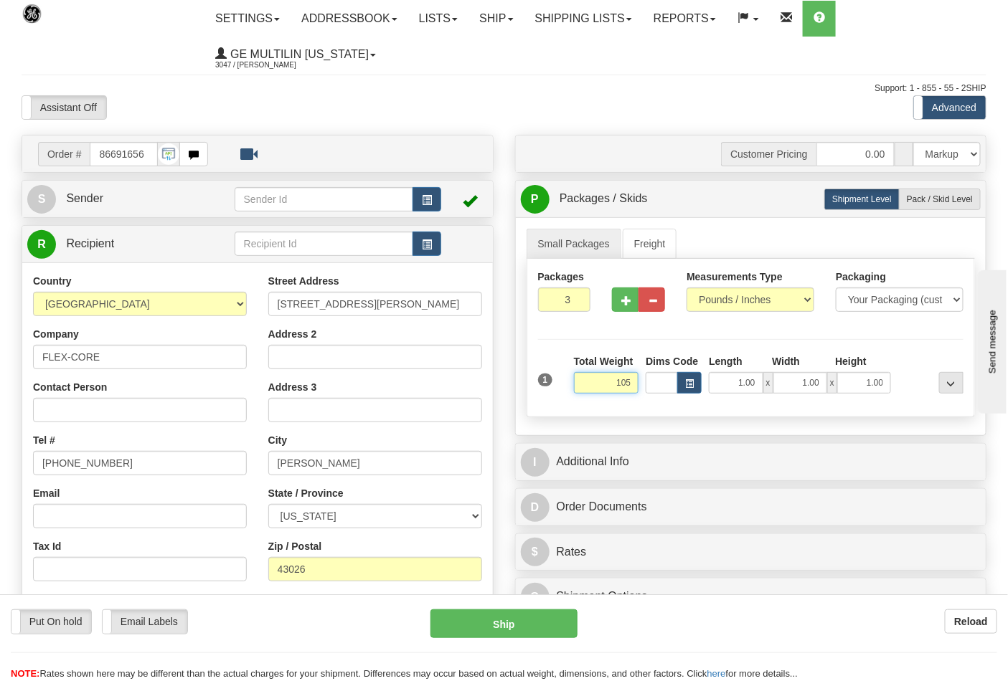
click button "Delete" at bounding box center [0, 0] width 0 height 0
type input "105.00"
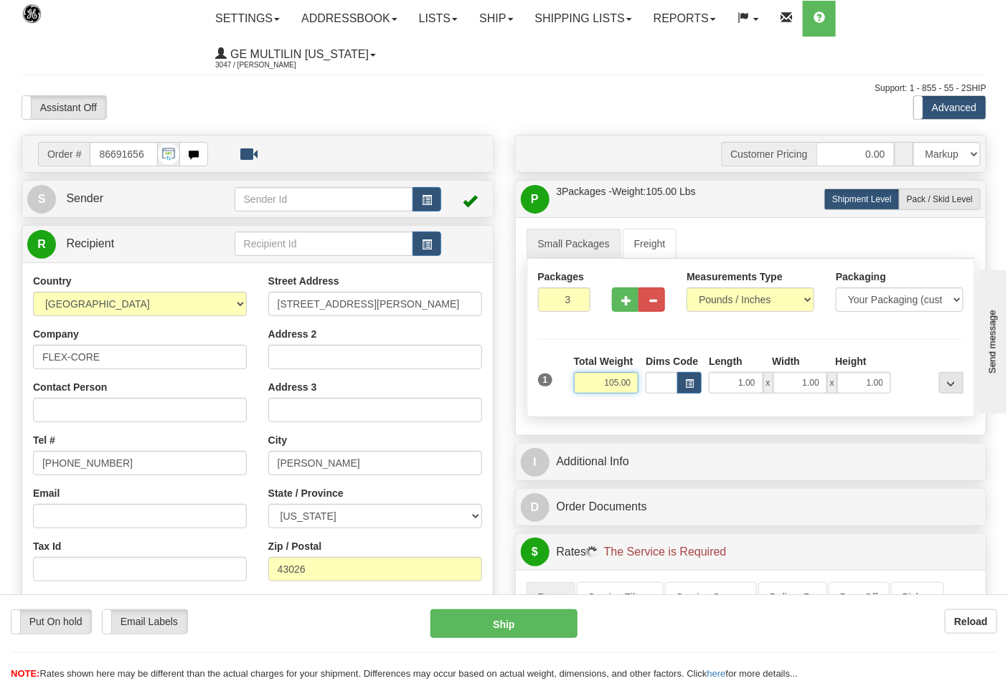
scroll to position [318, 0]
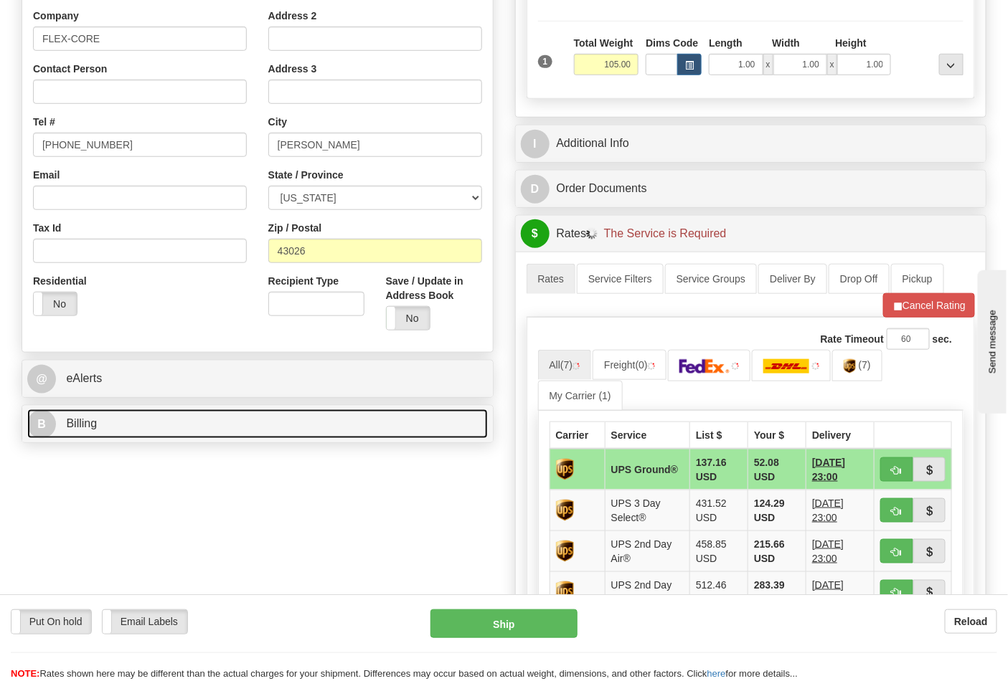
click at [100, 430] on link "B Billing" at bounding box center [257, 424] width 460 height 29
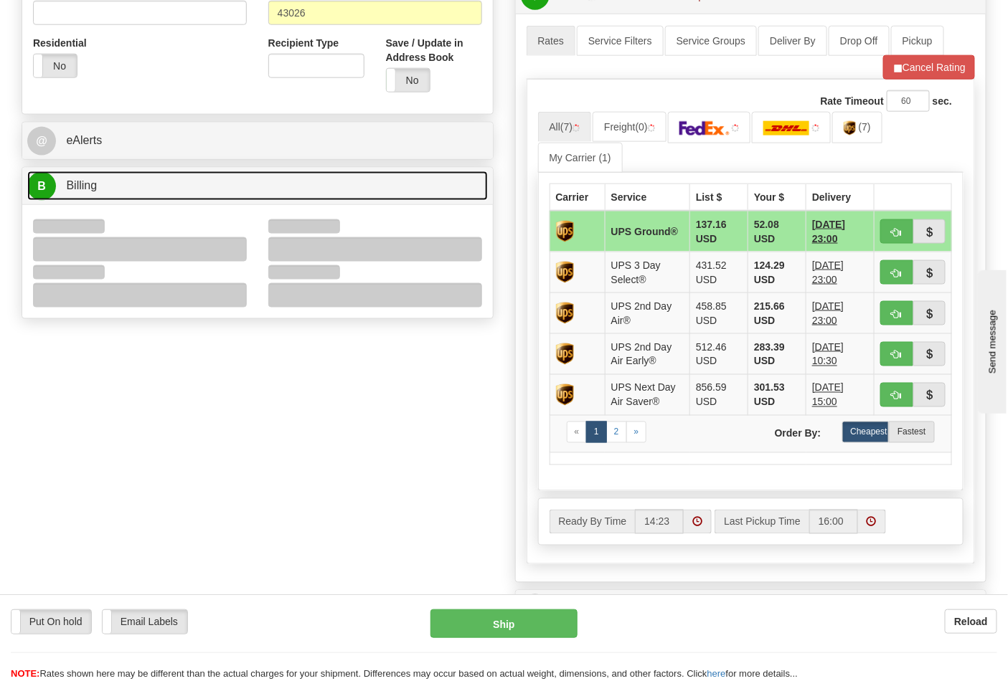
scroll to position [557, 0]
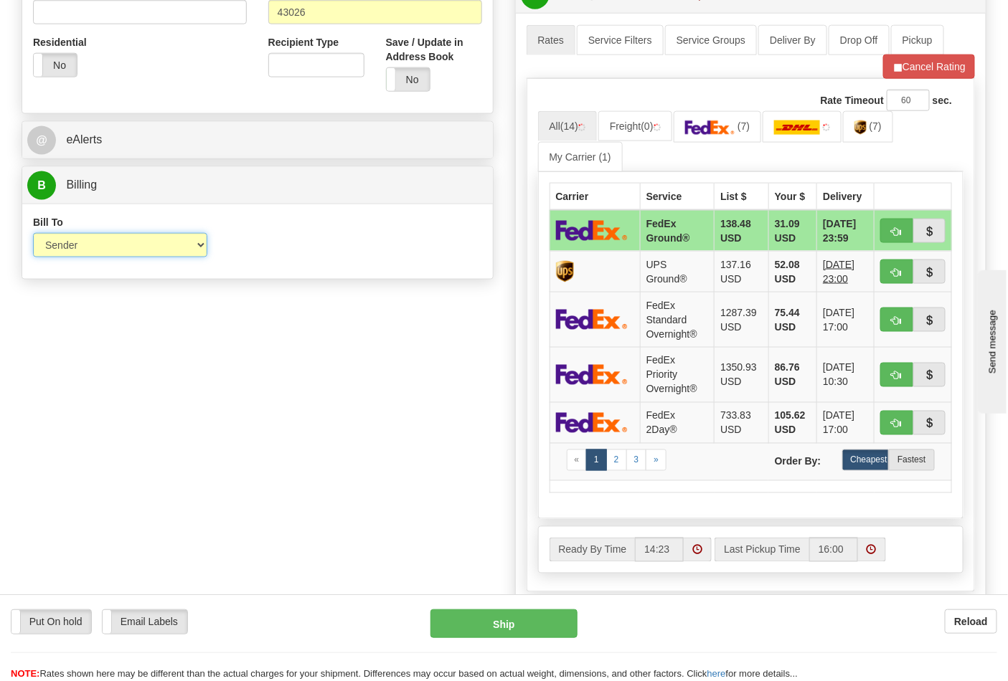
click at [72, 251] on select "Sender Recipient Third Party Collect" at bounding box center [120, 245] width 174 height 24
click at [33, 235] on select "Sender Recipient Third Party Collect" at bounding box center [120, 245] width 174 height 24
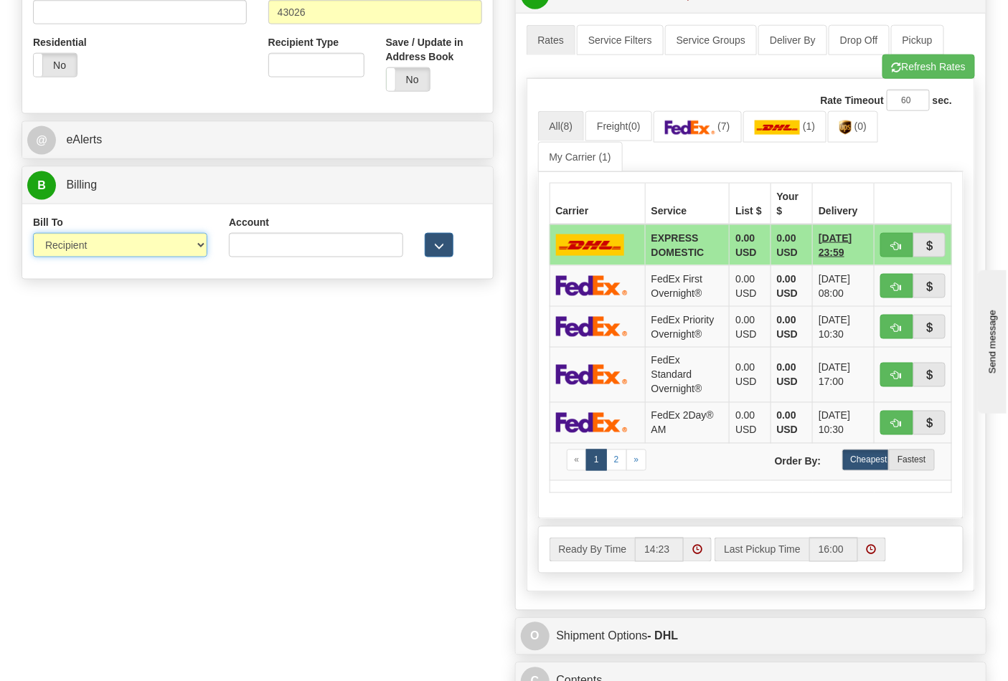
click at [138, 245] on select "Sender Recipient Third Party Collect" at bounding box center [120, 245] width 174 height 24
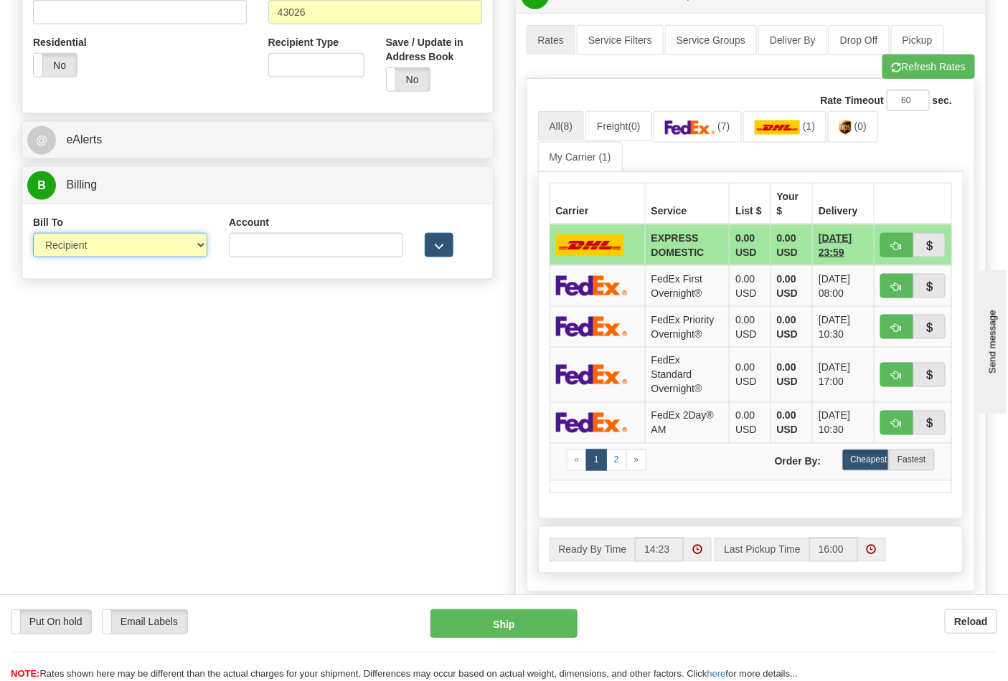
select select "1"
click at [33, 235] on select "Sender Recipient Third Party Collect" at bounding box center [120, 245] width 174 height 24
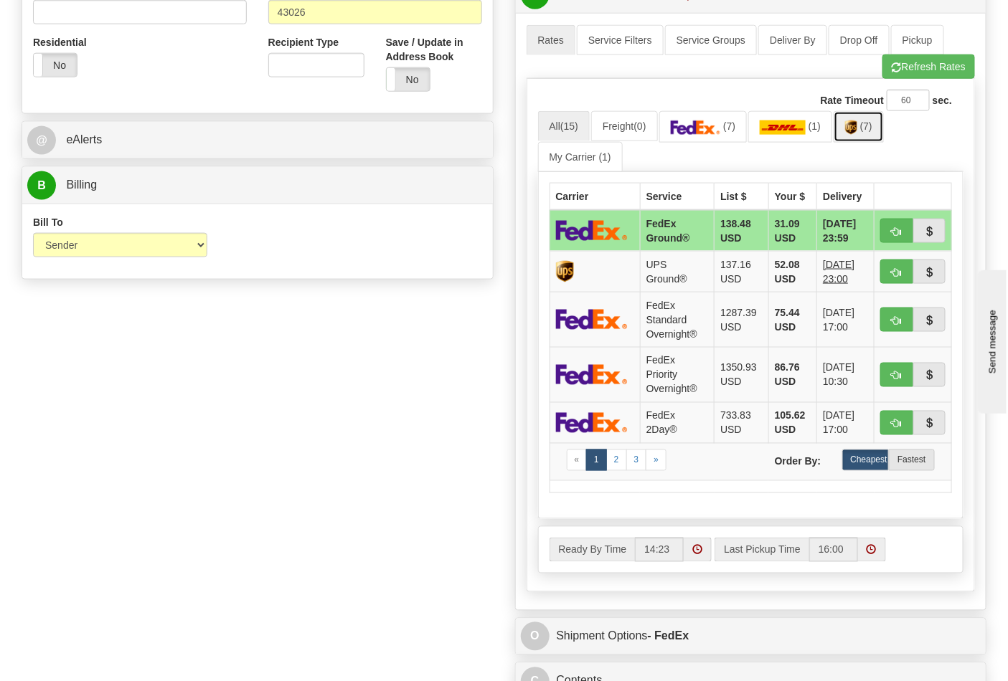
click at [863, 138] on link "(7)" at bounding box center [858, 126] width 50 height 31
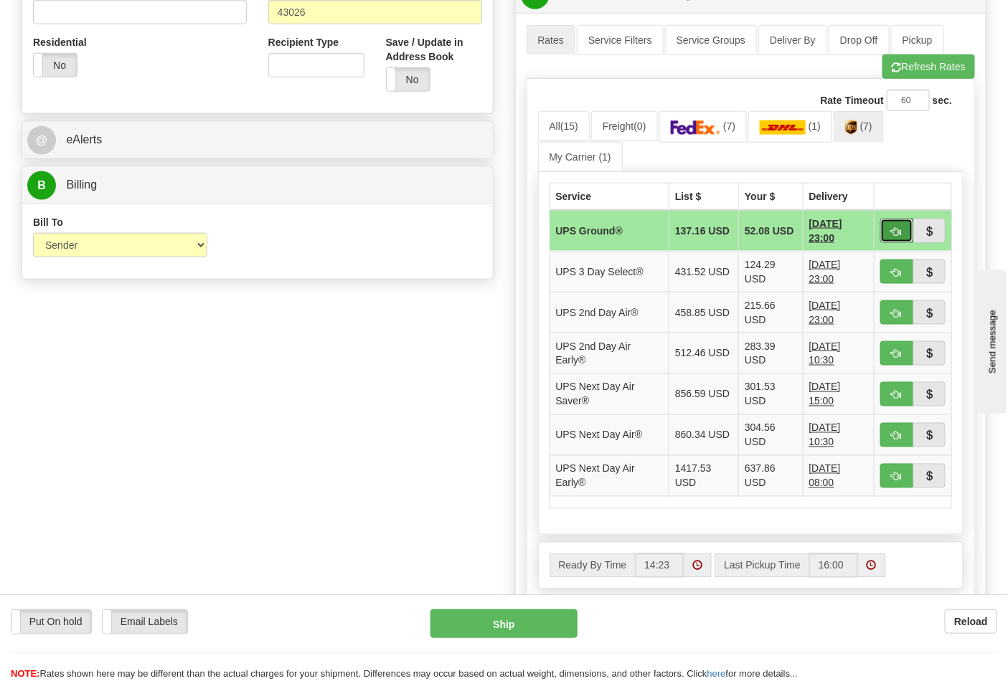
click at [889, 233] on button "button" at bounding box center [896, 231] width 33 height 24
type input "03"
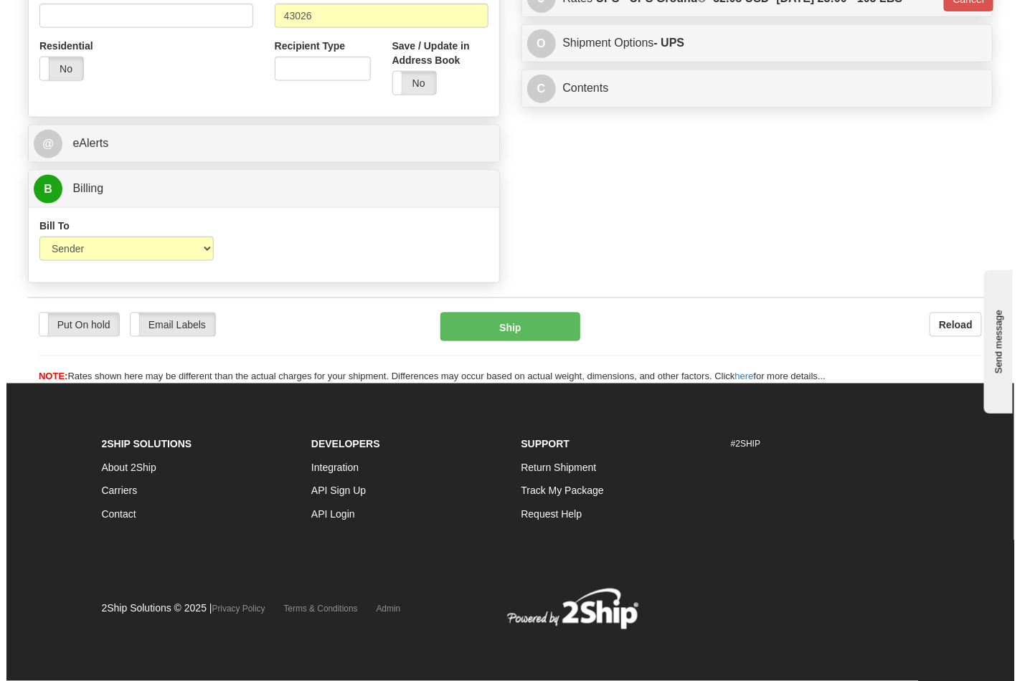
scroll to position [535, 0]
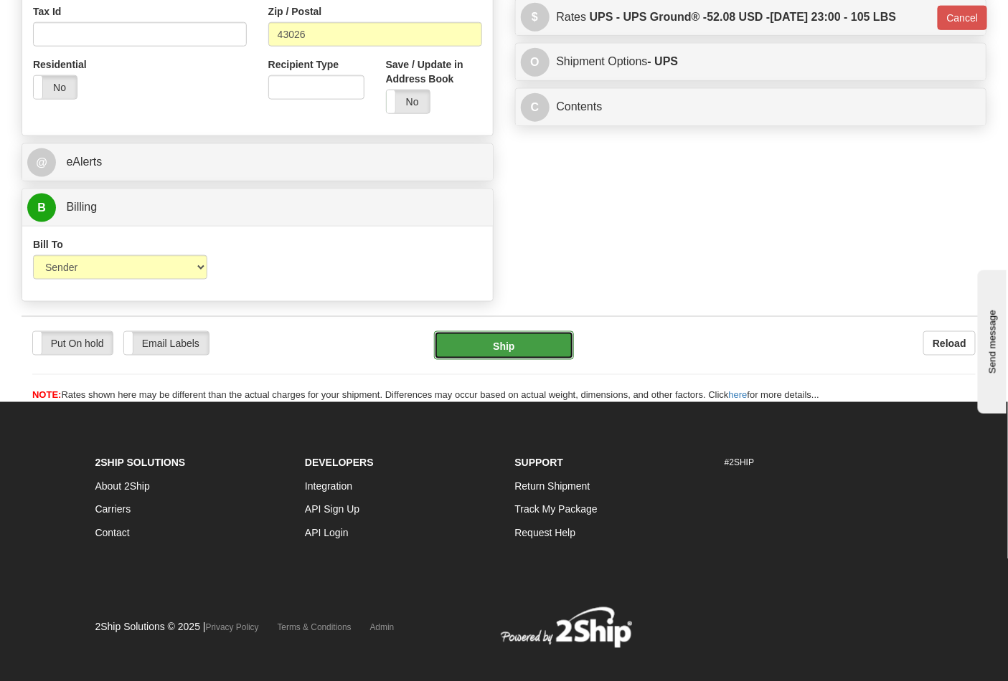
click at [486, 352] on button "Ship" at bounding box center [503, 345] width 139 height 29
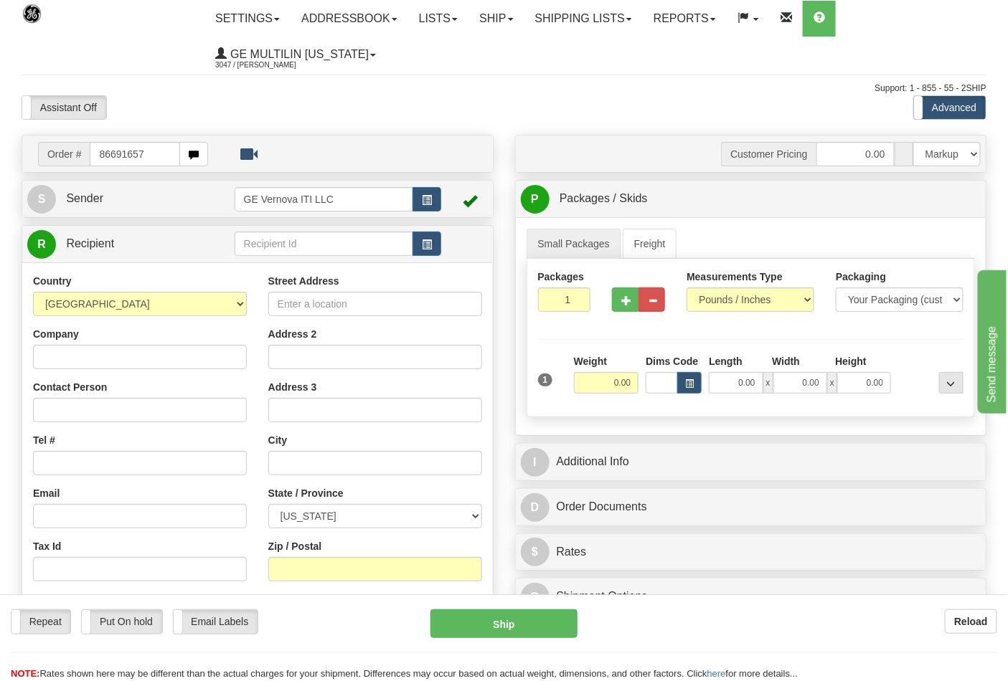
type input "86691657"
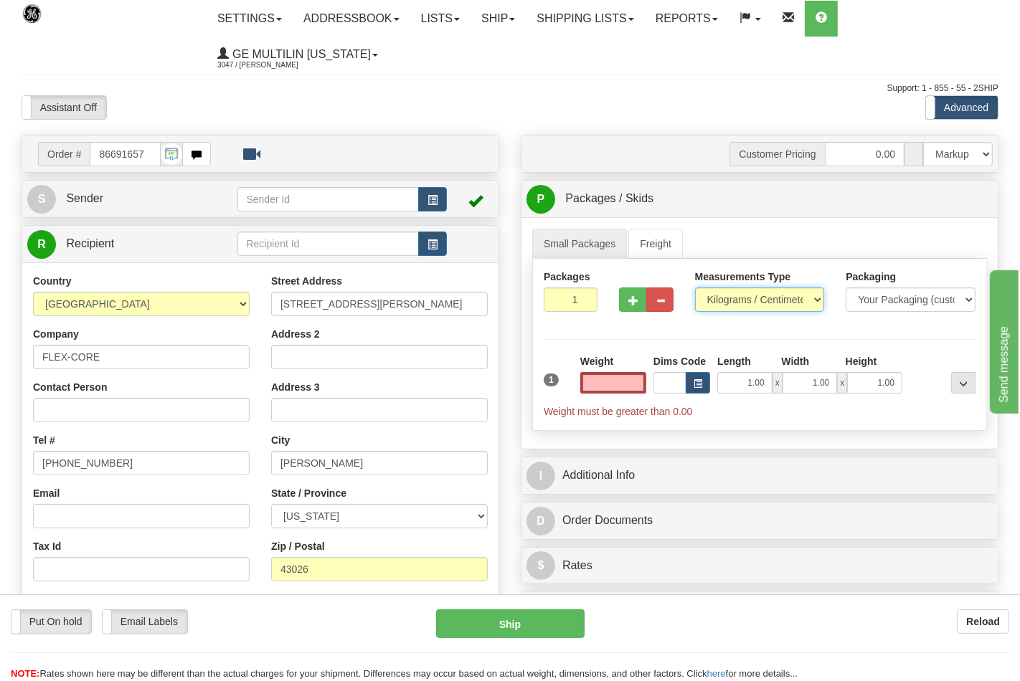
type input "0.00"
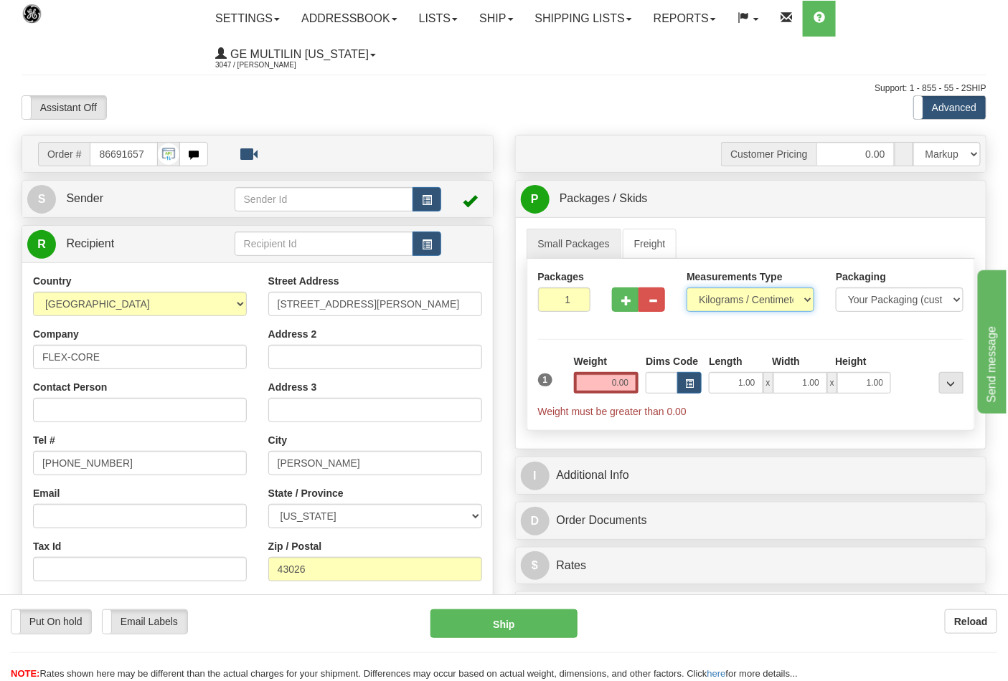
click at [729, 306] on select "Pounds / Inches Kilograms / Centimeters" at bounding box center [750, 300] width 128 height 24
select select "0"
click at [686, 288] on select "Pounds / Inches Kilograms / Centimeters" at bounding box center [750, 300] width 128 height 24
click at [615, 299] on button "button" at bounding box center [625, 300] width 27 height 24
type input "2"
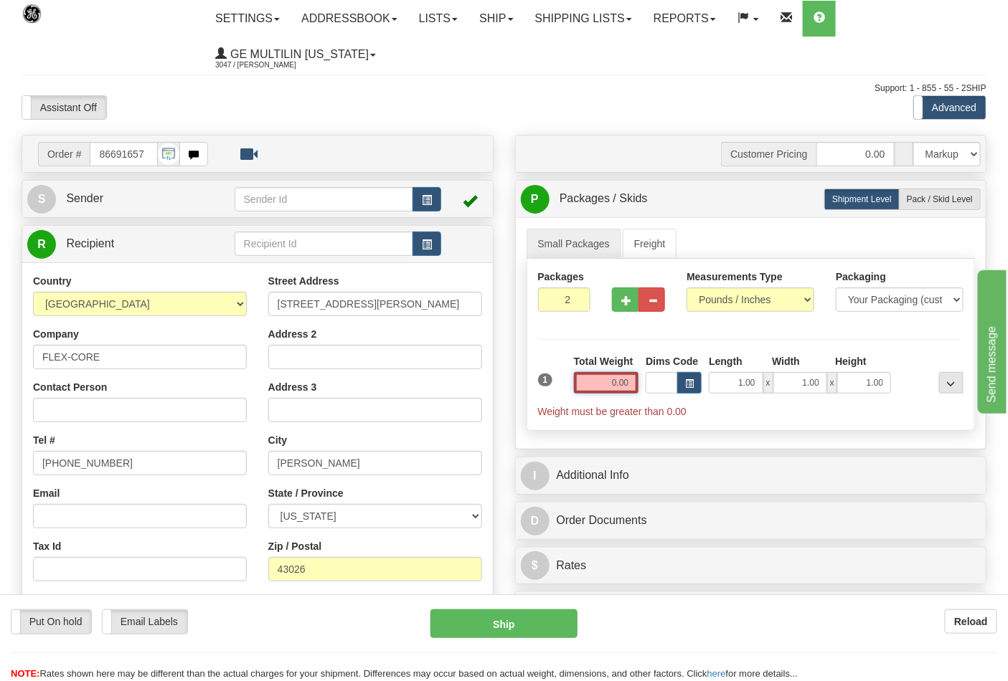
click at [630, 381] on input "0.00" at bounding box center [606, 383] width 65 height 22
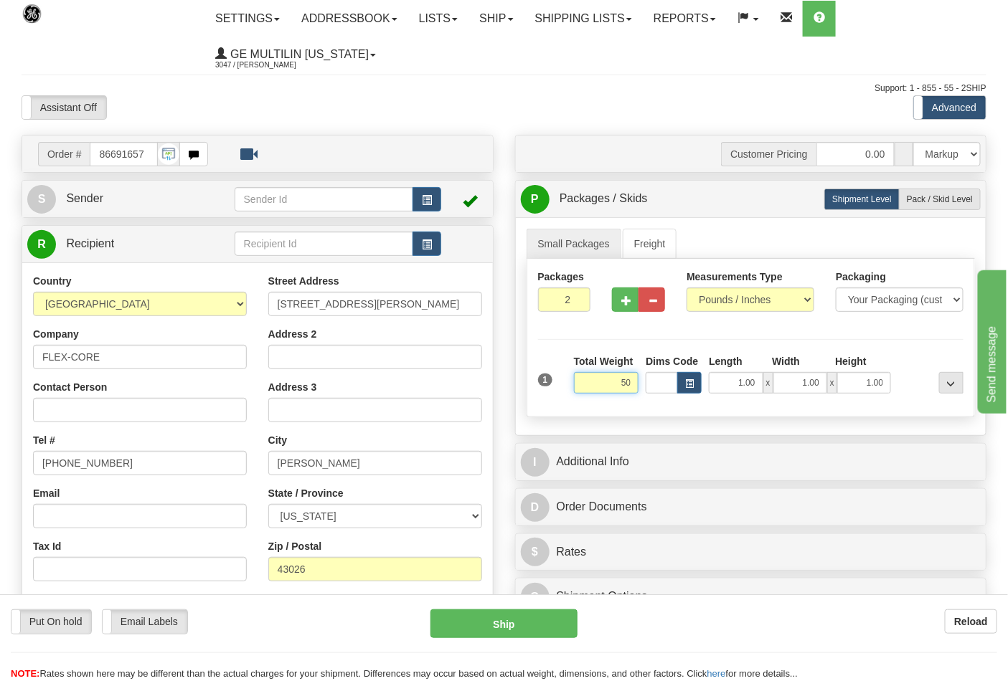
click button "Delete" at bounding box center [0, 0] width 0 height 0
type input "50.00"
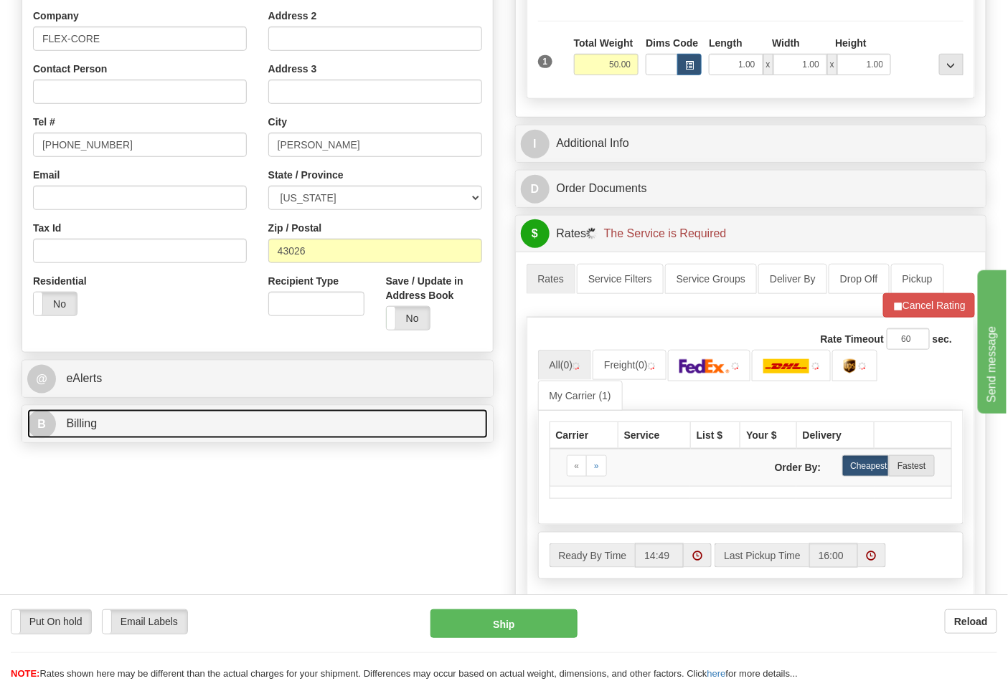
click at [213, 425] on link "B Billing" at bounding box center [257, 424] width 460 height 29
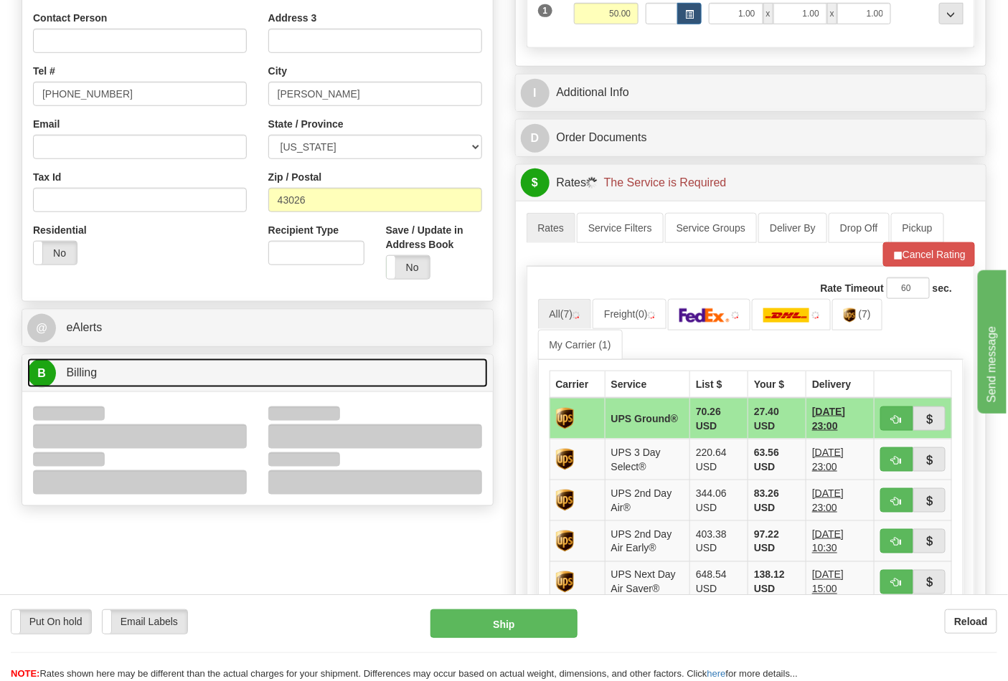
scroll to position [398, 0]
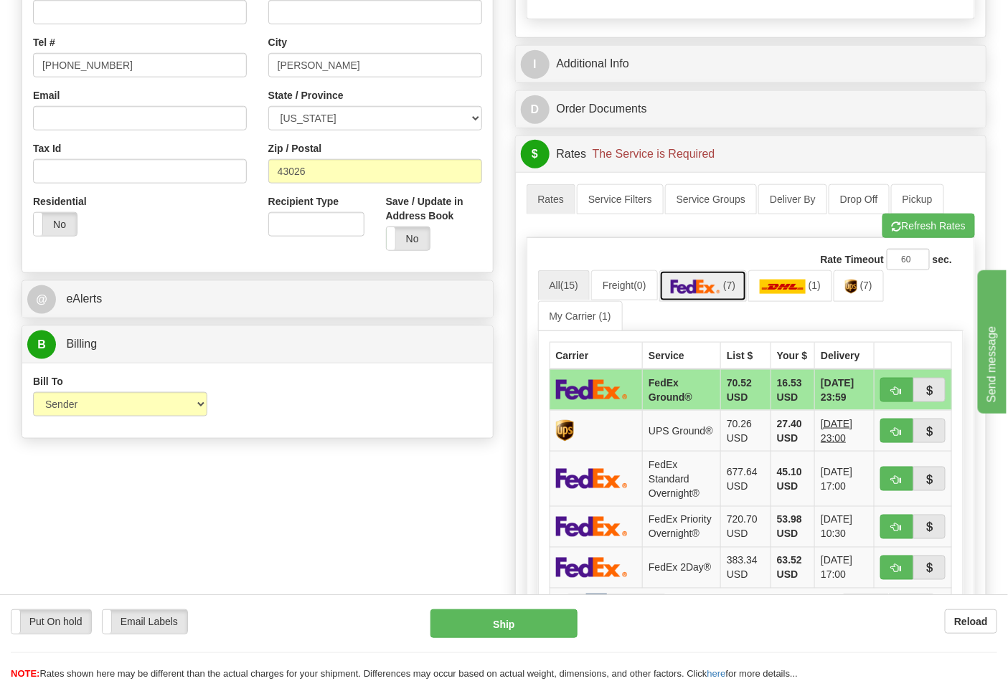
click at [697, 300] on link "(7)" at bounding box center [703, 285] width 88 height 31
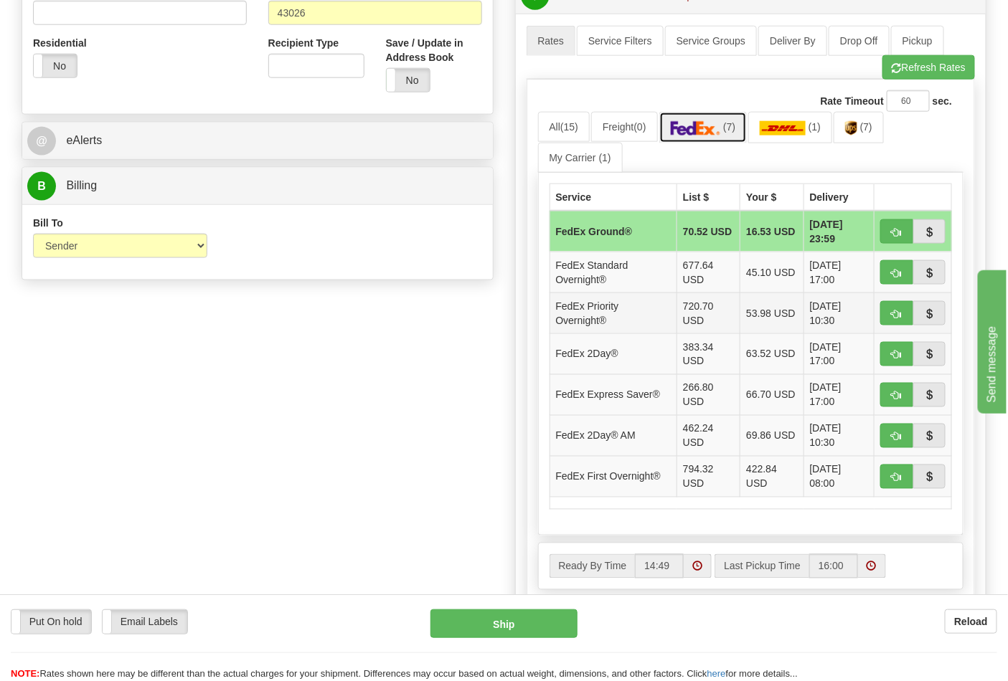
scroll to position [557, 0]
click at [859, 138] on link "(7)" at bounding box center [858, 126] width 50 height 31
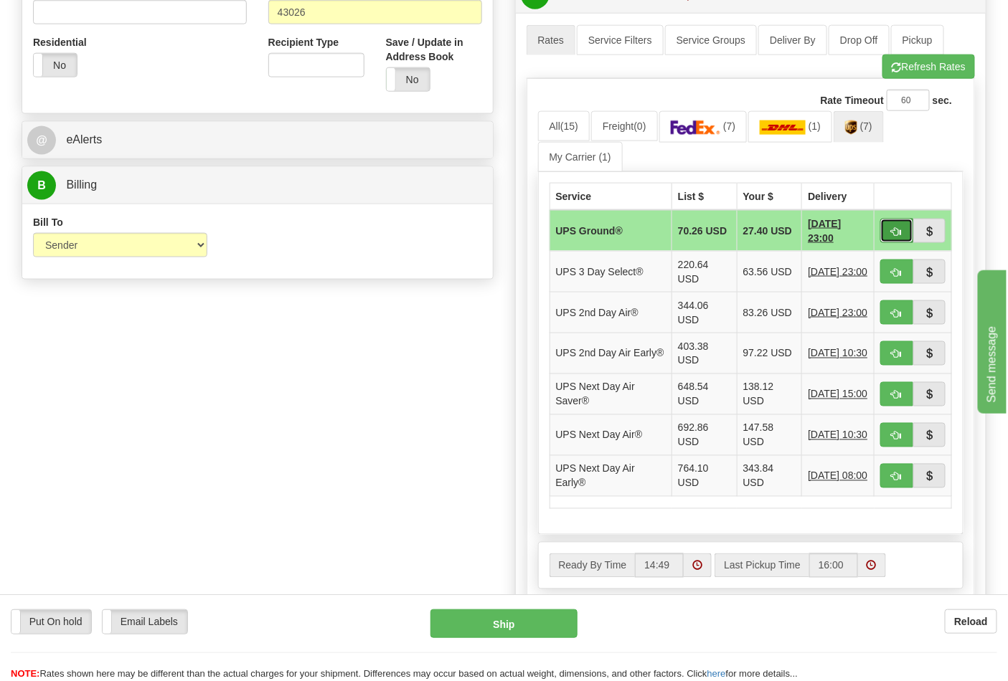
click at [894, 231] on span "button" at bounding box center [896, 231] width 10 height 9
type input "03"
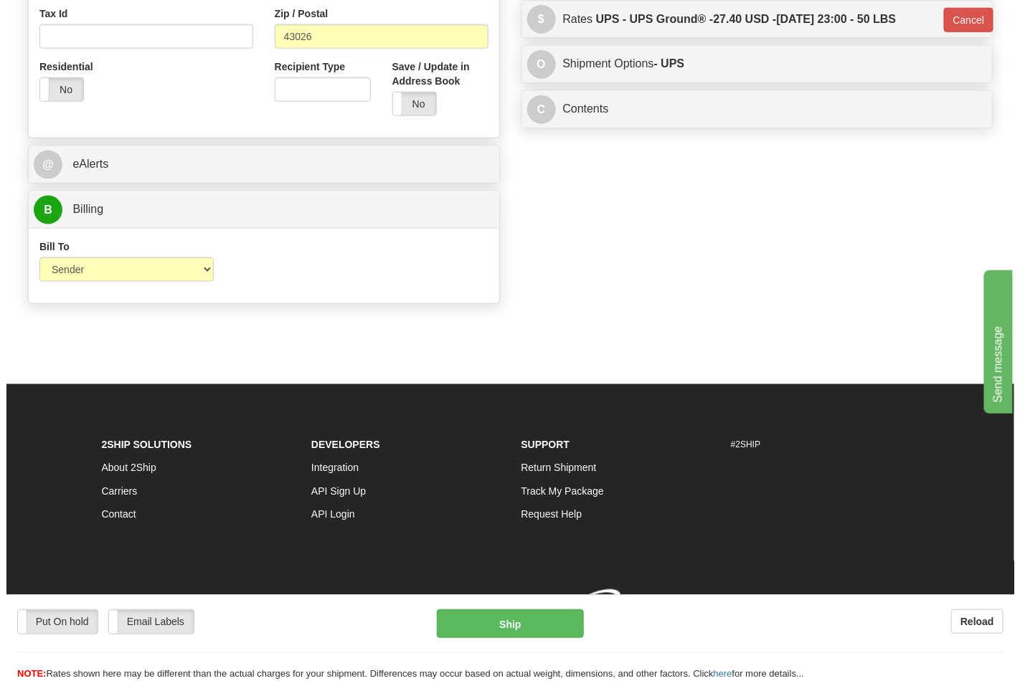
scroll to position [535, 0]
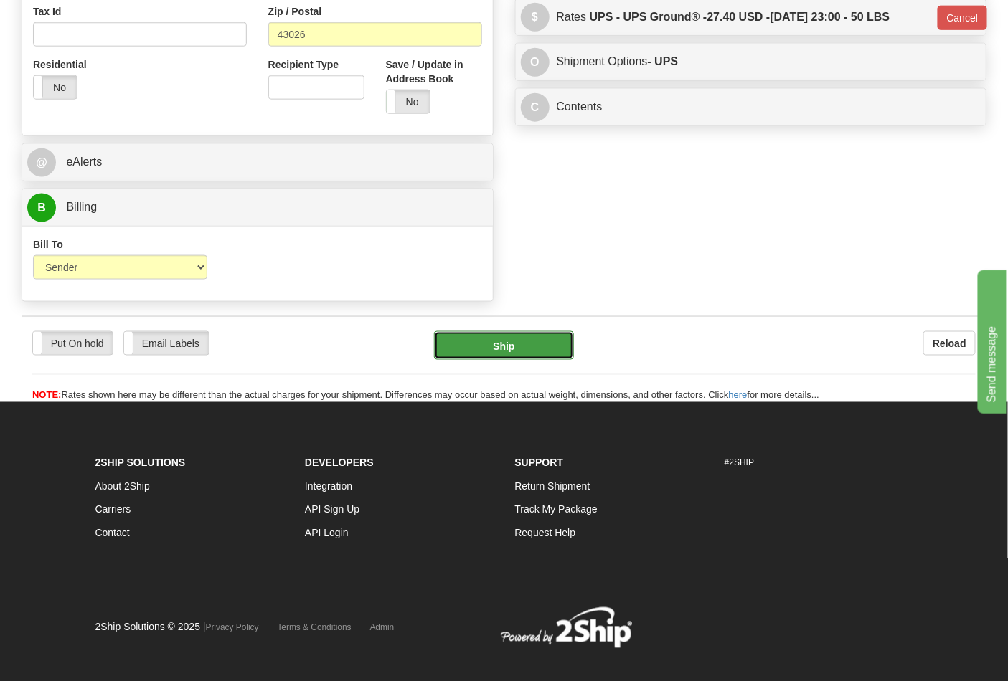
click at [521, 354] on button "Ship" at bounding box center [503, 345] width 139 height 29
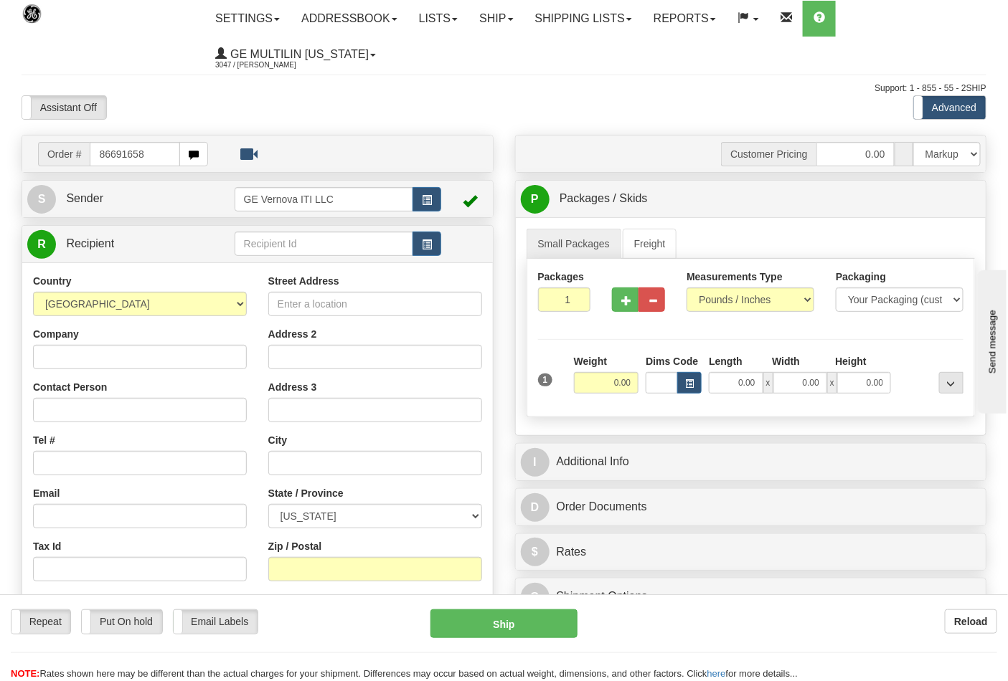
type input "86691658"
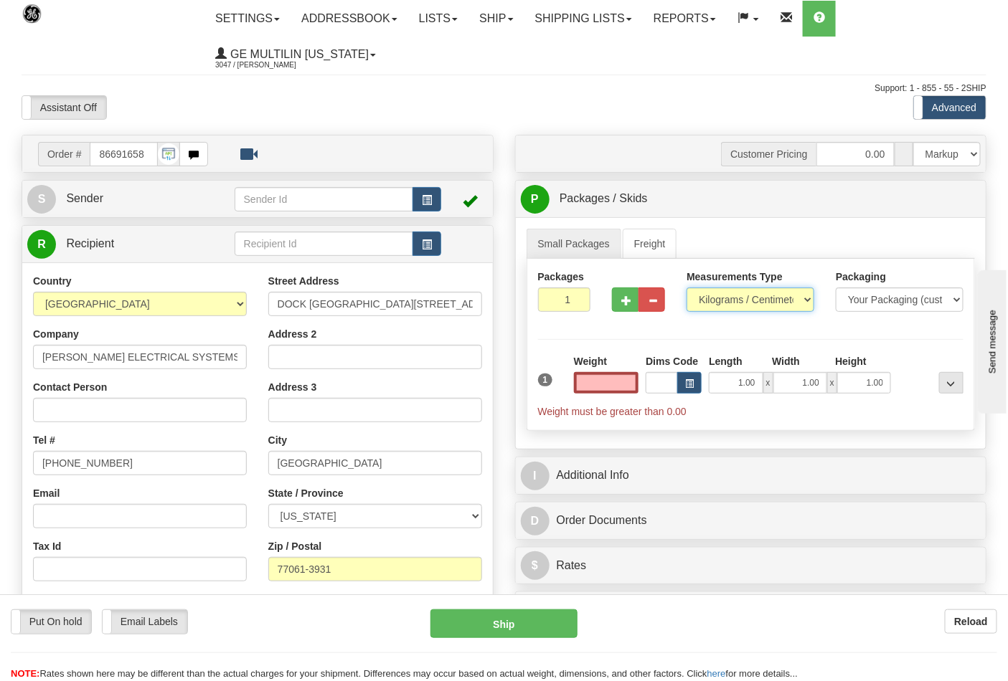
type input "0.00"
click at [712, 304] on select "Pounds / Inches Kilograms / Centimeters" at bounding box center [750, 300] width 128 height 24
select select "0"
click at [686, 288] on select "Pounds / Inches Kilograms / Centimeters" at bounding box center [750, 300] width 128 height 24
click at [633, 380] on input "0.00" at bounding box center [606, 383] width 65 height 22
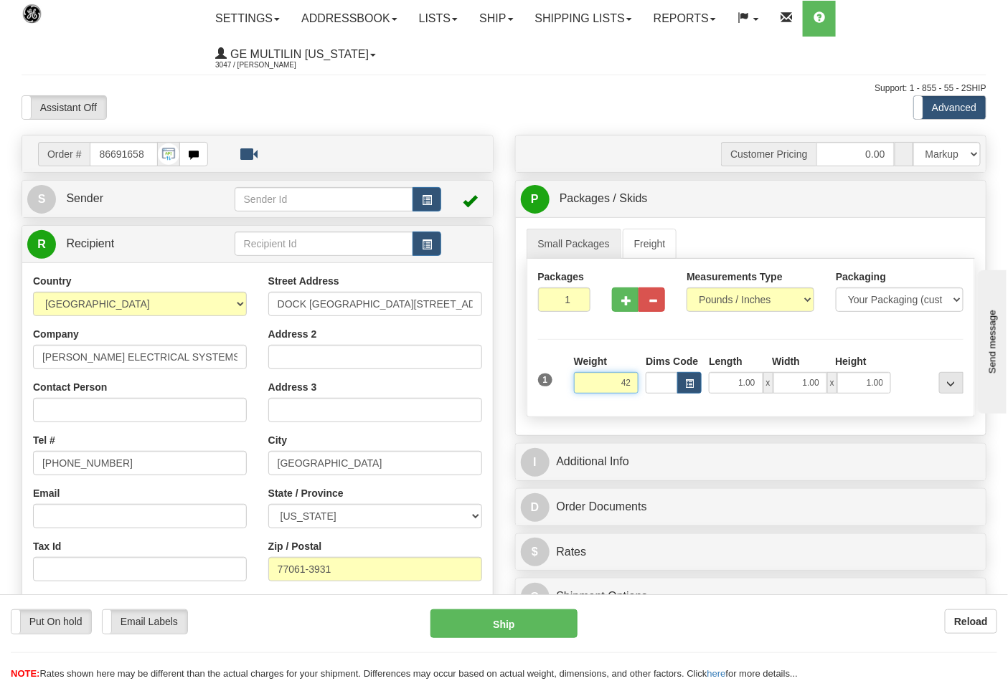
click button "Delete" at bounding box center [0, 0] width 0 height 0
type input "42.00"
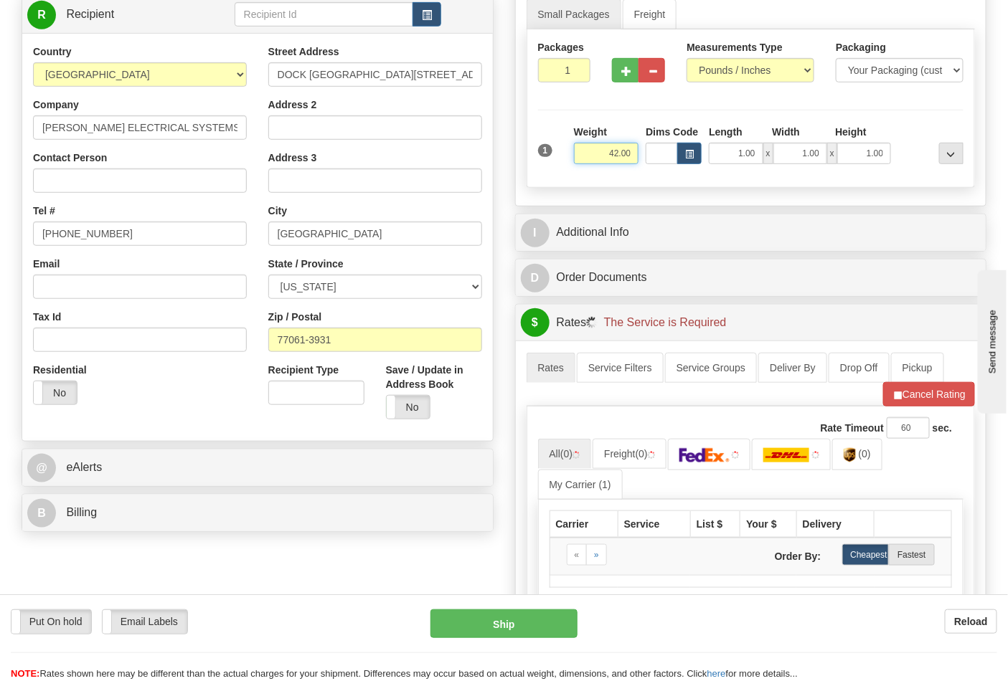
scroll to position [398, 0]
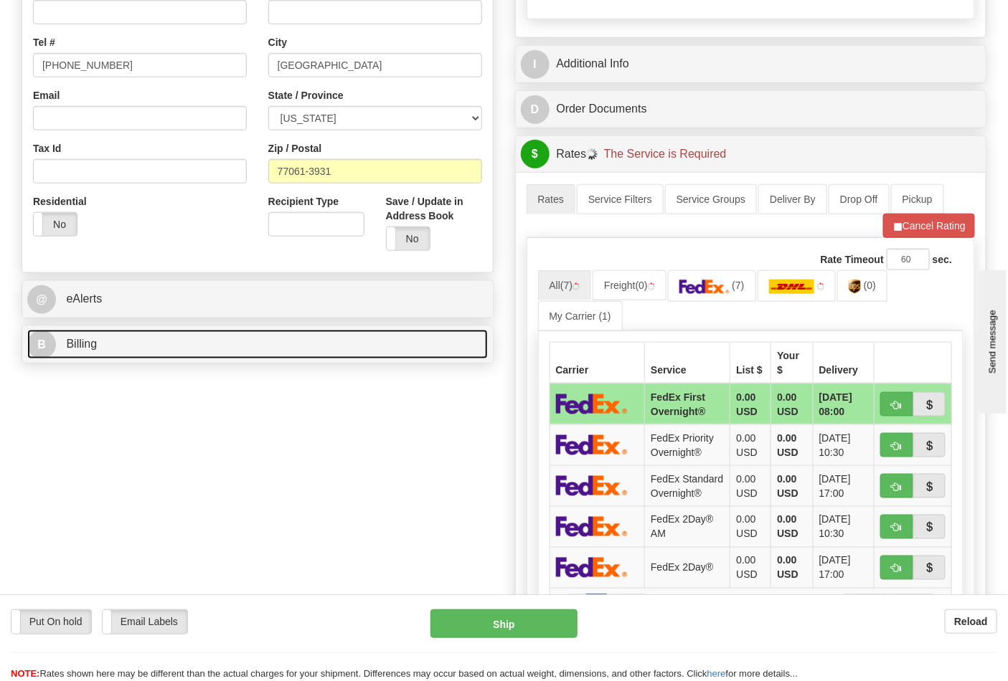
click at [128, 341] on link "B Billing" at bounding box center [257, 344] width 460 height 29
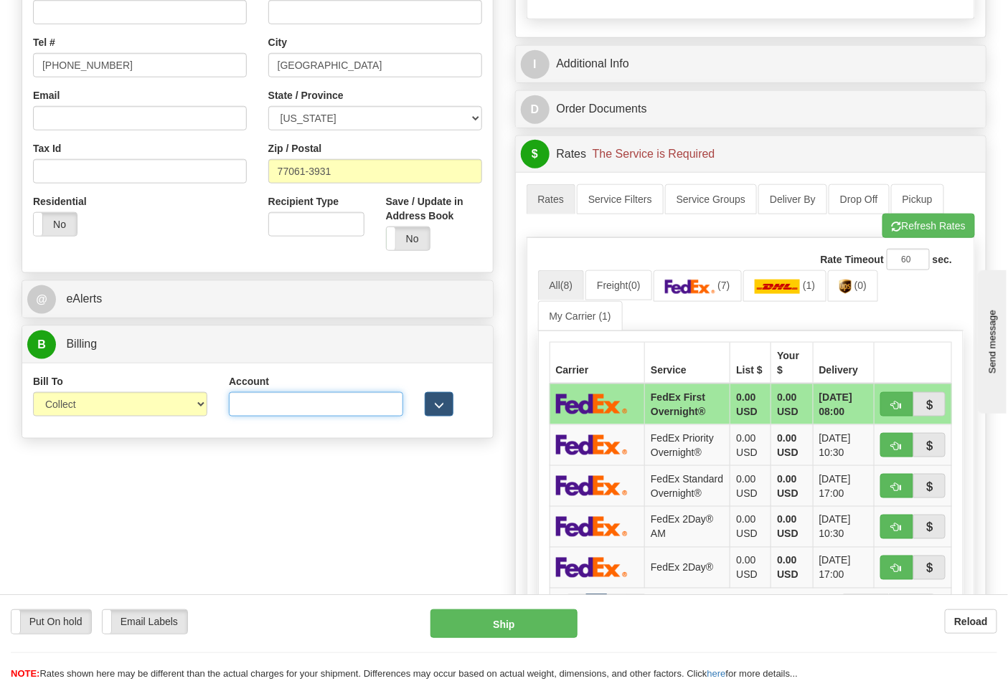
click at [303, 402] on input "Account" at bounding box center [316, 404] width 174 height 24
paste input "661159723"
type input "661159723"
click at [715, 293] on img at bounding box center [690, 287] width 50 height 14
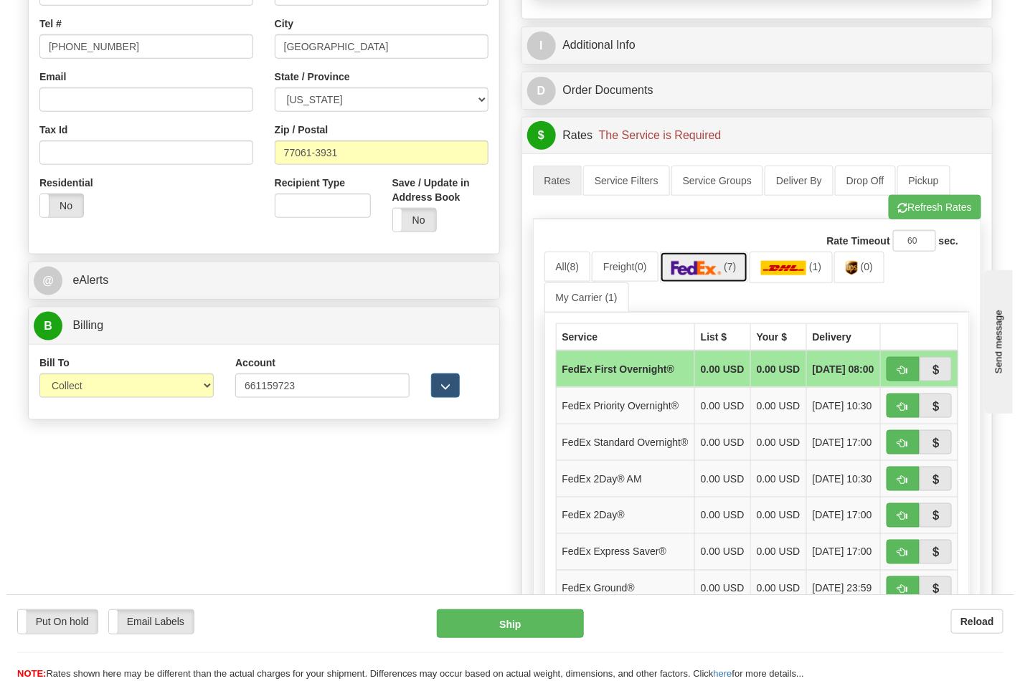
scroll to position [478, 0]
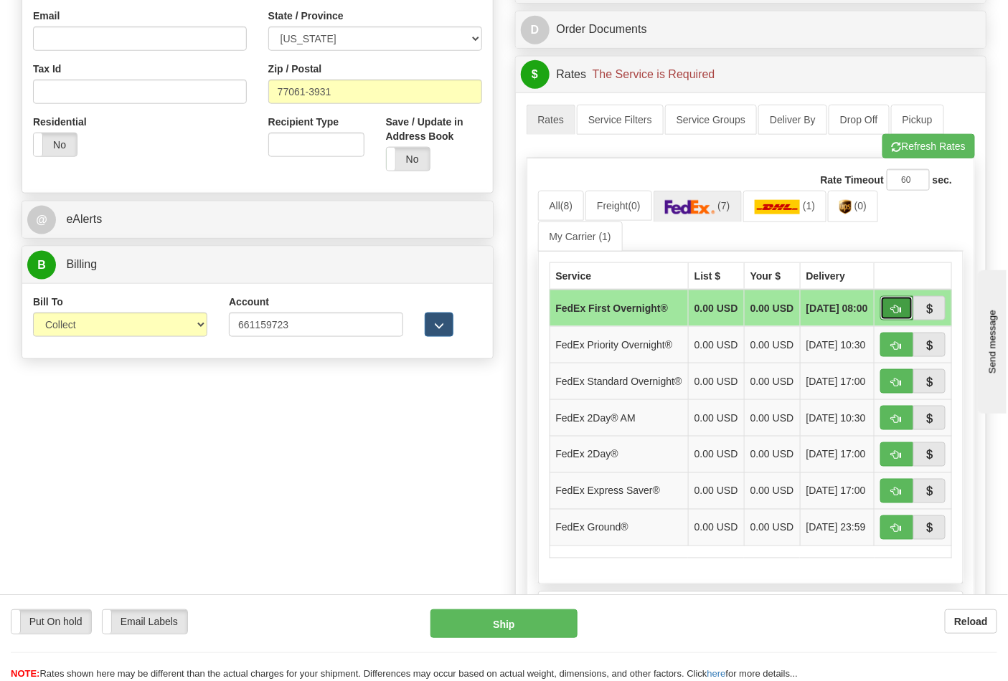
click at [895, 314] on span "button" at bounding box center [896, 309] width 10 height 9
type input "06"
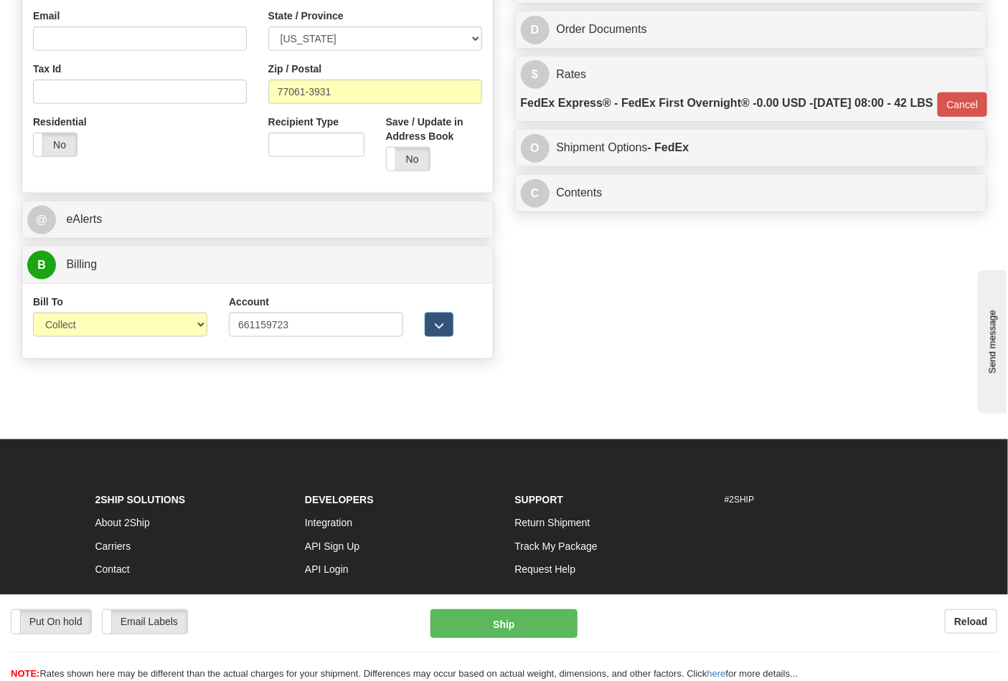
click at [515, 640] on div "Put On hold Put On hold Email Labels Email Labels Edit Reload Ship" at bounding box center [504, 646] width 1008 height 72
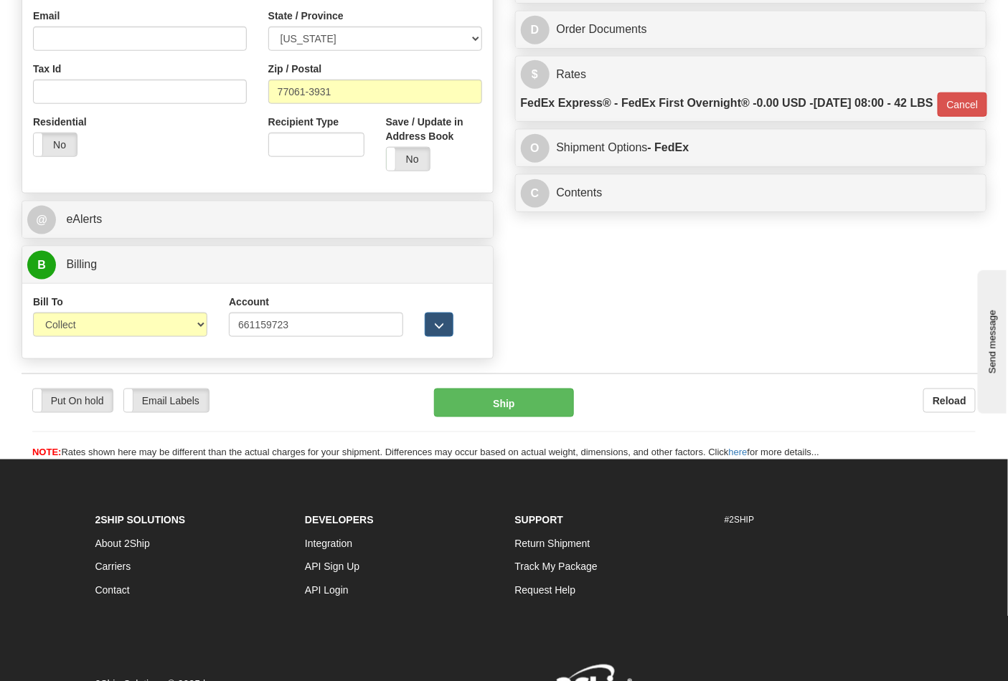
click at [511, 626] on div "Support Return Shipment Track My Package Request Help" at bounding box center [609, 567] width 210 height 117
drag, startPoint x: 495, startPoint y: 400, endPoint x: 500, endPoint y: 372, distance: 29.1
click at [493, 389] on div "Put On hold Put On hold Email Labels Email Labels Edit Reload Ship Reload" at bounding box center [504, 417] width 965 height 87
click at [489, 412] on button "Ship" at bounding box center [503, 403] width 139 height 29
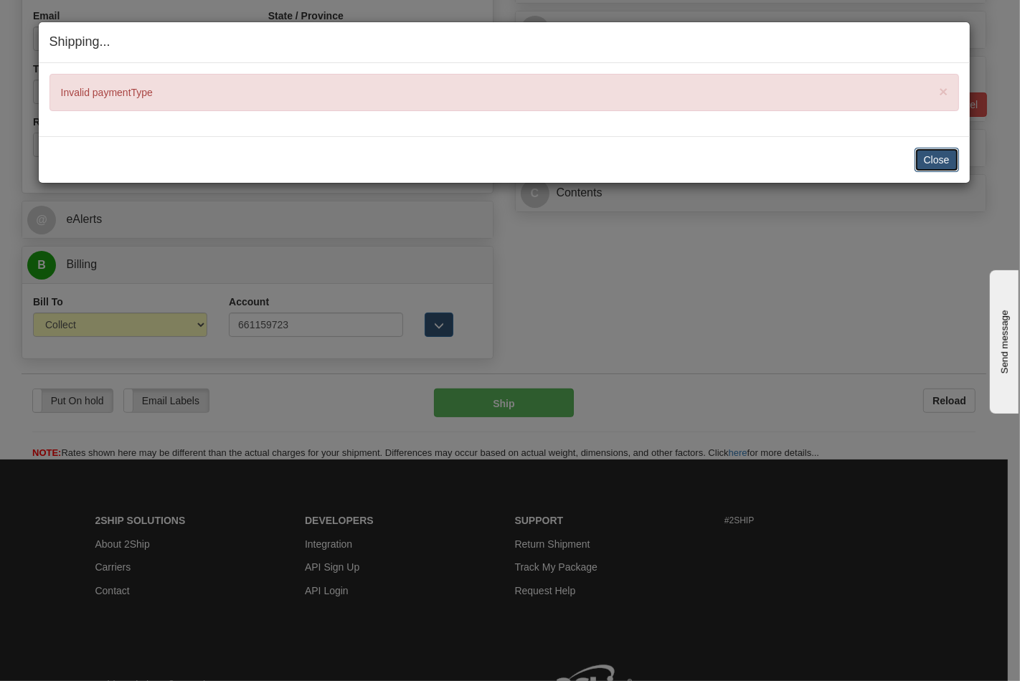
click at [920, 166] on button "Close" at bounding box center [936, 160] width 44 height 24
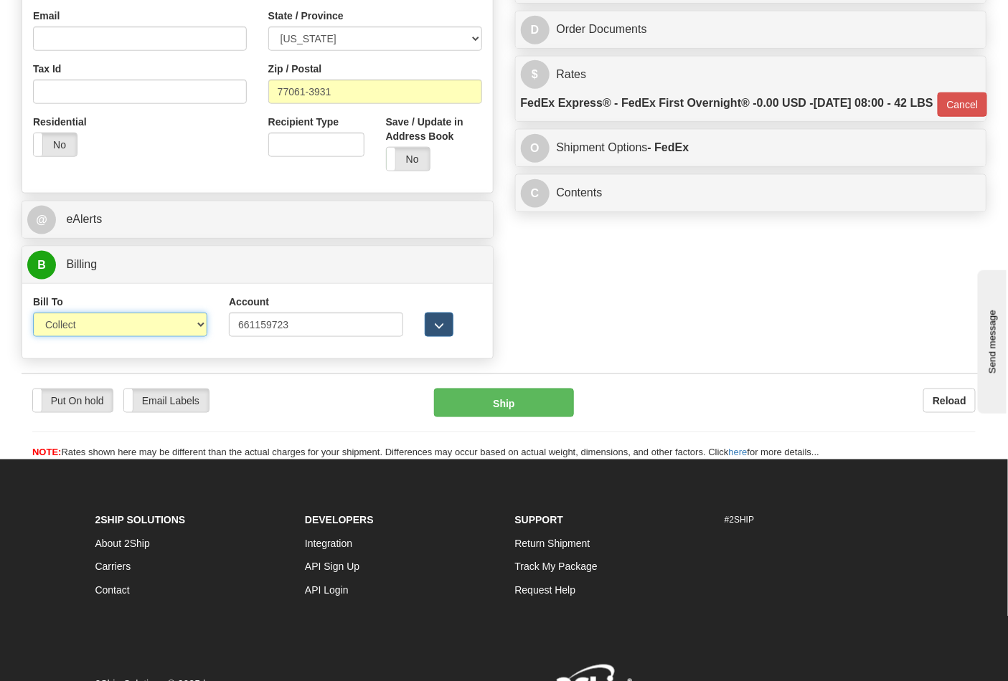
click at [99, 326] on select "Sender Recipient Third Party Collect" at bounding box center [120, 325] width 174 height 24
select select "2"
click at [33, 314] on select "Sender Recipient Third Party Collect" at bounding box center [120, 325] width 174 height 24
type input "06"
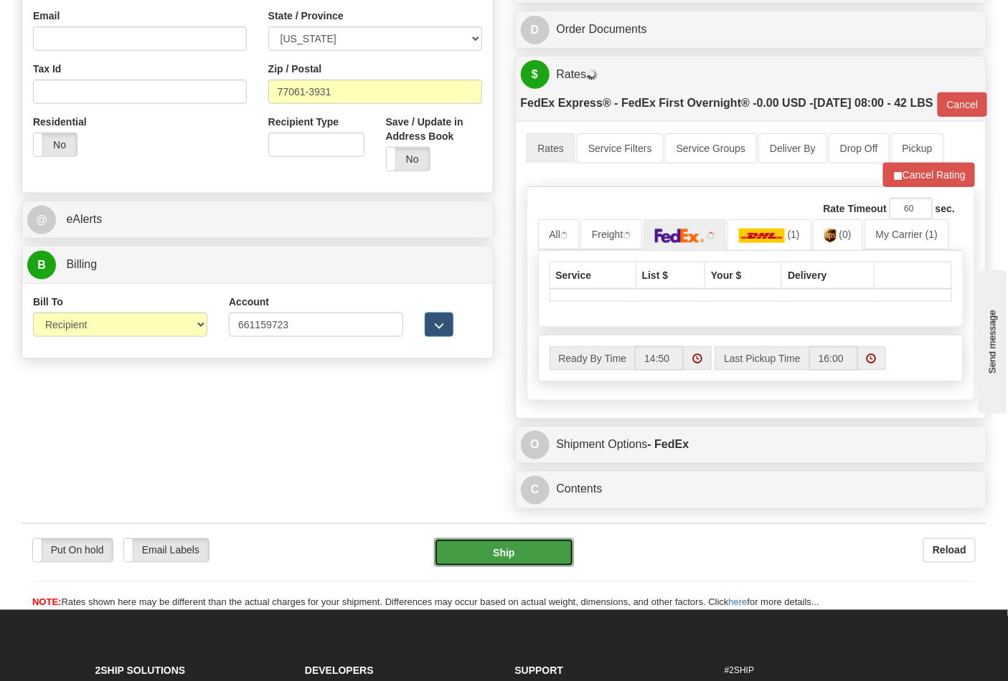
click at [493, 567] on button "Ship" at bounding box center [503, 553] width 139 height 29
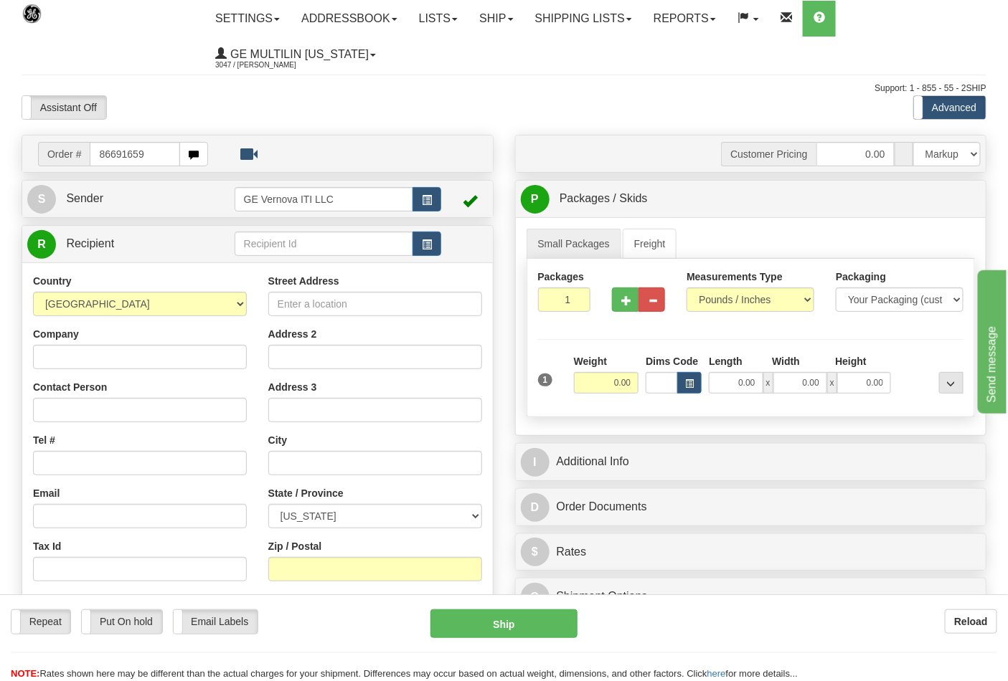
type input "86691659"
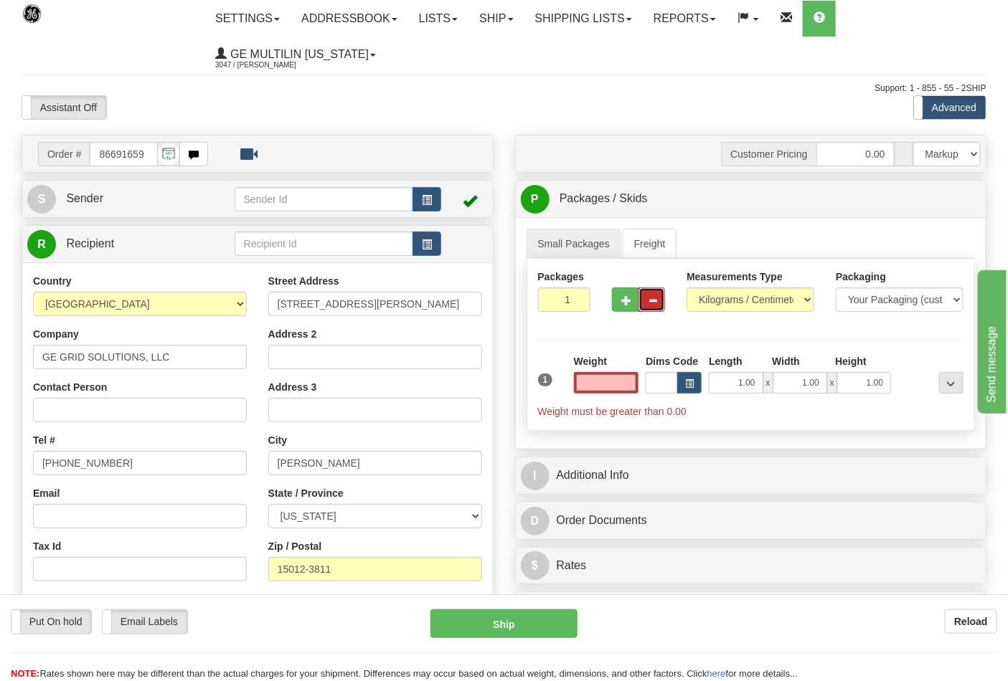
type input "0.00"
click at [644, 301] on button "button" at bounding box center [651, 300] width 27 height 24
click at [632, 303] on button "button" at bounding box center [625, 300] width 27 height 24
click at [628, 303] on span "button" at bounding box center [626, 300] width 10 height 9
type input "3"
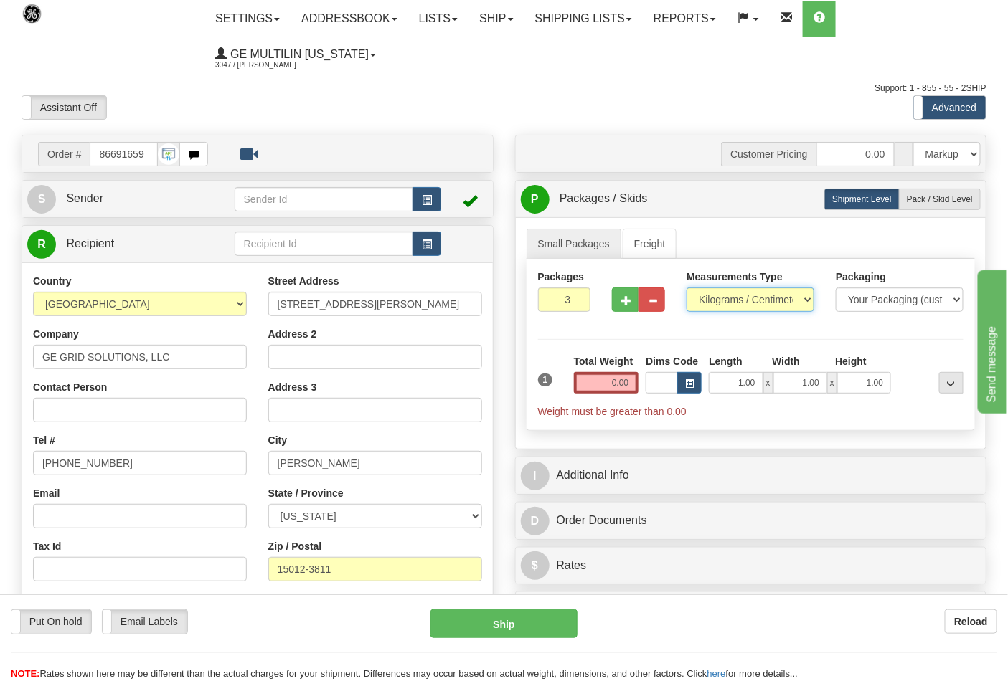
click at [725, 293] on select "Pounds / Inches Kilograms / Centimeters" at bounding box center [750, 300] width 128 height 24
select select "0"
click at [686, 288] on select "Pounds / Inches Kilograms / Centimeters" at bounding box center [750, 300] width 128 height 24
click at [923, 192] on label "Pack / Skid Level Pack.." at bounding box center [940, 200] width 82 height 22
radio input "true"
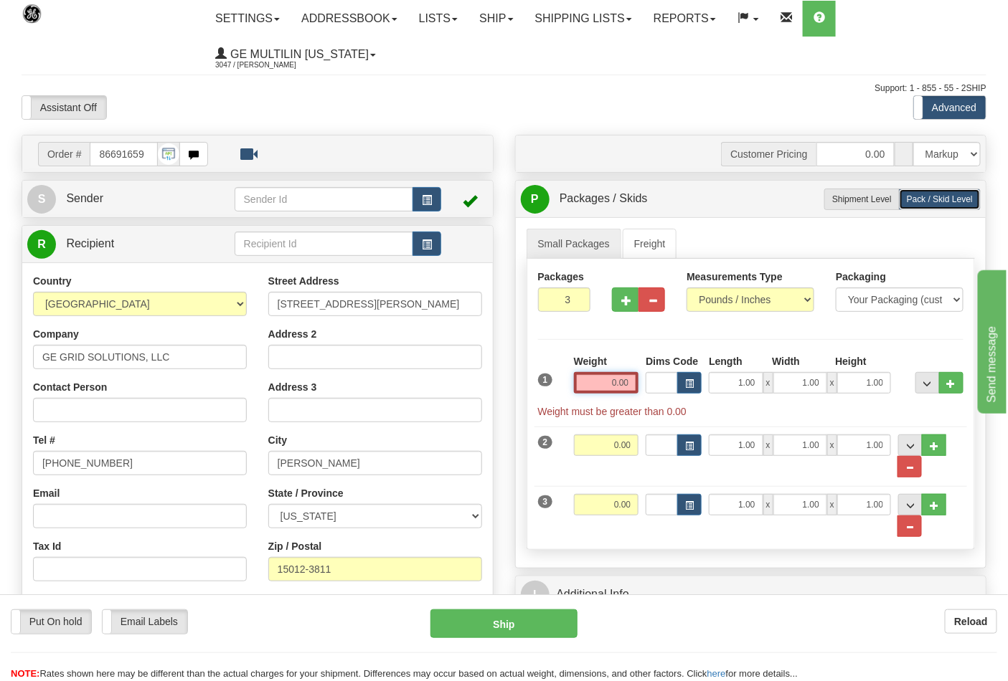
click at [628, 385] on input "0.00" at bounding box center [606, 383] width 65 height 22
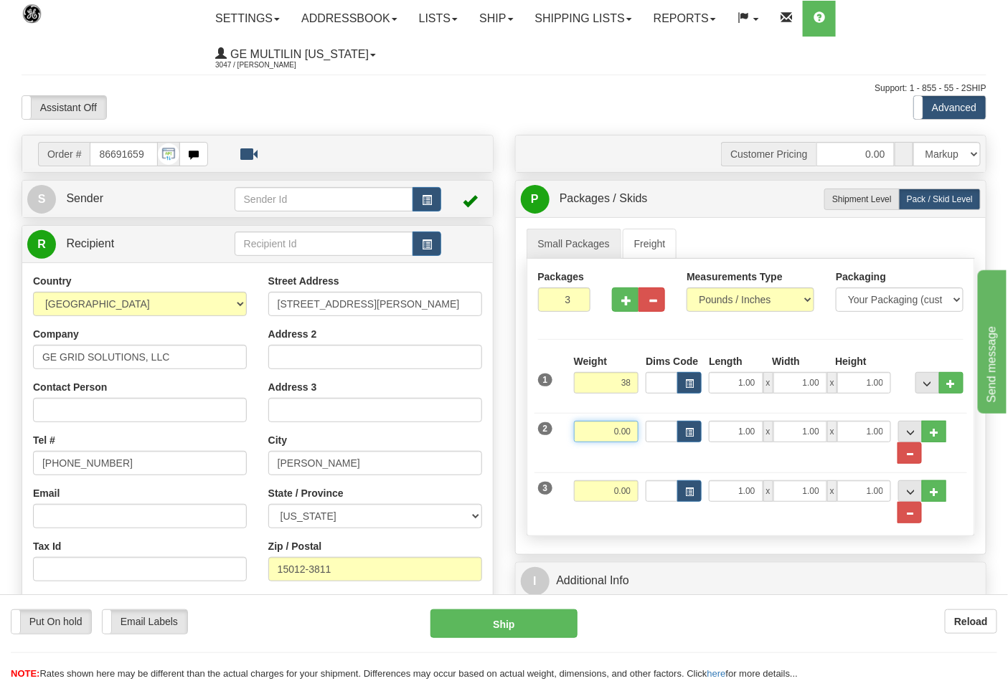
type input "38.00"
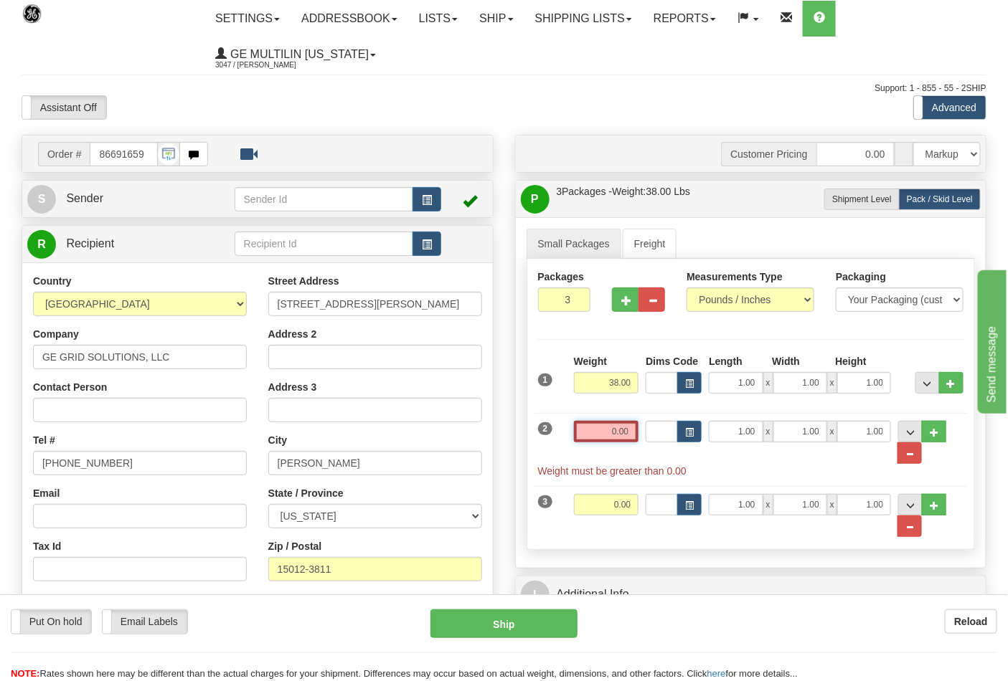
click at [638, 425] on input "0.00" at bounding box center [606, 432] width 65 height 22
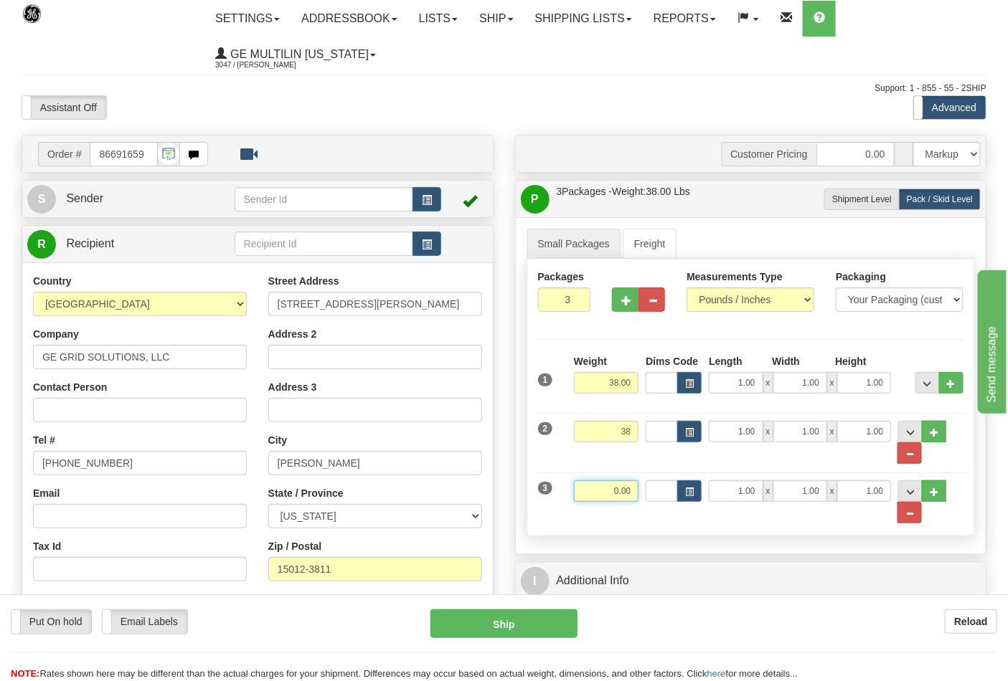
type input "38.00"
click at [635, 486] on input "0.00" at bounding box center [606, 492] width 65 height 22
click button "Delete" at bounding box center [0, 0] width 0 height 0
type input "32.00"
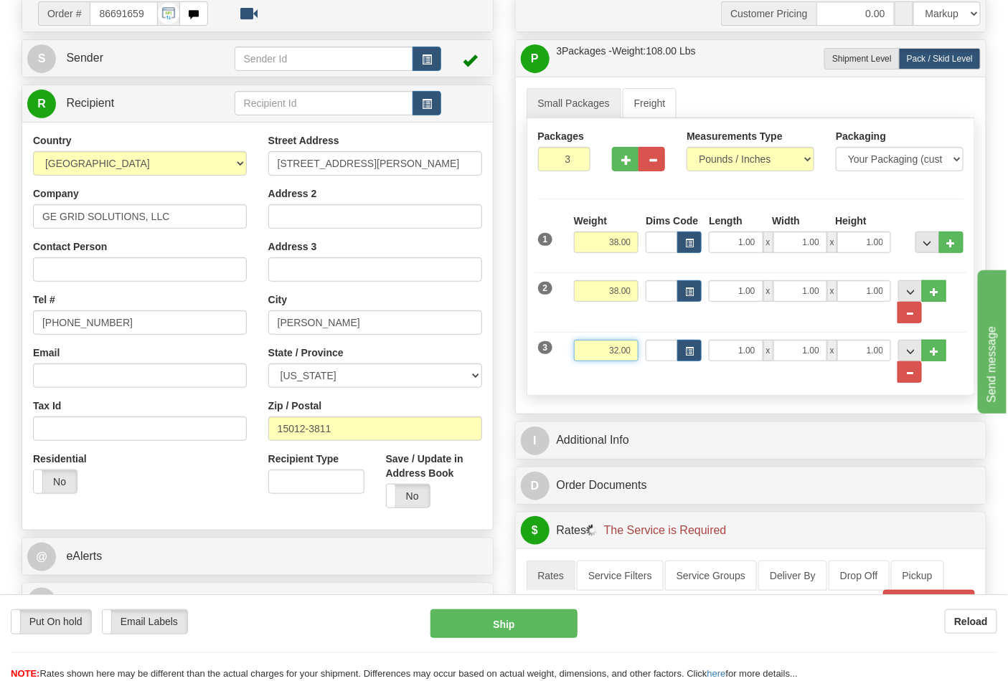
scroll to position [318, 0]
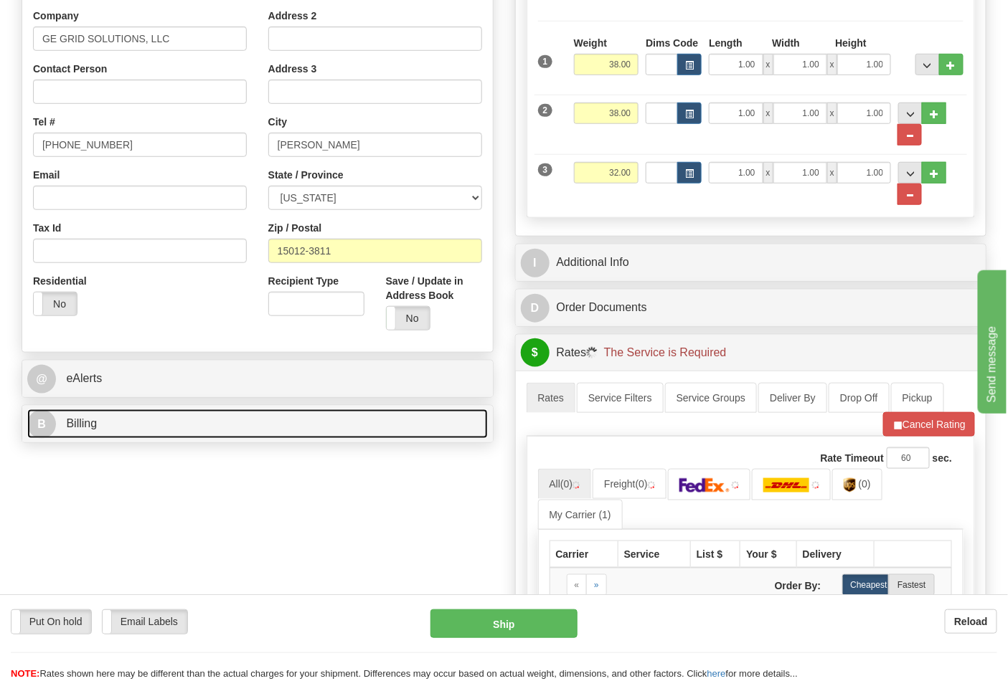
click at [159, 431] on link "B Billing" at bounding box center [257, 424] width 460 height 29
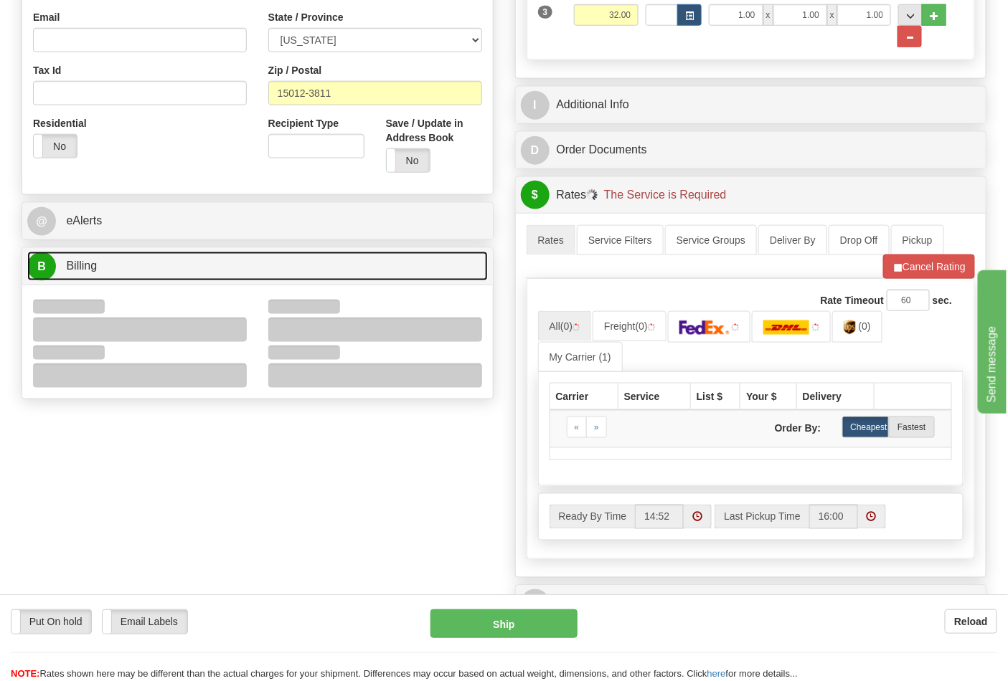
scroll to position [478, 0]
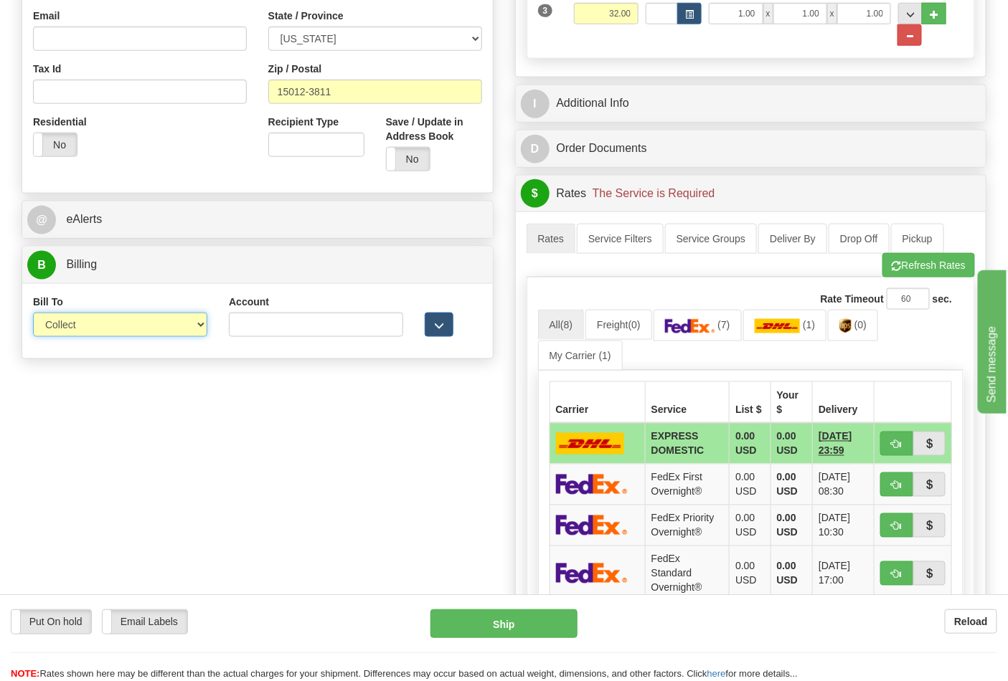
click at [102, 333] on select "Sender Recipient Third Party Collect" at bounding box center [120, 325] width 174 height 24
select select "2"
click at [33, 314] on select "Sender Recipient Third Party Collect" at bounding box center [120, 325] width 174 height 24
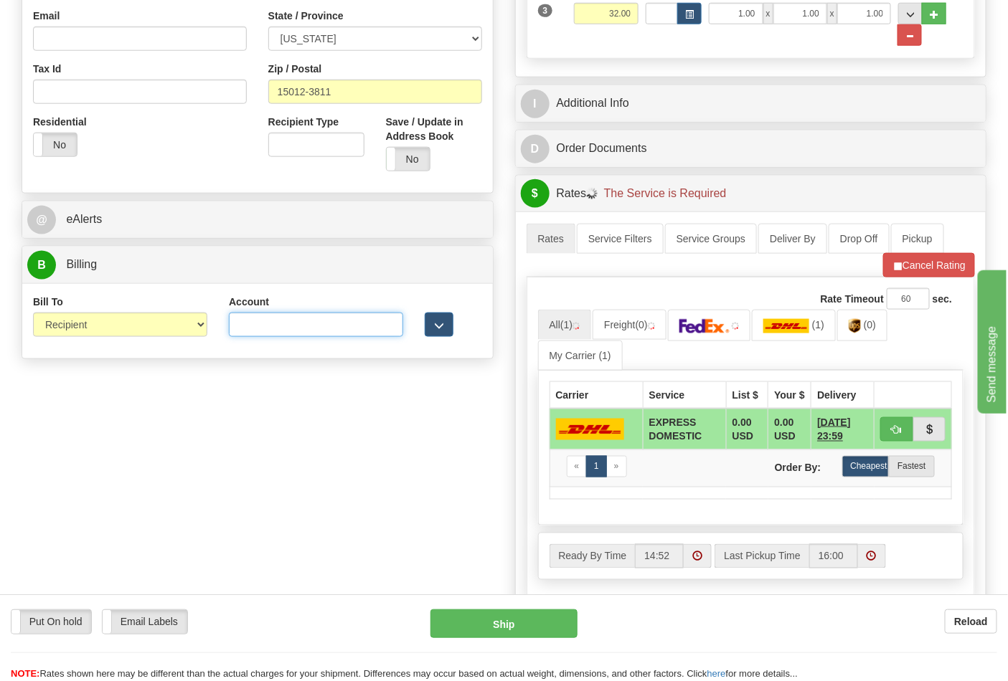
click at [241, 327] on input "Account" at bounding box center [316, 325] width 174 height 24
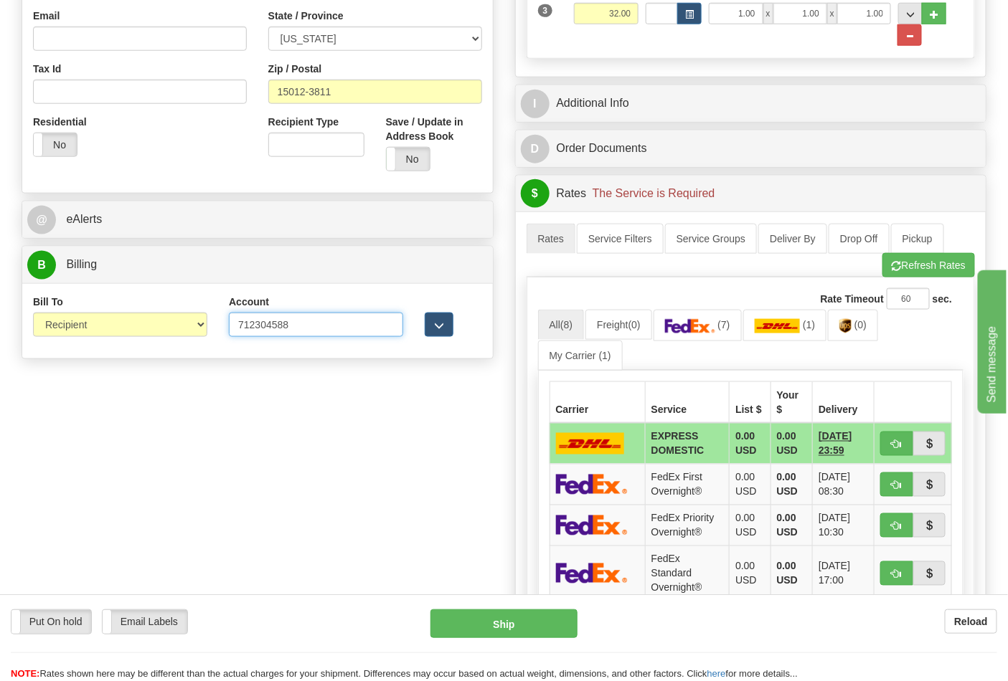
type input "712304588"
click button "Delete" at bounding box center [0, 0] width 0 height 0
click at [683, 331] on img at bounding box center [690, 326] width 50 height 14
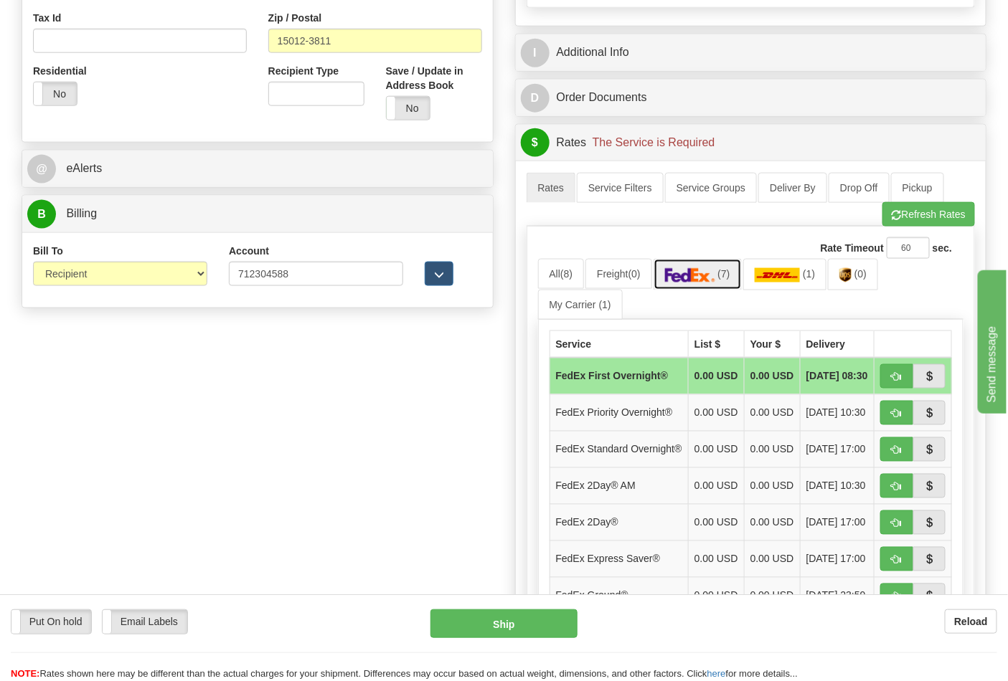
scroll to position [557, 0]
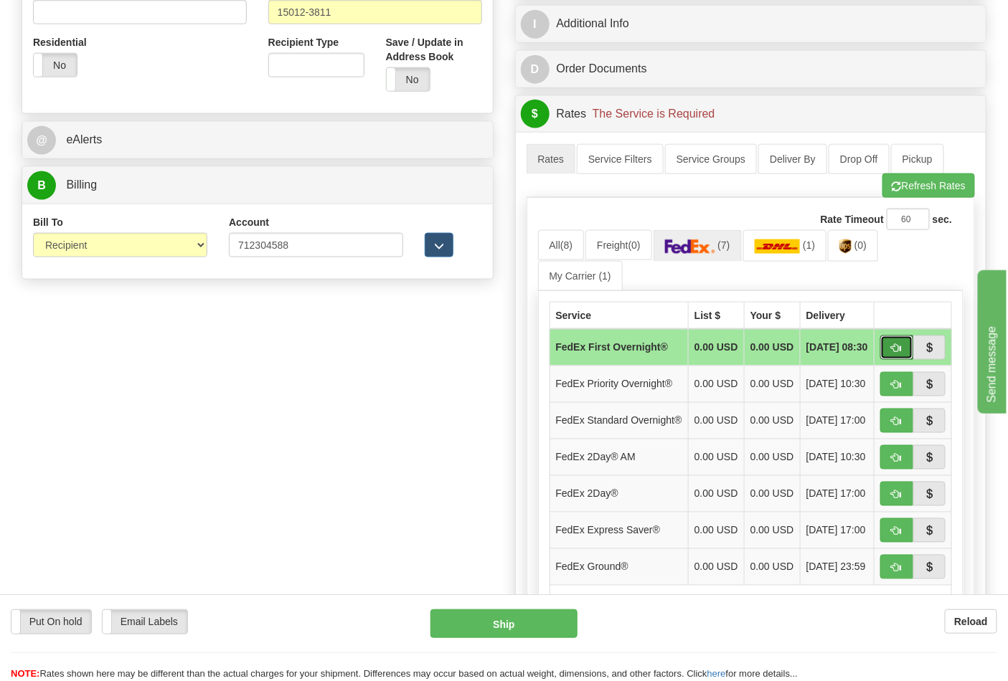
click at [895, 350] on span "button" at bounding box center [896, 348] width 10 height 9
type input "06"
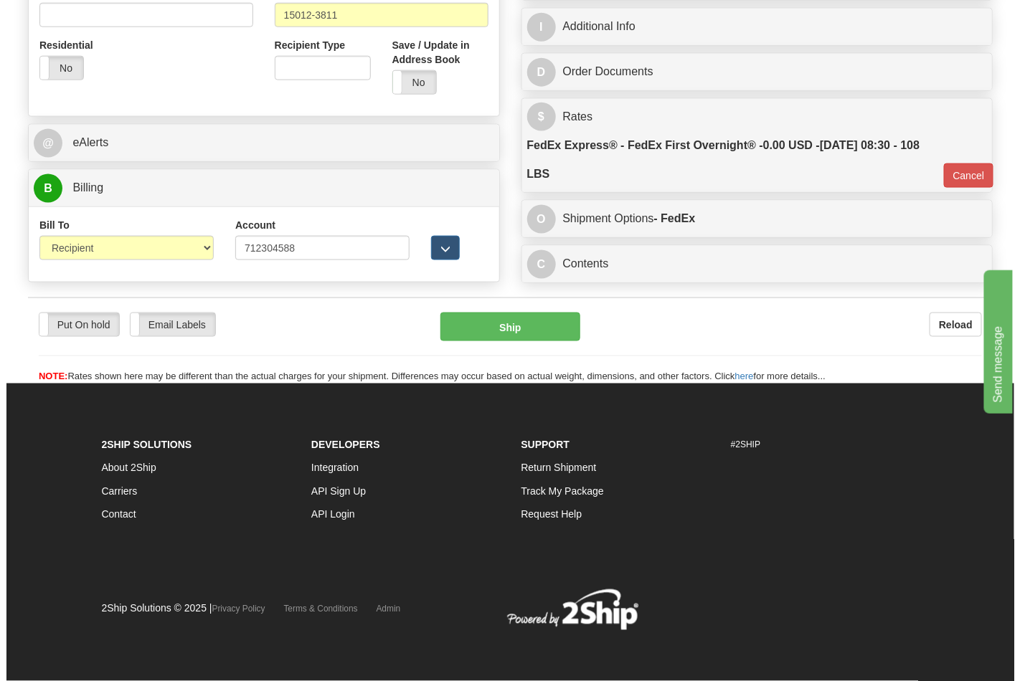
scroll to position [552, 0]
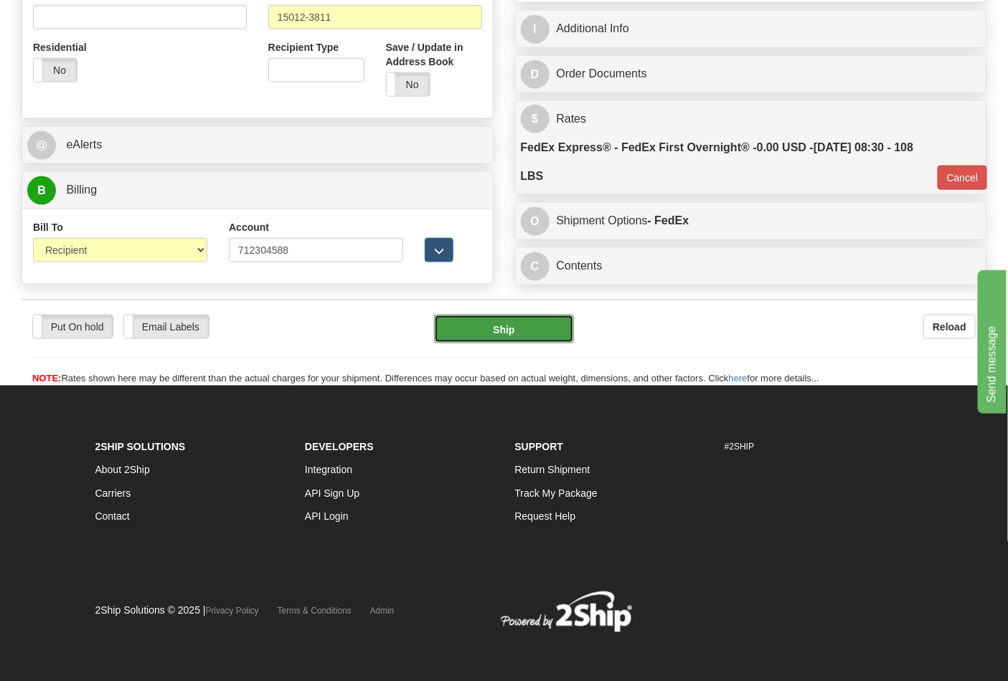
click at [533, 344] on button "Ship" at bounding box center [503, 329] width 139 height 29
